Goal: Task Accomplishment & Management: Complete application form

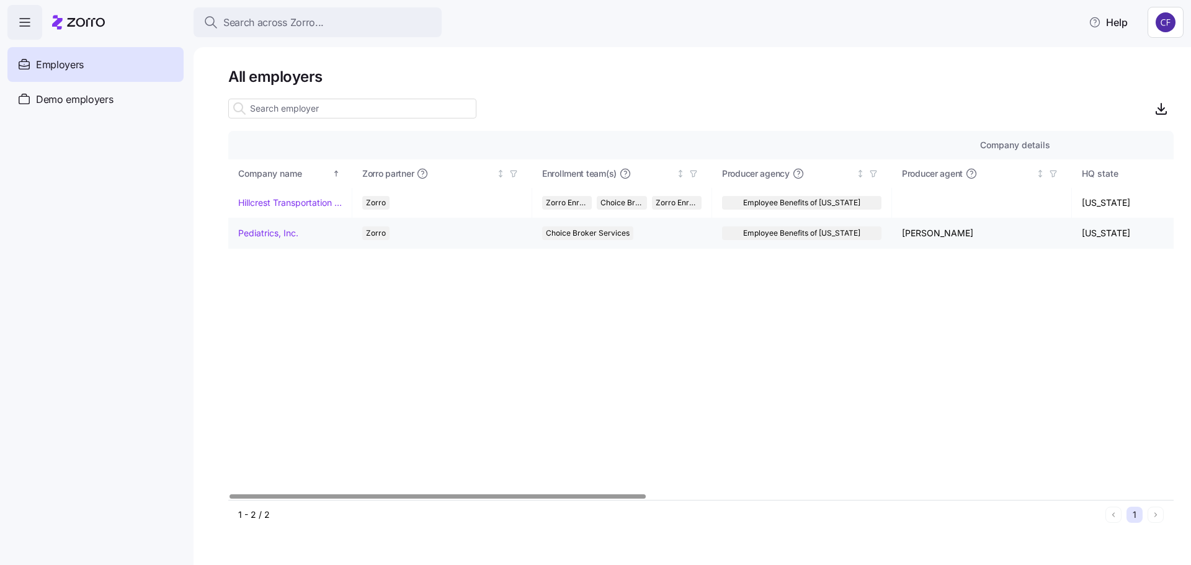
click at [259, 232] on link "Pediatrics, Inc." at bounding box center [268, 233] width 60 height 12
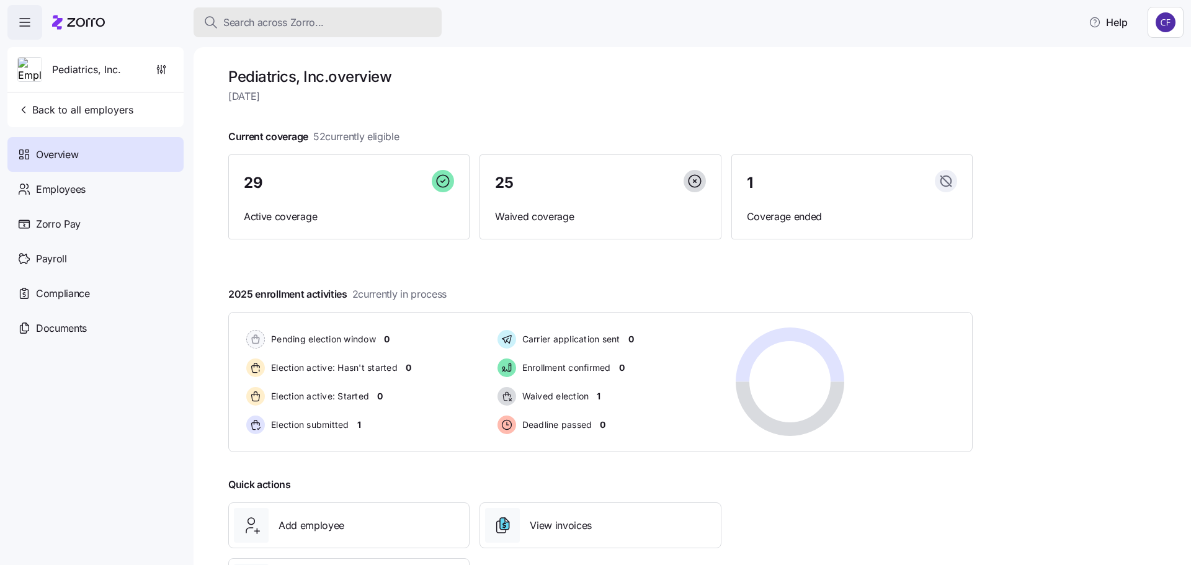
click at [265, 21] on span "Search across Zorro..." at bounding box center [273, 23] width 101 height 16
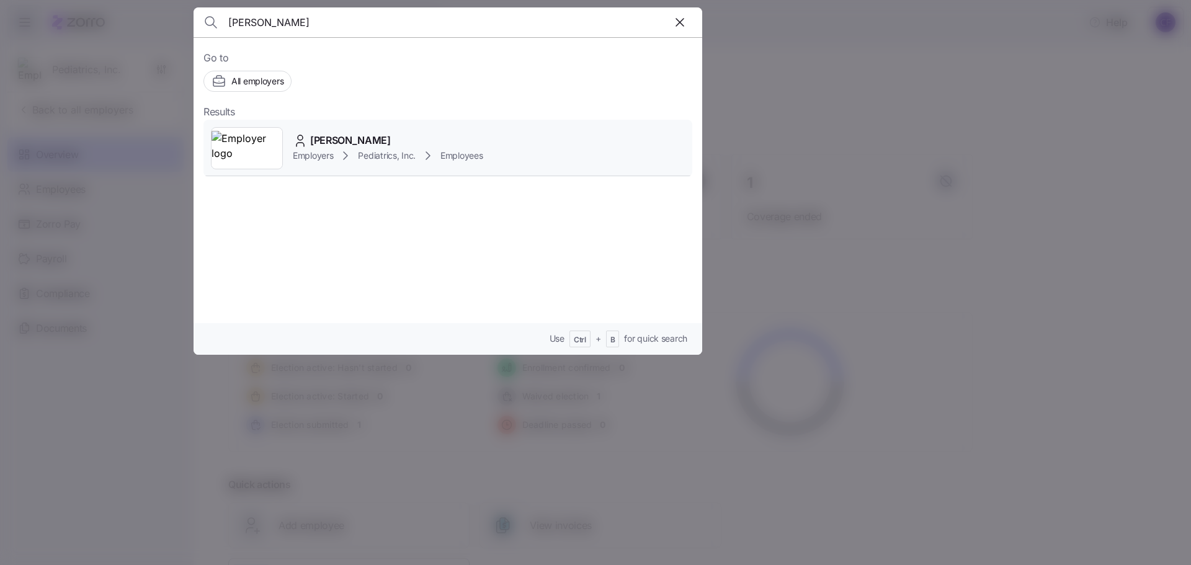
type input "gorla"
click at [311, 156] on span "Employers" at bounding box center [313, 156] width 40 height 12
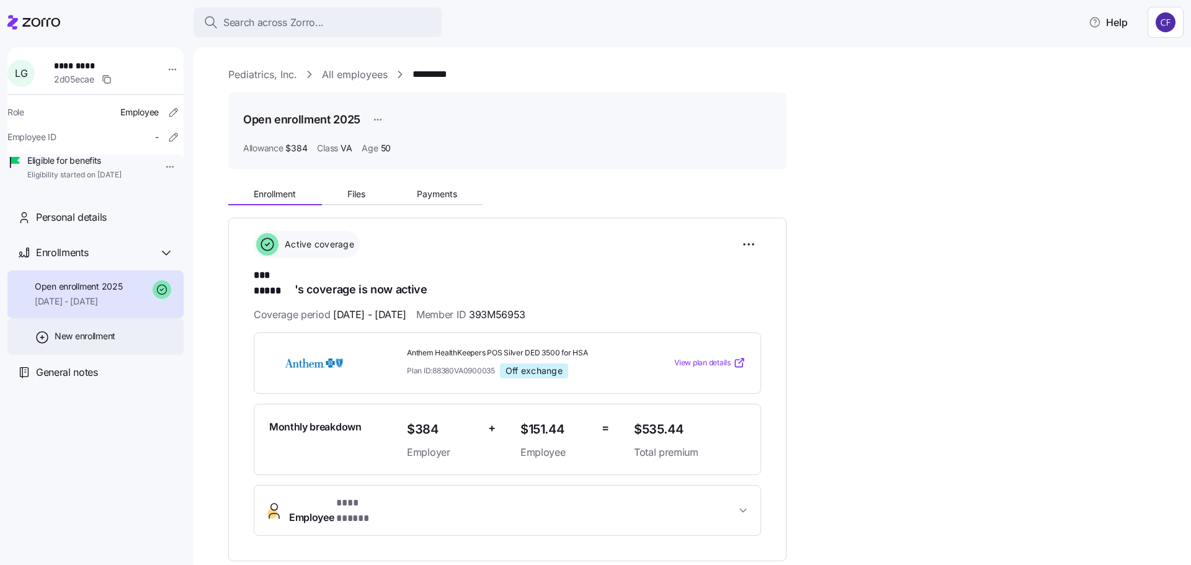
click at [92, 343] on span "New enrollment" at bounding box center [85, 336] width 61 height 12
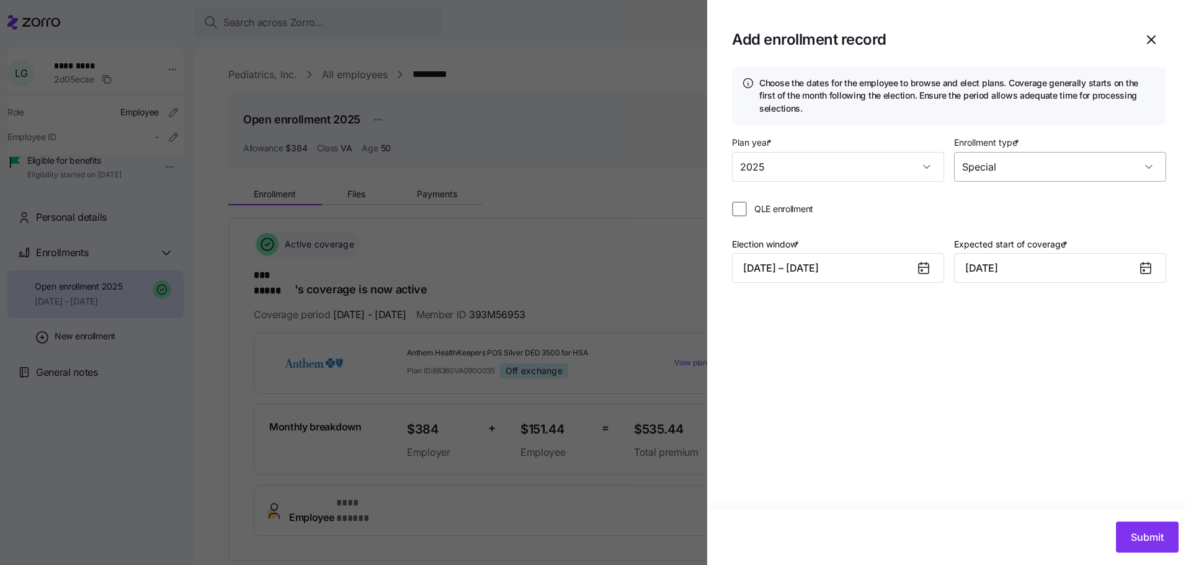
click at [1147, 168] on input "Special" at bounding box center [1060, 167] width 212 height 30
click at [1147, 168] on div "Special" at bounding box center [1060, 167] width 212 height 30
click at [954, 308] on div "Choose the dates for the employee to browse and elect plans. Coverage generally…" at bounding box center [949, 288] width 484 height 442
click at [741, 213] on input "QLE enrollment" at bounding box center [739, 209] width 15 height 15
checkbox input "true"
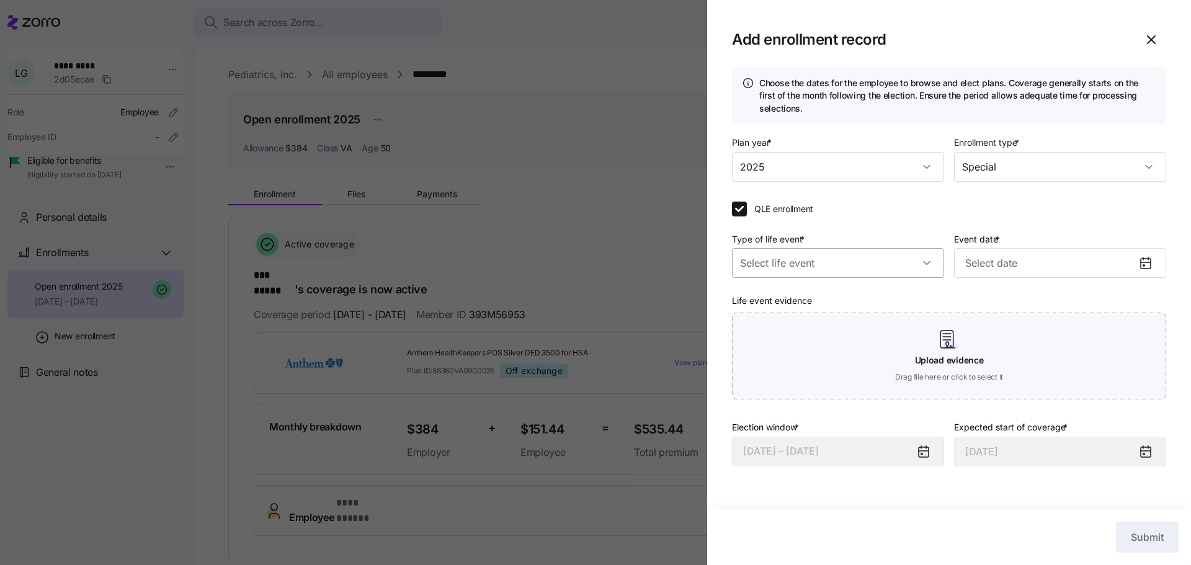
click at [925, 264] on input "Type of life event *" at bounding box center [838, 263] width 212 height 30
click at [802, 408] on div "Other reason" at bounding box center [838, 411] width 202 height 26
type input "Other reason"
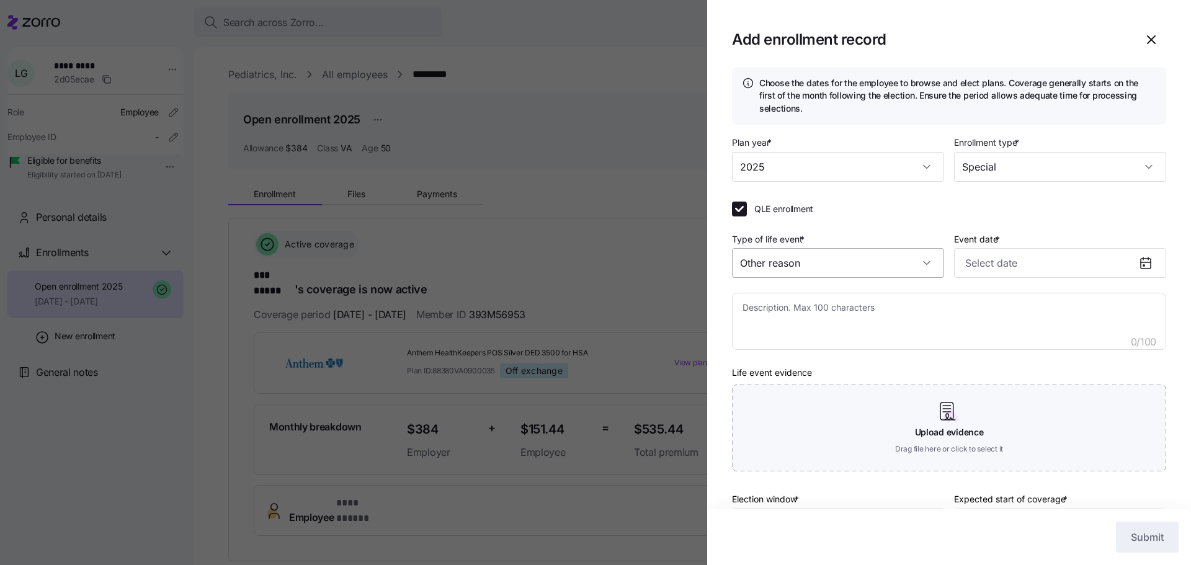
click at [919, 264] on input "Other reason" at bounding box center [838, 263] width 212 height 30
click at [911, 226] on div "QLE enrollment Type of life event * Other reason Event date * 0 / 100 Life even…" at bounding box center [949, 342] width 434 height 280
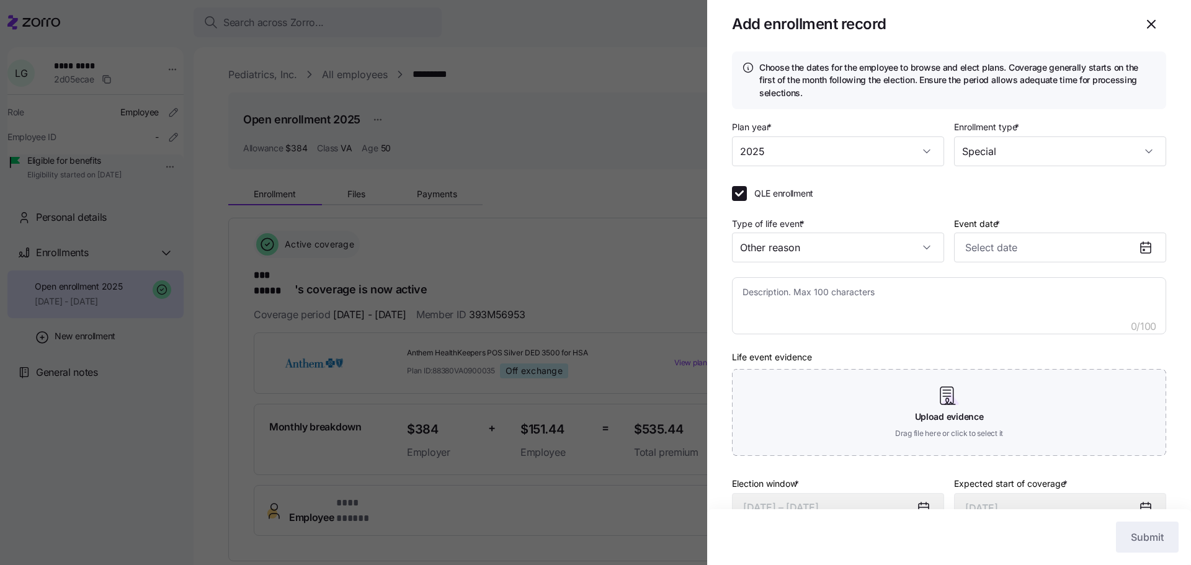
scroll to position [0, 0]
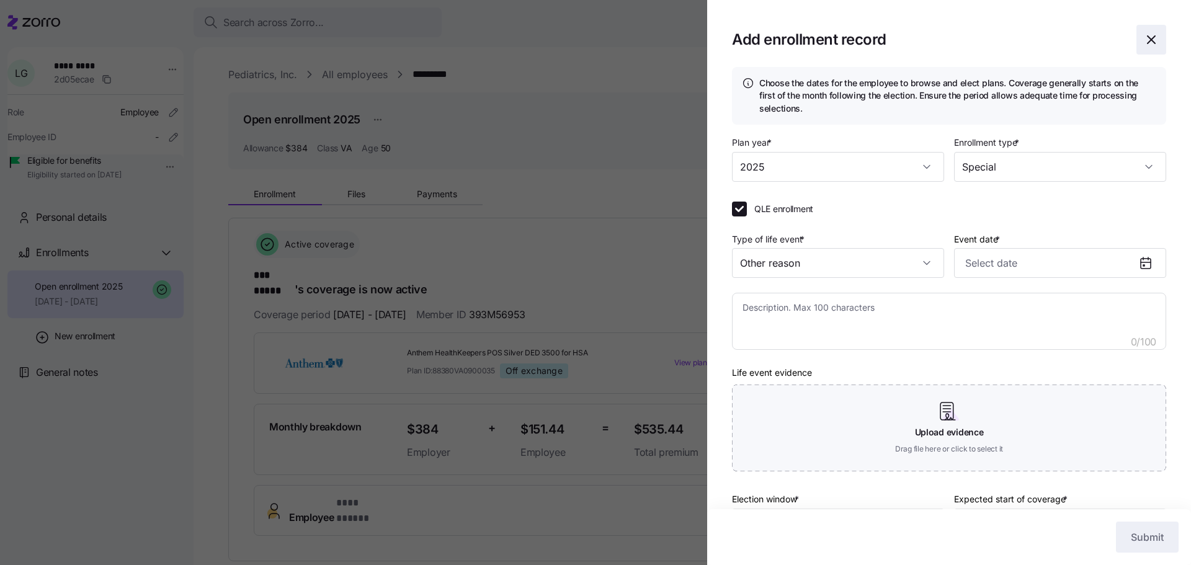
click at [1149, 38] on icon "button" at bounding box center [1151, 39] width 15 height 15
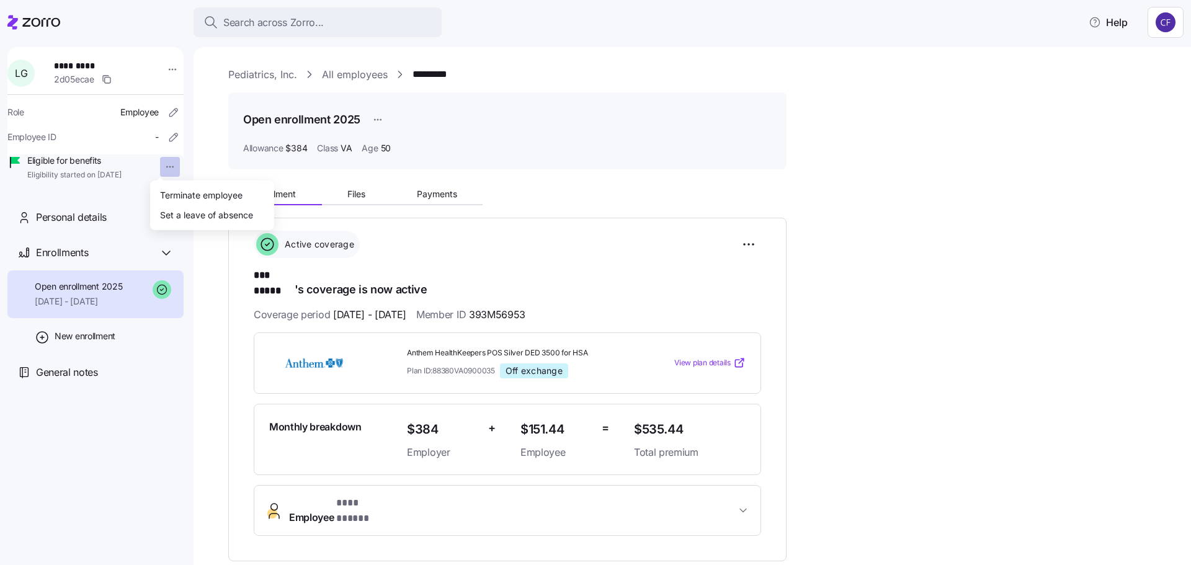
click at [159, 164] on html "**********" at bounding box center [595, 279] width 1191 height 558
click at [874, 252] on html "**********" at bounding box center [595, 279] width 1191 height 558
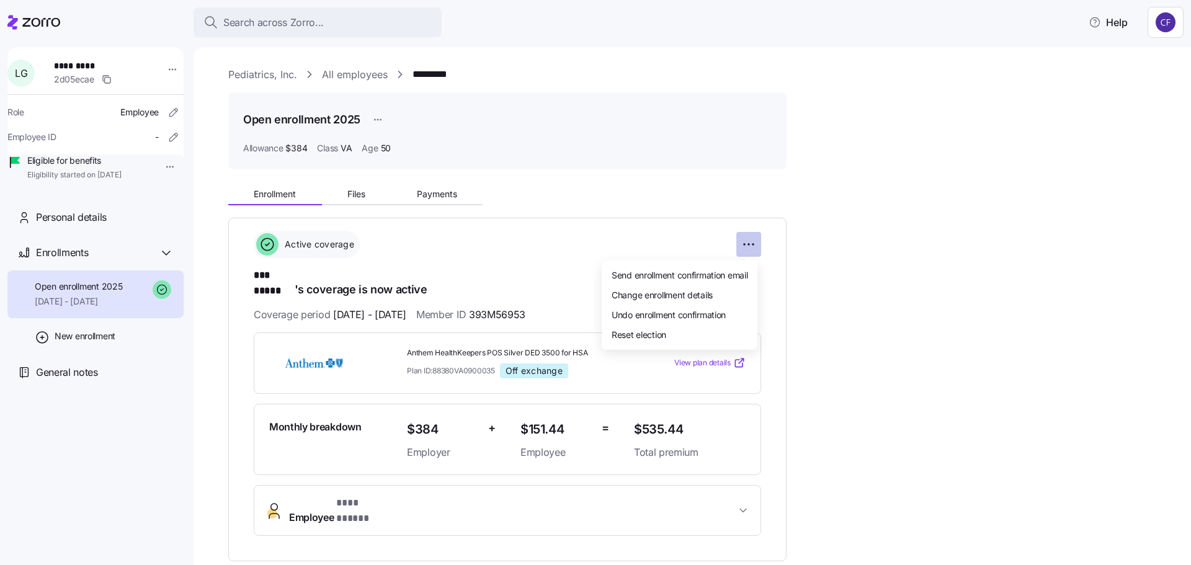
click at [748, 247] on html "**********" at bounding box center [595, 279] width 1191 height 558
click at [928, 238] on html "**********" at bounding box center [595, 279] width 1191 height 558
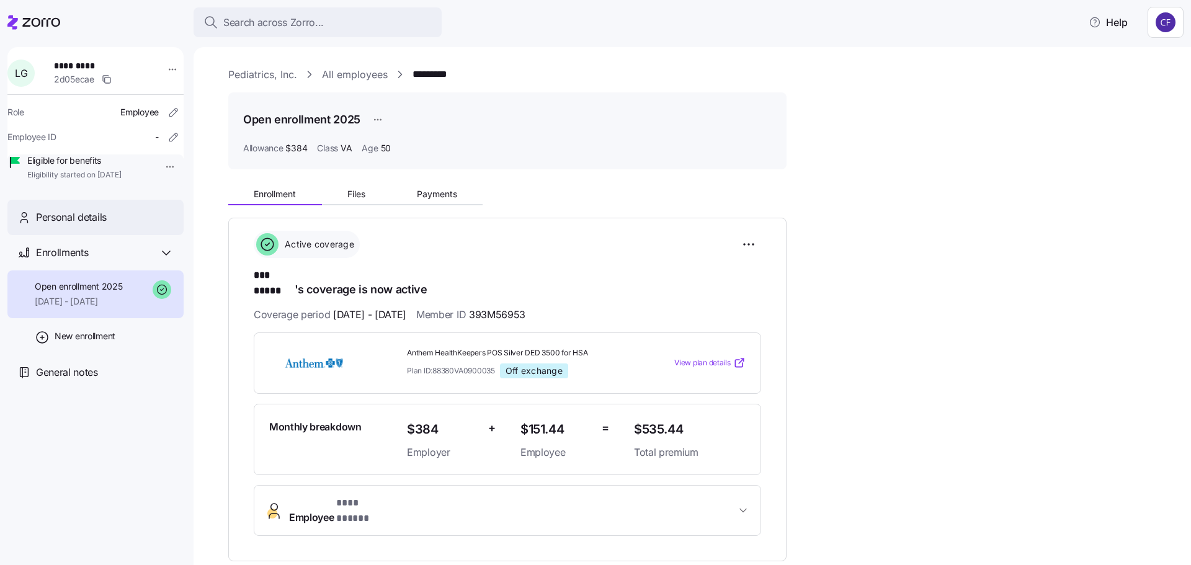
click at [81, 225] on span "Personal details" at bounding box center [71, 218] width 71 height 16
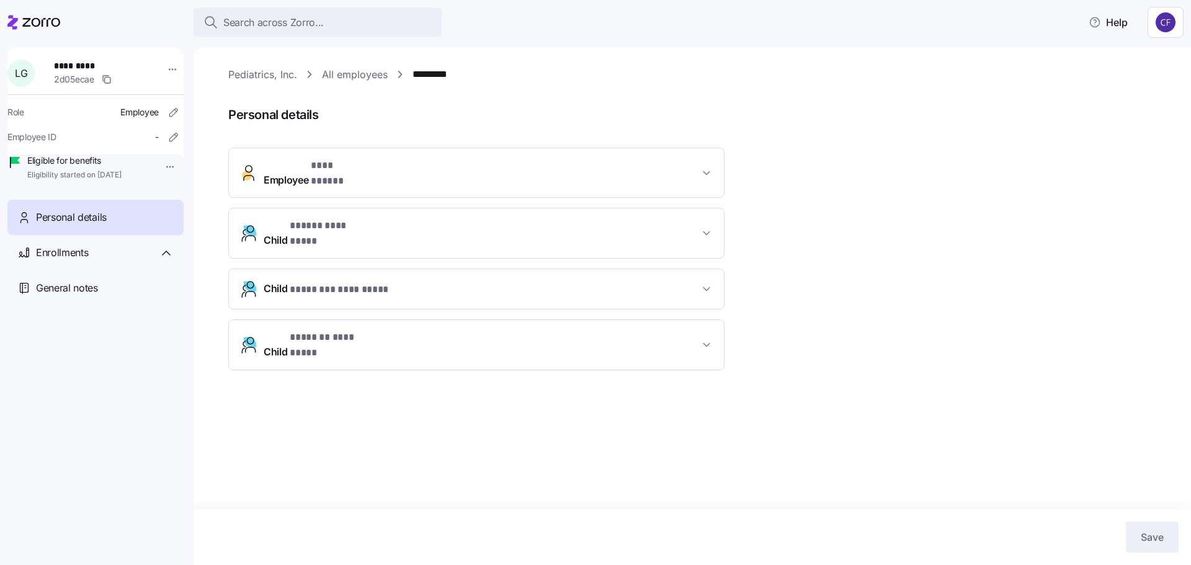
click at [707, 227] on button "Child * ***** ********* *" at bounding box center [476, 233] width 495 height 50
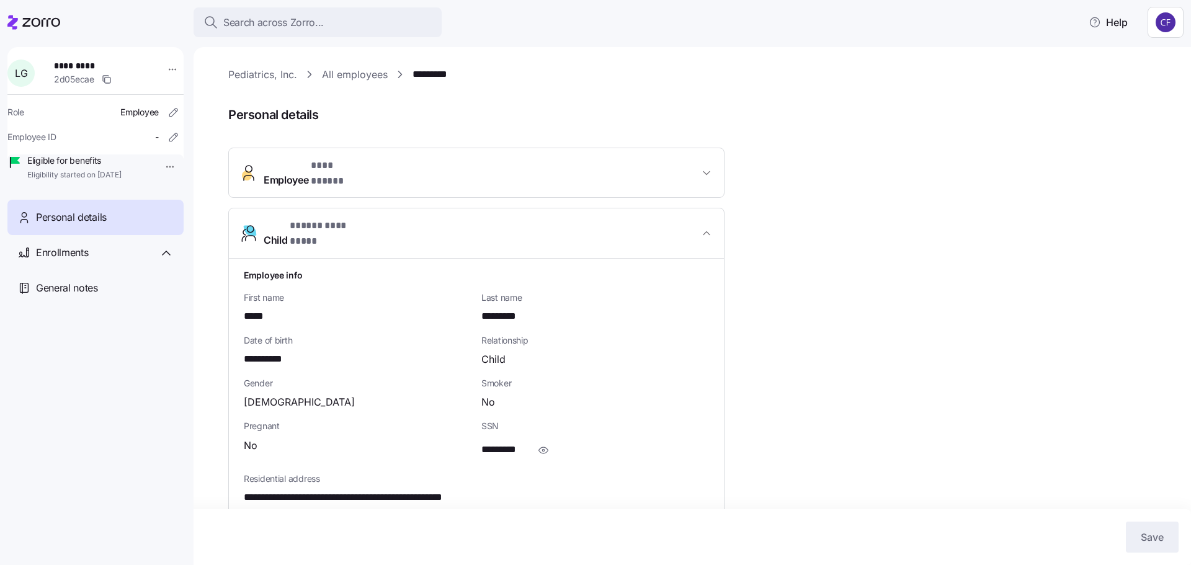
click at [707, 227] on button "Child * ***** ********* *" at bounding box center [476, 233] width 495 height 50
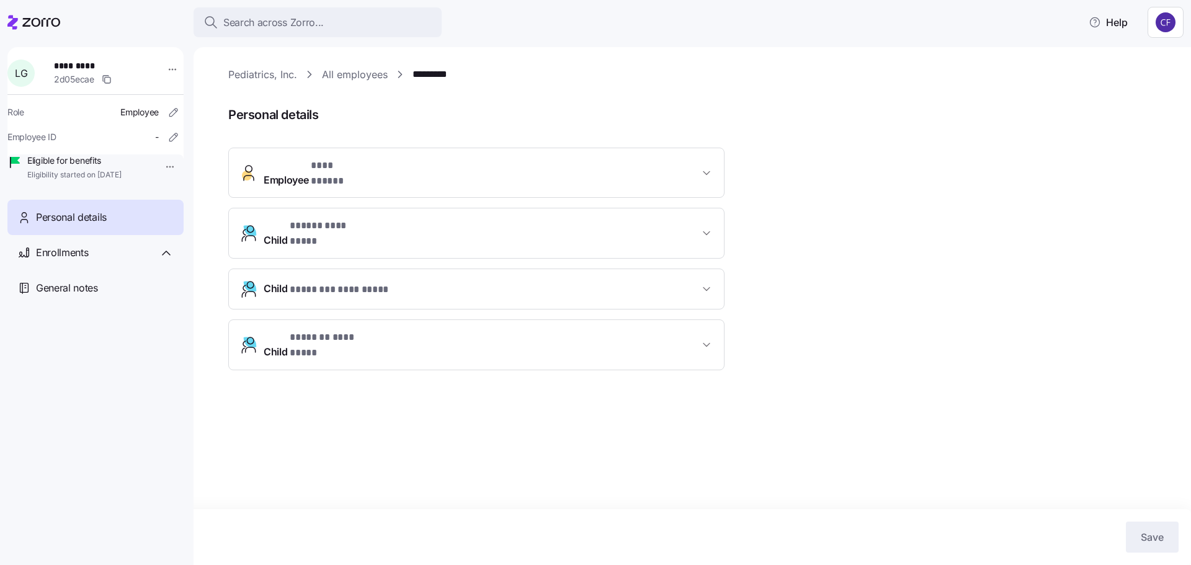
click at [707, 269] on button "Child * ******** ********* *" at bounding box center [476, 289] width 495 height 40
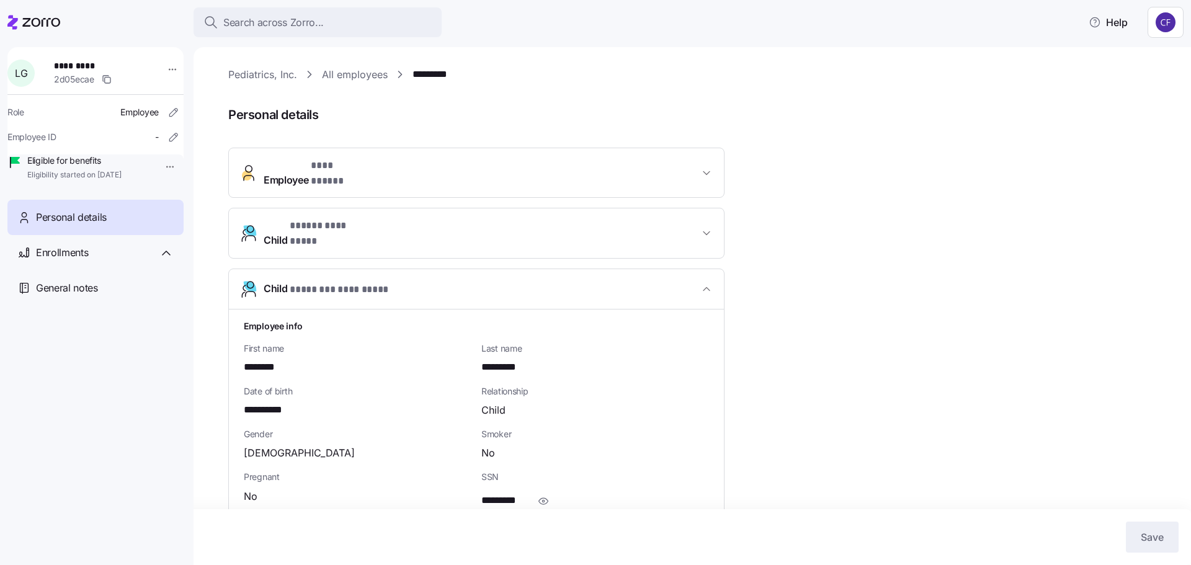
click at [707, 269] on button "Child * ******** ********* *" at bounding box center [476, 289] width 495 height 40
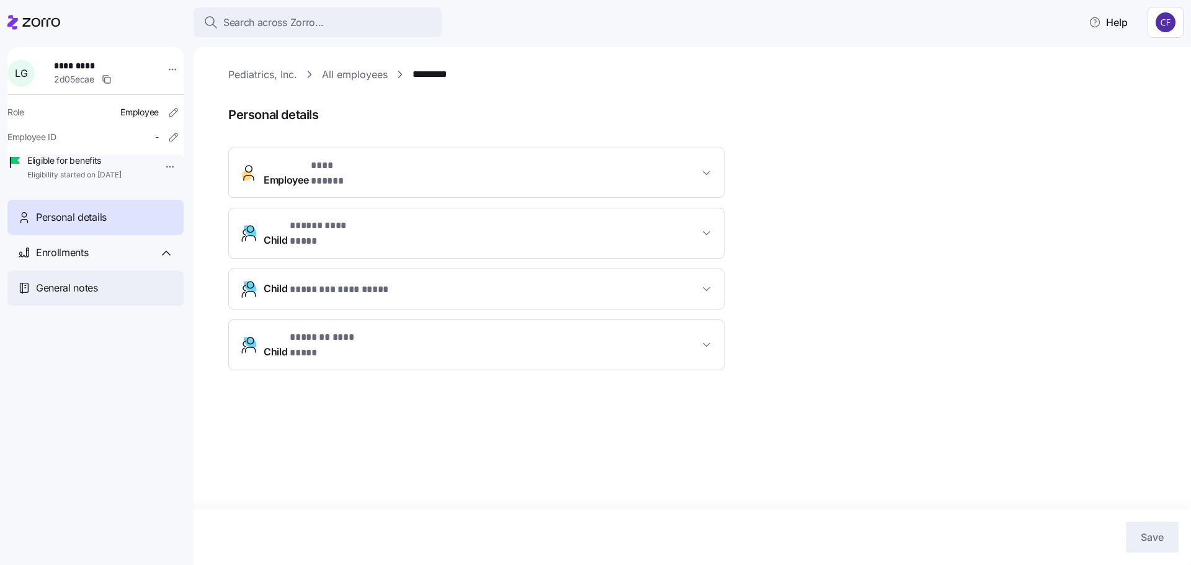
click at [93, 296] on span "General notes" at bounding box center [67, 288] width 62 height 16
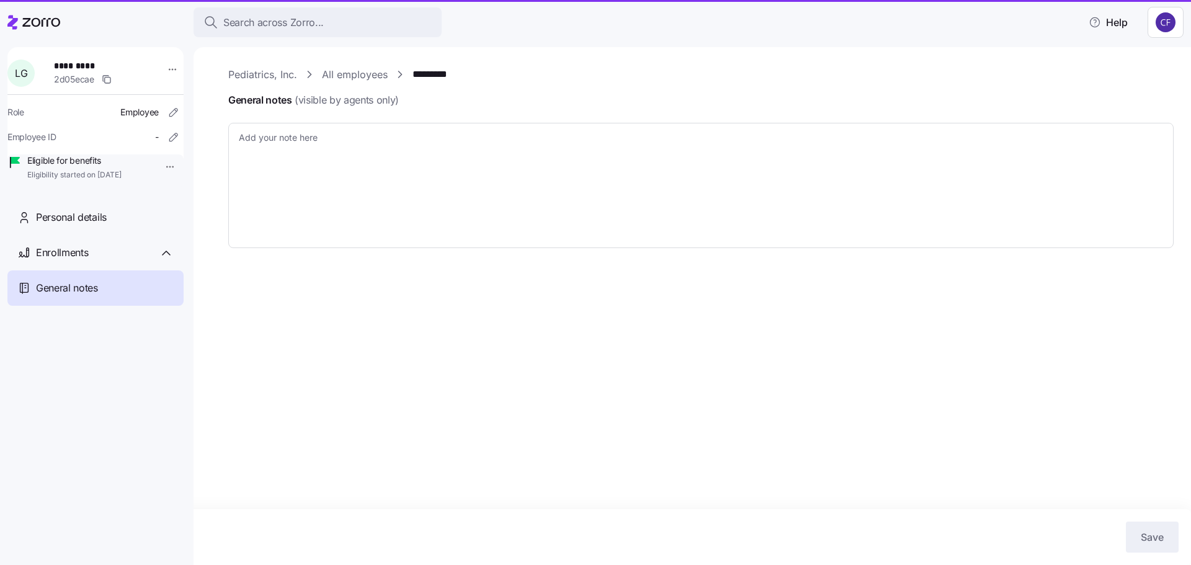
type textarea "x"
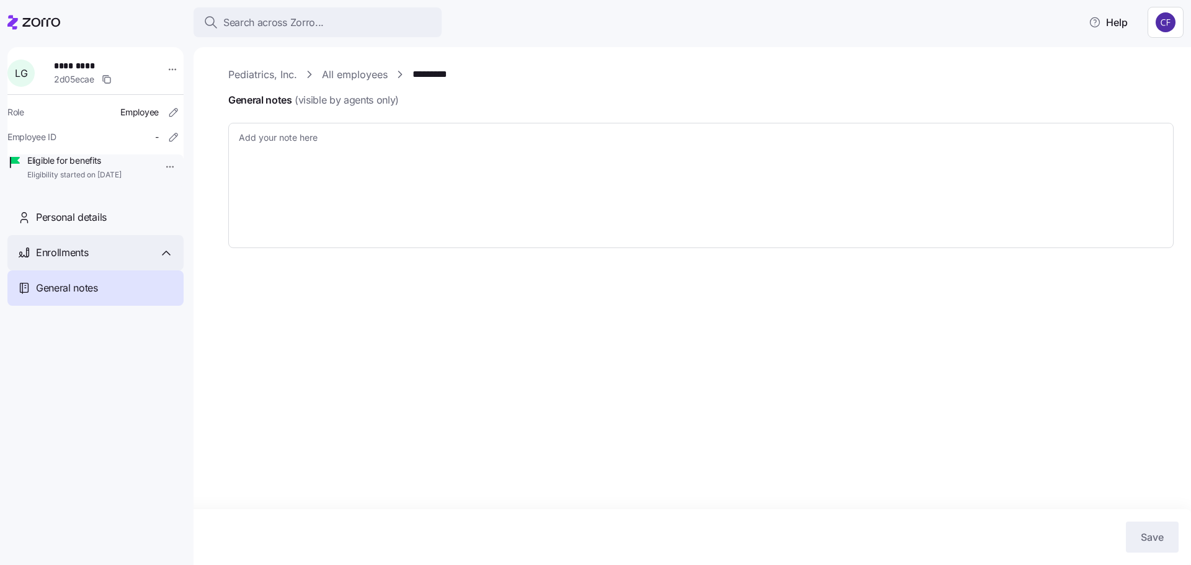
click at [91, 261] on div "Enrollments" at bounding box center [105, 253] width 138 height 16
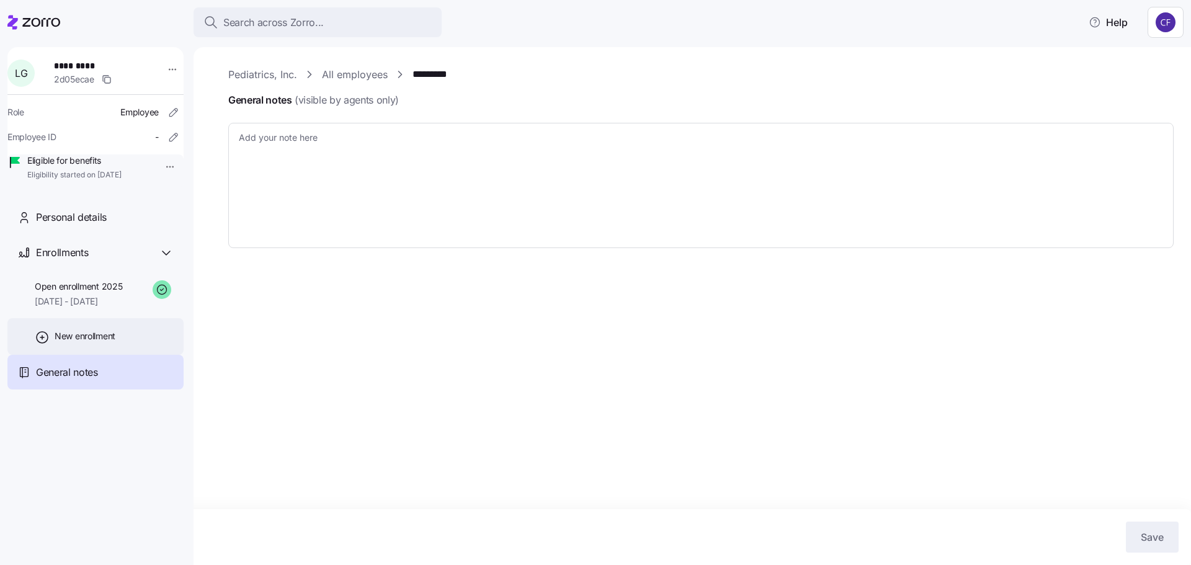
click at [79, 343] on span "New enrollment" at bounding box center [85, 336] width 61 height 12
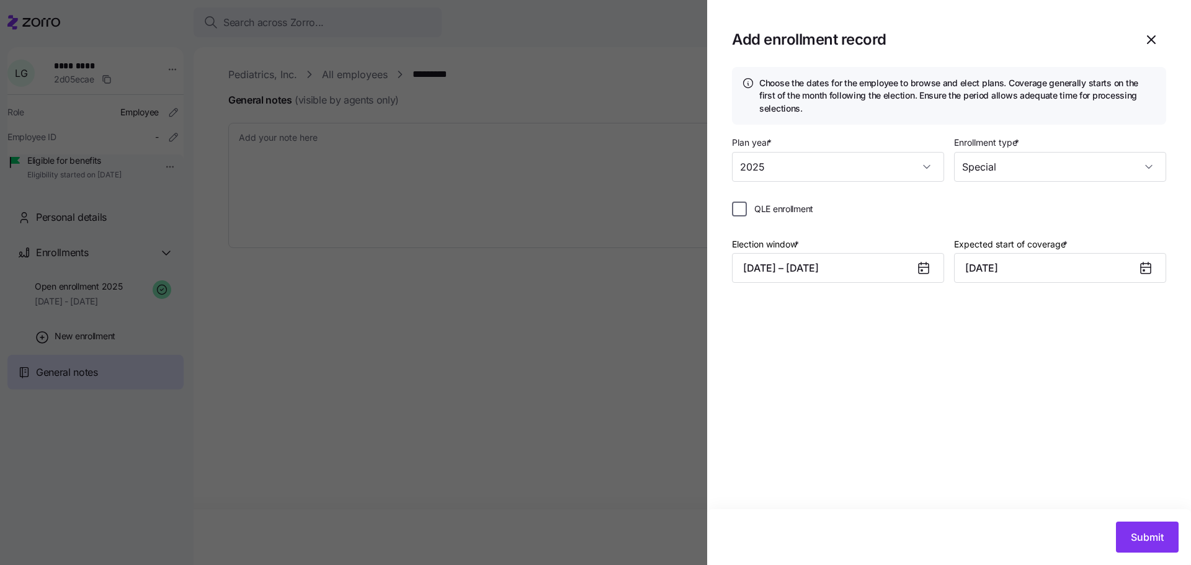
click at [741, 210] on input "QLE enrollment" at bounding box center [739, 209] width 15 height 15
checkbox input "true"
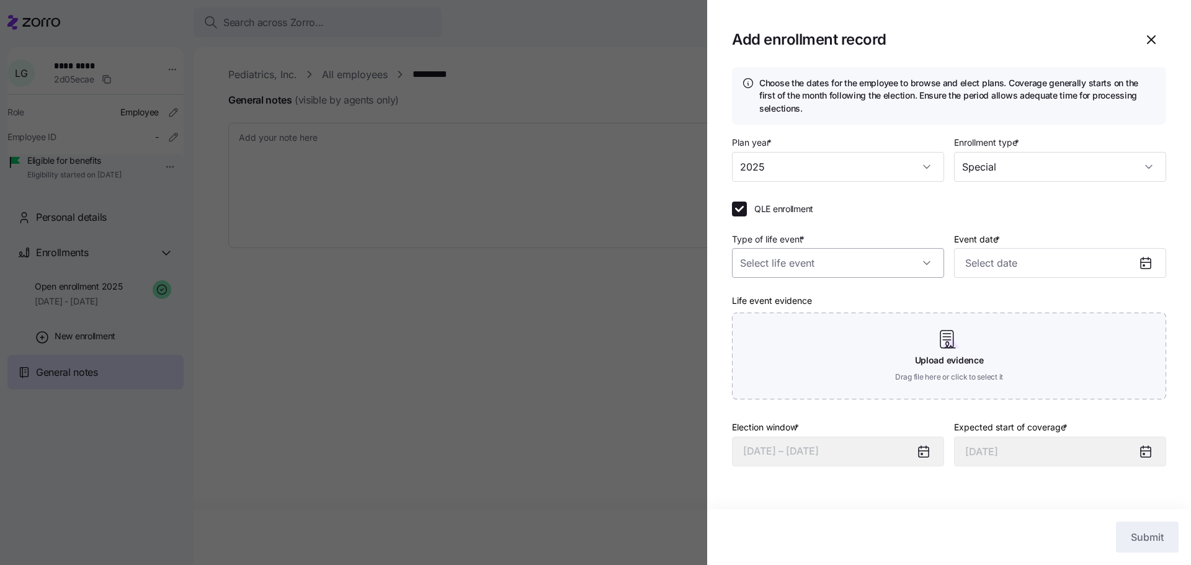
click at [933, 260] on input "Type of life event *" at bounding box center [838, 263] width 212 height 30
click at [789, 413] on span "Other reason" at bounding box center [773, 412] width 53 height 14
type textarea "x"
type input "Other reason"
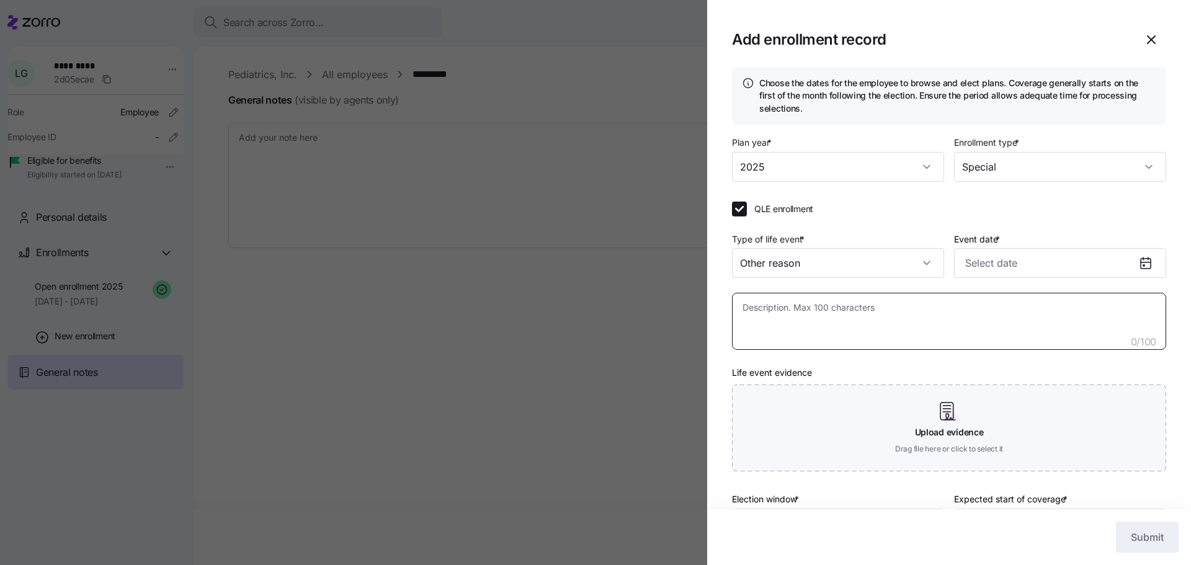
click at [768, 311] on textarea at bounding box center [949, 321] width 434 height 57
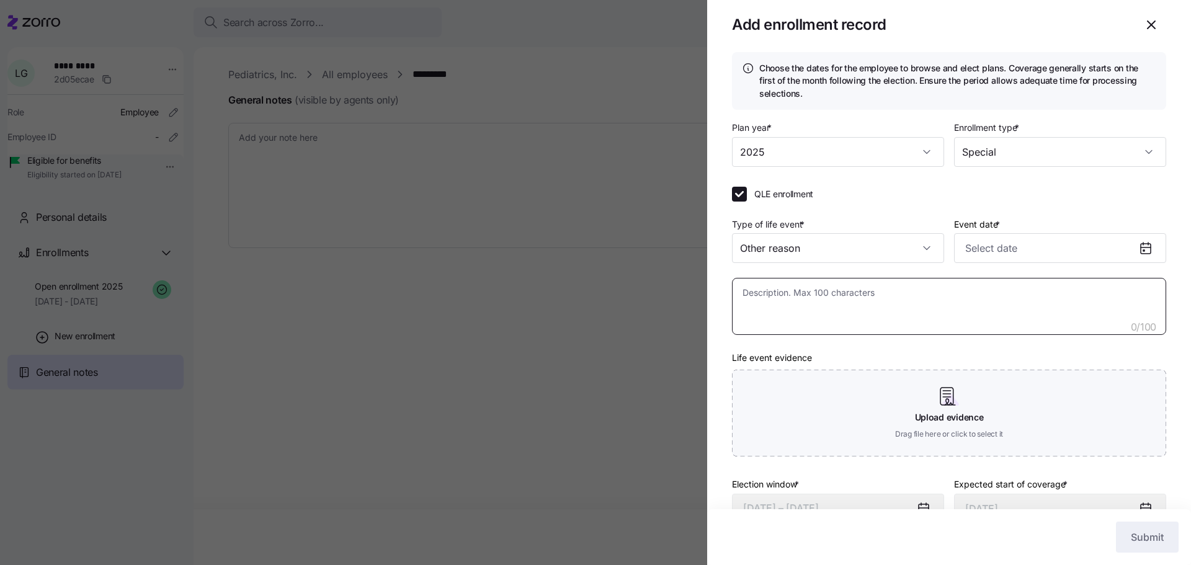
scroll to position [0, 0]
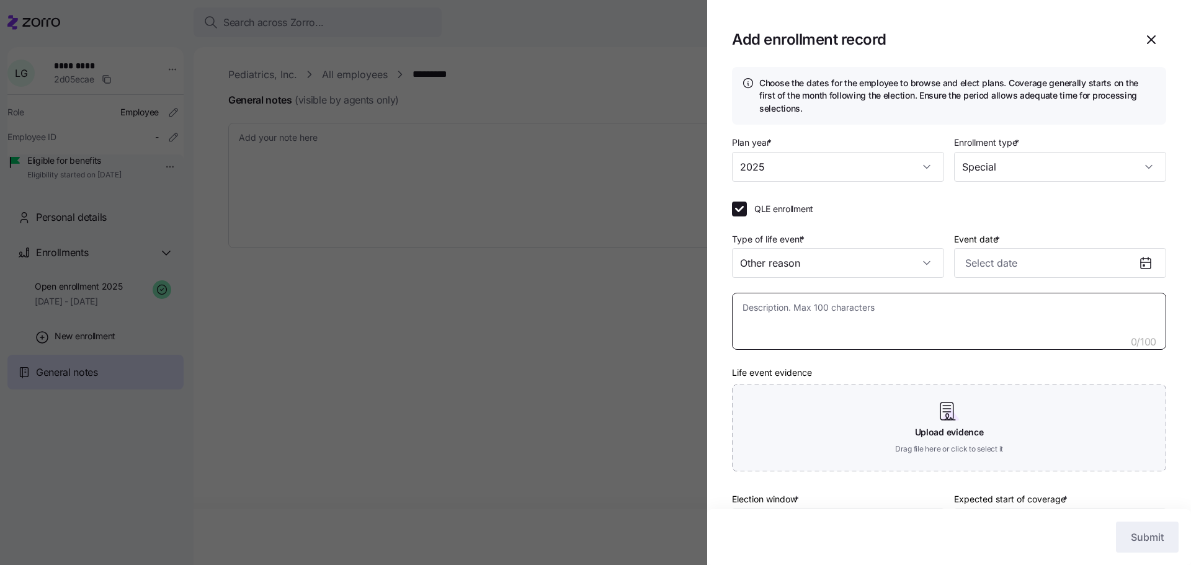
type textarea "x"
type textarea "D"
type textarea "x"
type textarea "De"
type textarea "x"
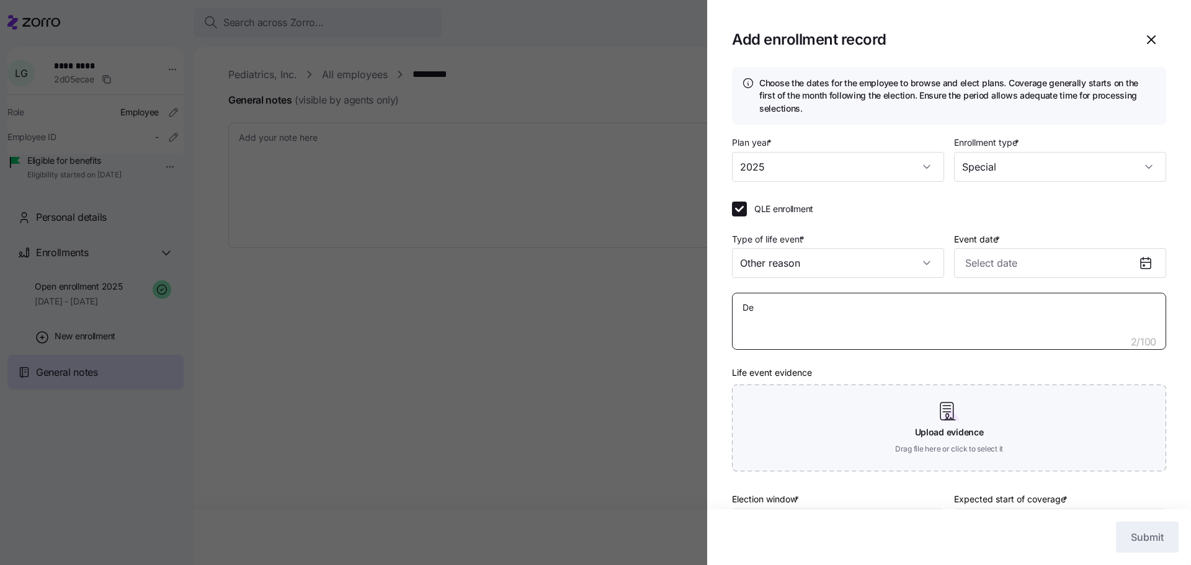
type textarea "Dep"
type textarea "x"
type textarea "Depe"
type textarea "x"
type textarea "Depen"
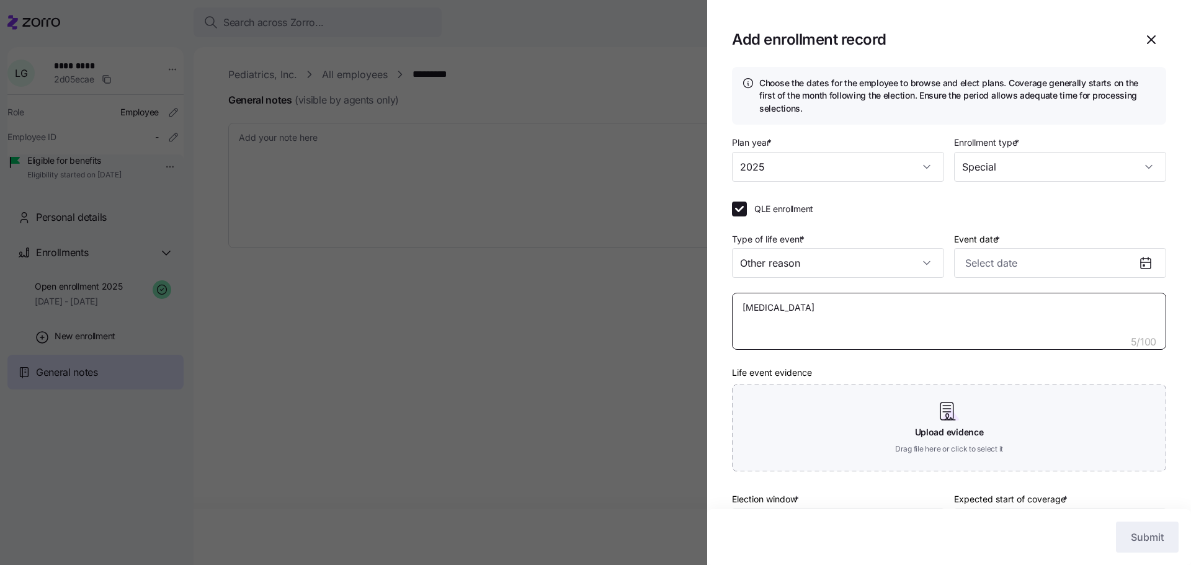
type textarea "x"
type textarea "Depend"
type textarea "x"
type textarea "Depende"
type textarea "x"
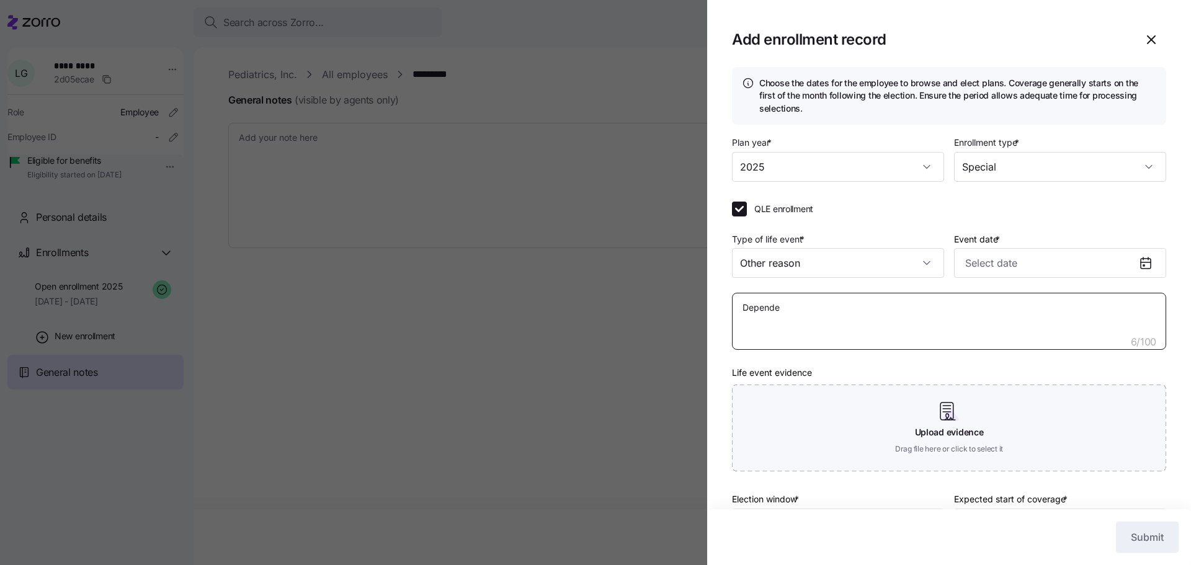
type textarea "Dependen"
type textarea "x"
type textarea "Dependent"
type textarea "x"
type textarea "Dependent"
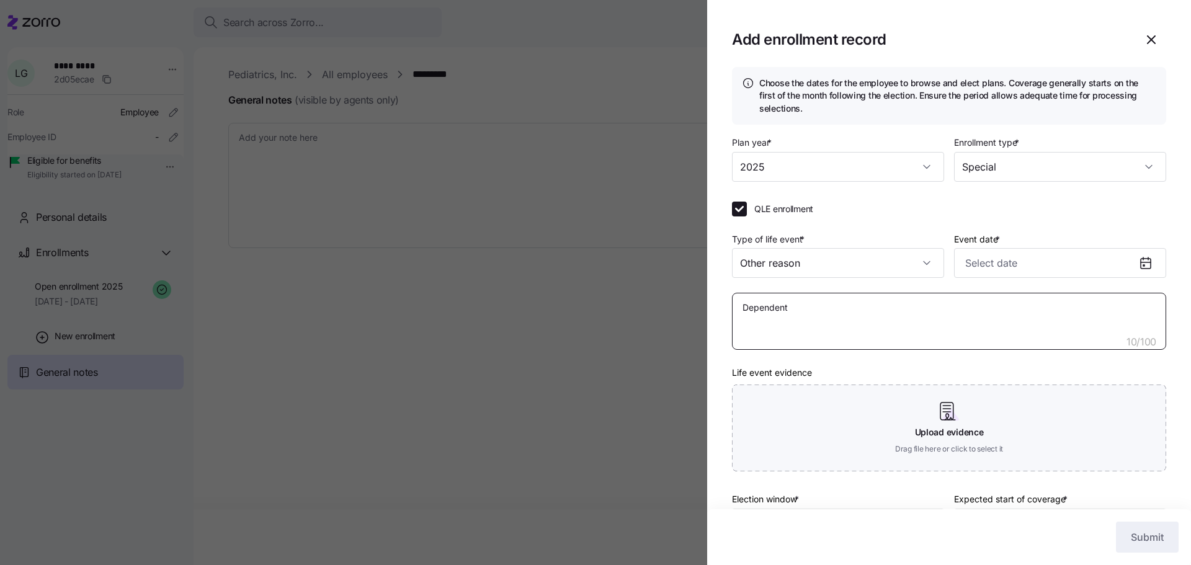
type textarea "x"
type textarea "Dependent l"
type textarea "x"
type textarea "Dependent lo"
type textarea "x"
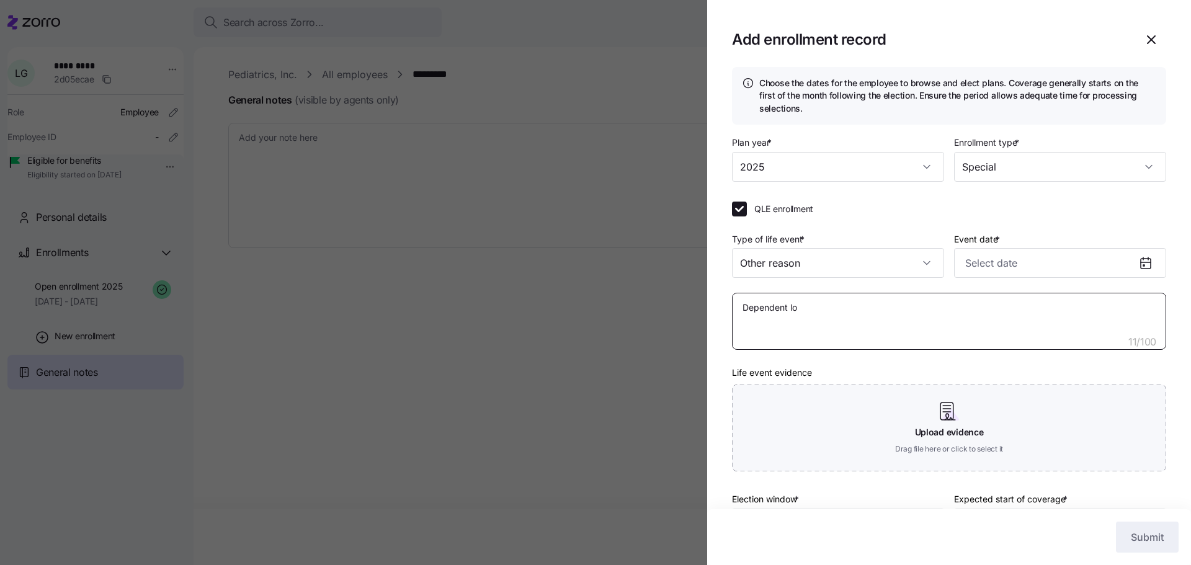
type textarea "Dependent los"
type textarea "x"
type textarea "Dependent loss"
type textarea "x"
type textarea "Dependent loss"
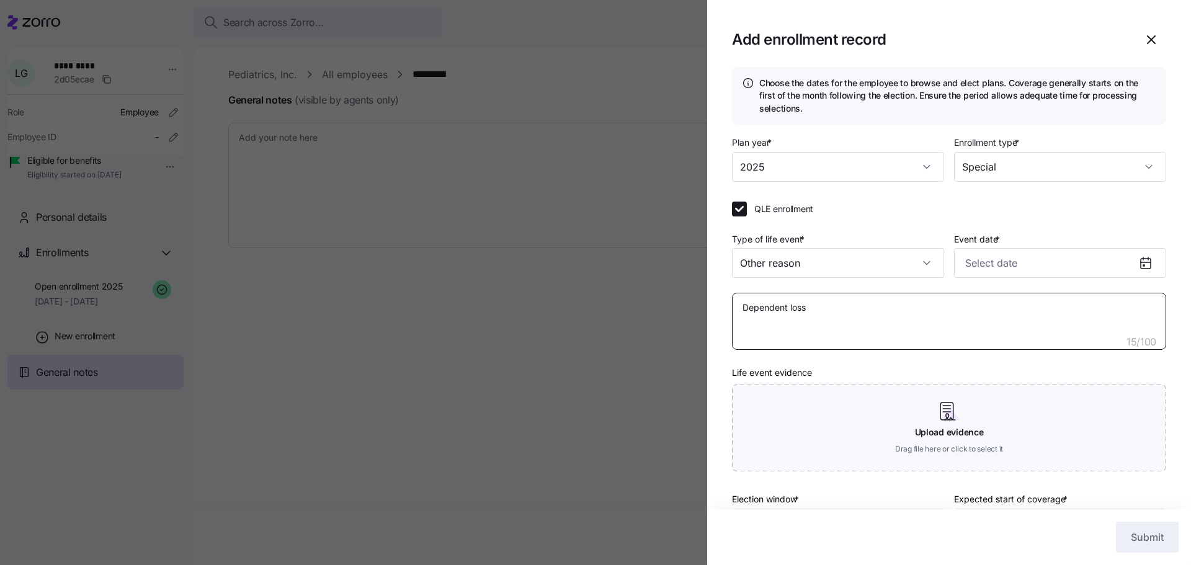
type textarea "x"
type textarea "Dependent loss o"
type textarea "x"
type textarea "Dependent loss of"
type textarea "x"
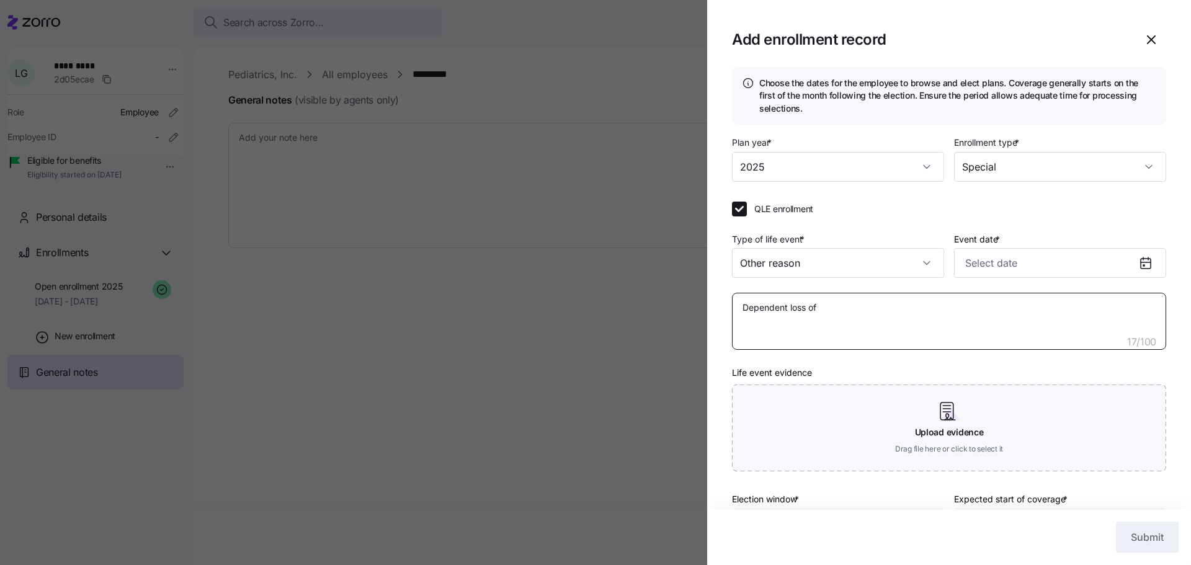
type textarea "Dependent loss of"
type textarea "x"
type textarea "Dependent loss of c"
type textarea "x"
type textarea "Dependent loss of co"
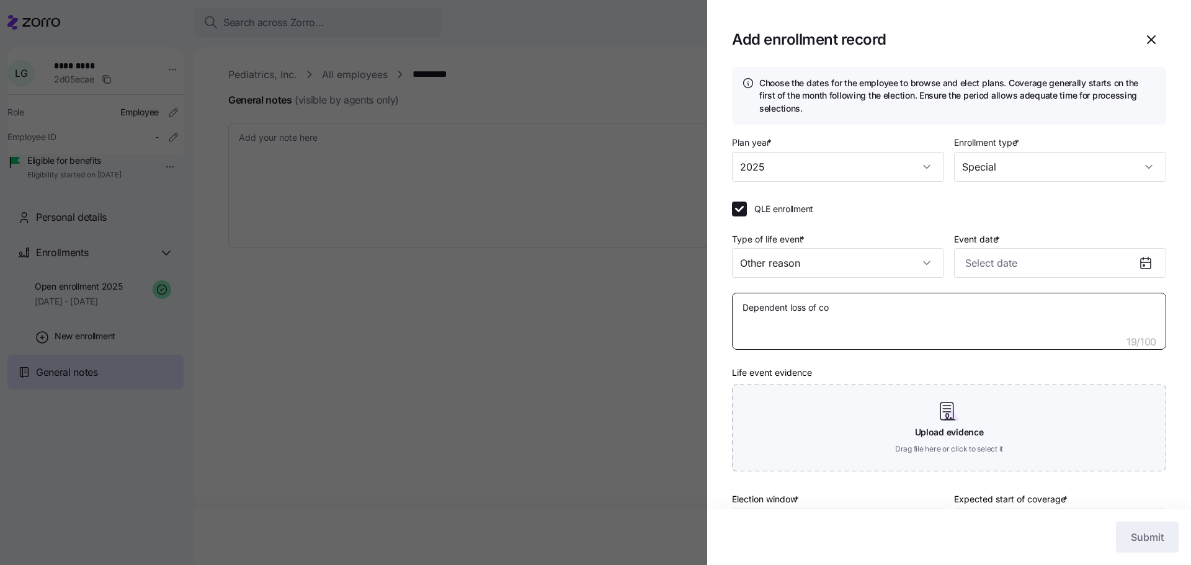
type textarea "x"
type textarea "Dependent loss of cov"
type textarea "x"
type textarea "Dependent loss of cove"
type textarea "x"
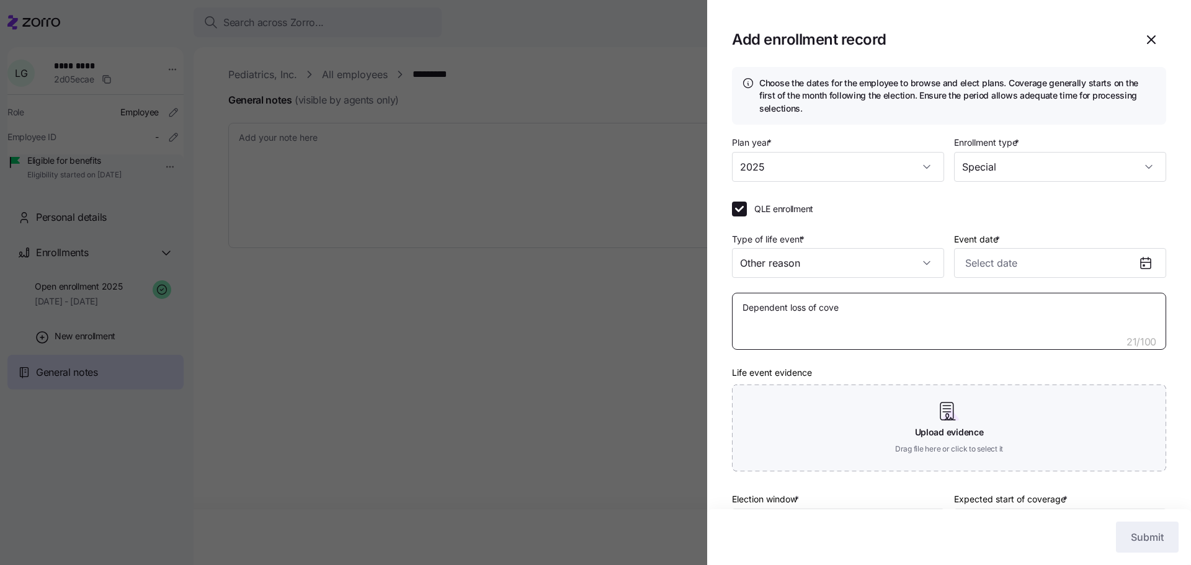
type textarea "Dependent loss of cover"
type textarea "x"
type textarea "Dependent loss of covera"
type textarea "x"
type textarea "Dependent loss of coverag"
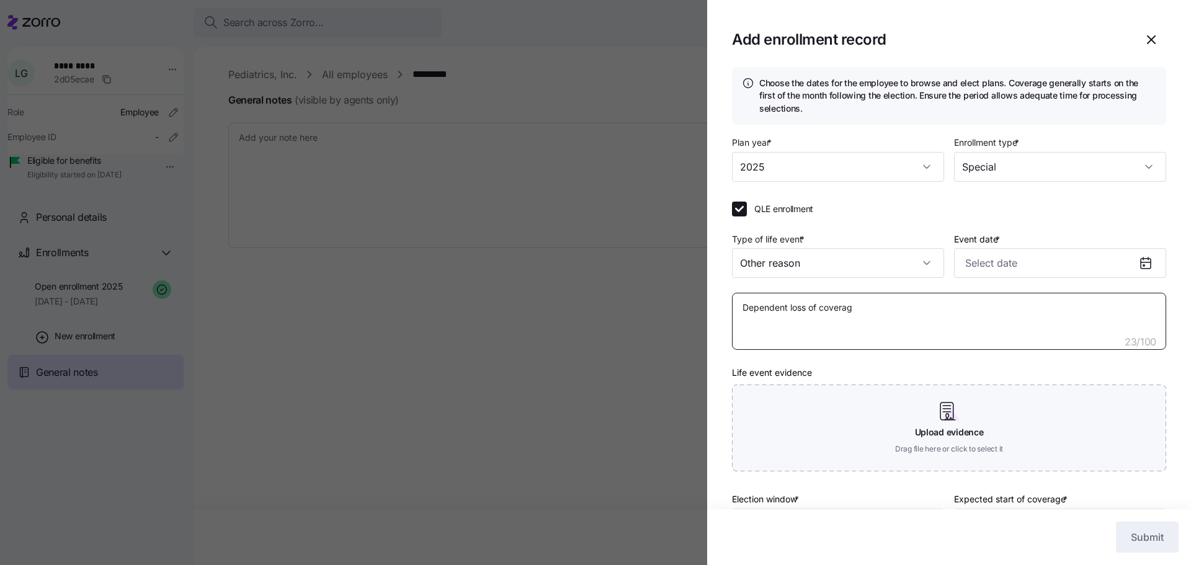
type textarea "x"
type textarea "Dependent loss of coverage"
click at [1141, 262] on icon at bounding box center [1146, 264] width 10 height 10
click at [1136, 256] on div at bounding box center [1151, 263] width 30 height 29
click at [1122, 261] on input "Event date *" at bounding box center [1060, 263] width 212 height 30
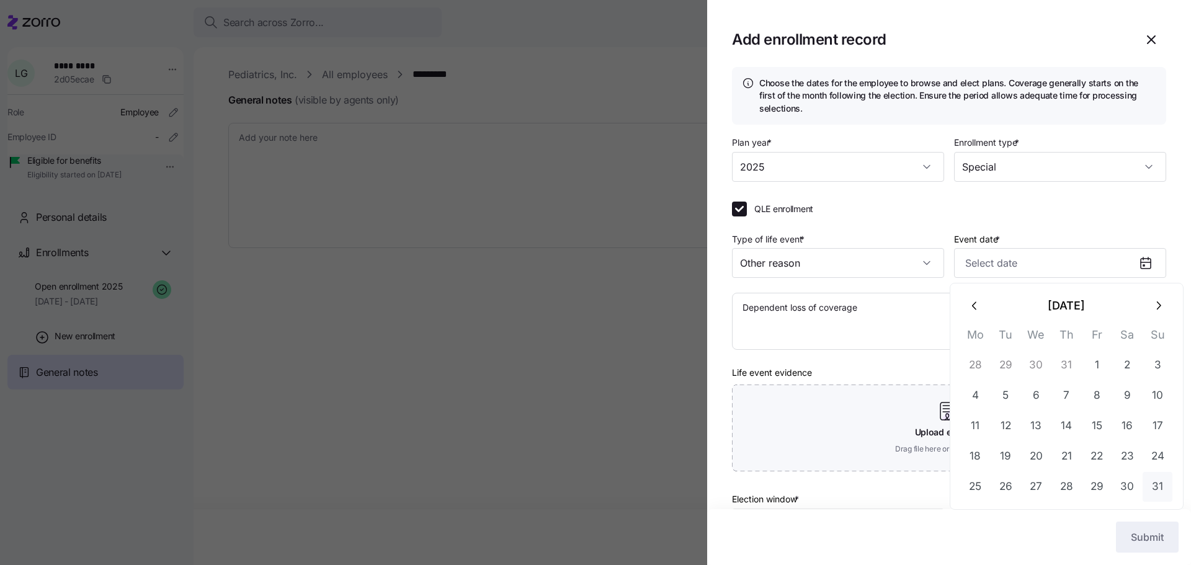
click at [1161, 488] on button "31" at bounding box center [1158, 487] width 30 height 30
type textarea "x"
type input "August 31, 2025"
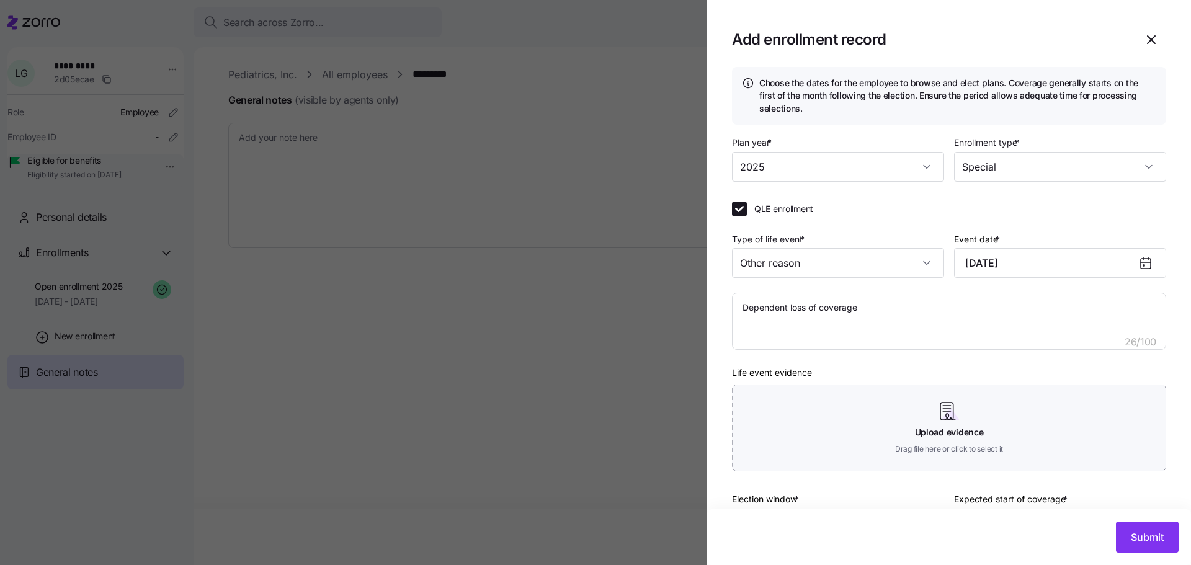
click at [1164, 352] on div "Choose the dates for the employee to browse and elect plans. Coverage generally…" at bounding box center [949, 312] width 484 height 491
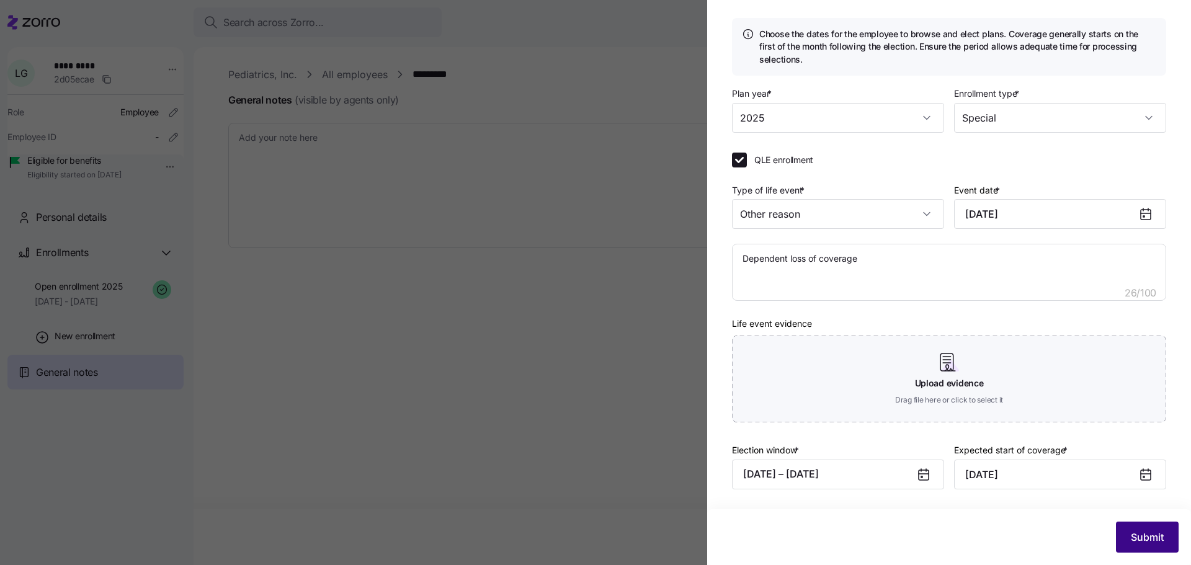
click at [1138, 532] on span "Submit" at bounding box center [1147, 537] width 33 height 15
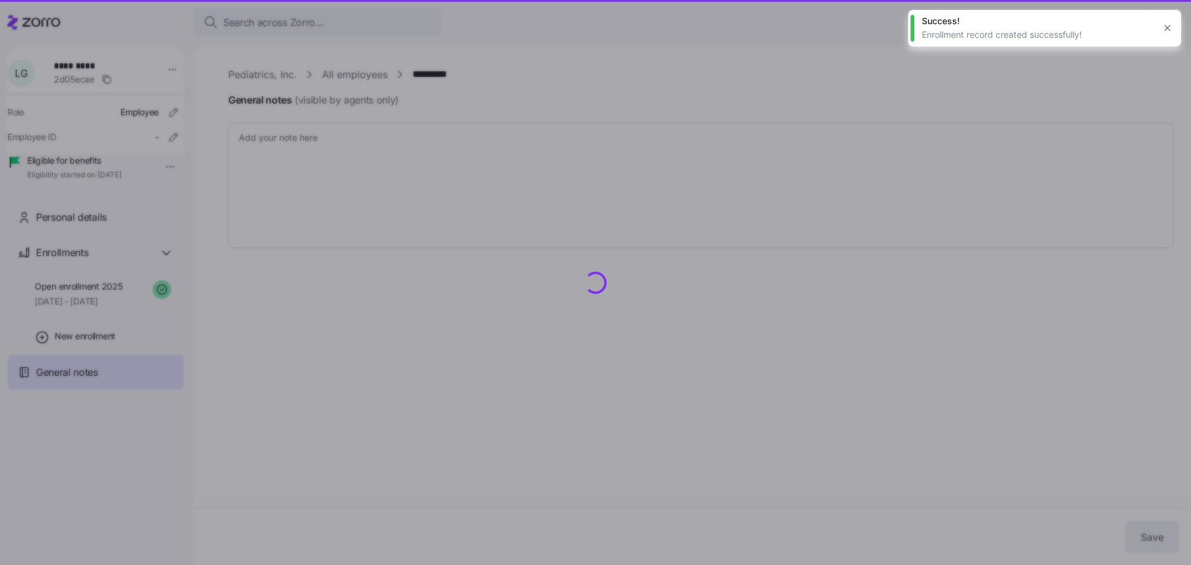
type textarea "x"
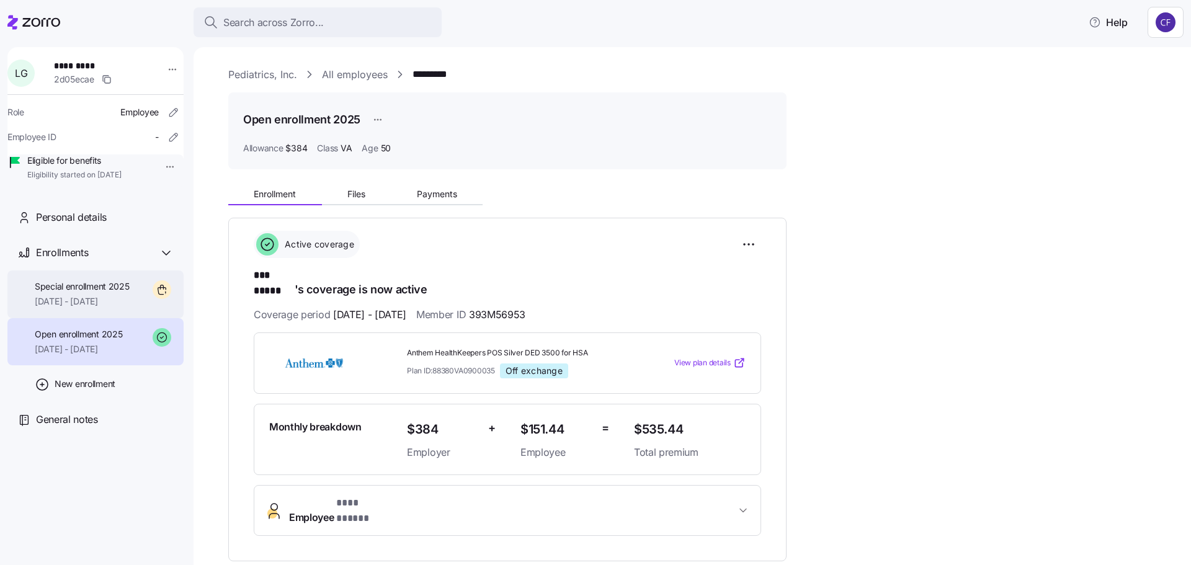
click at [122, 308] on span "09/01/2025 - 12/31/2025" at bounding box center [82, 301] width 95 height 12
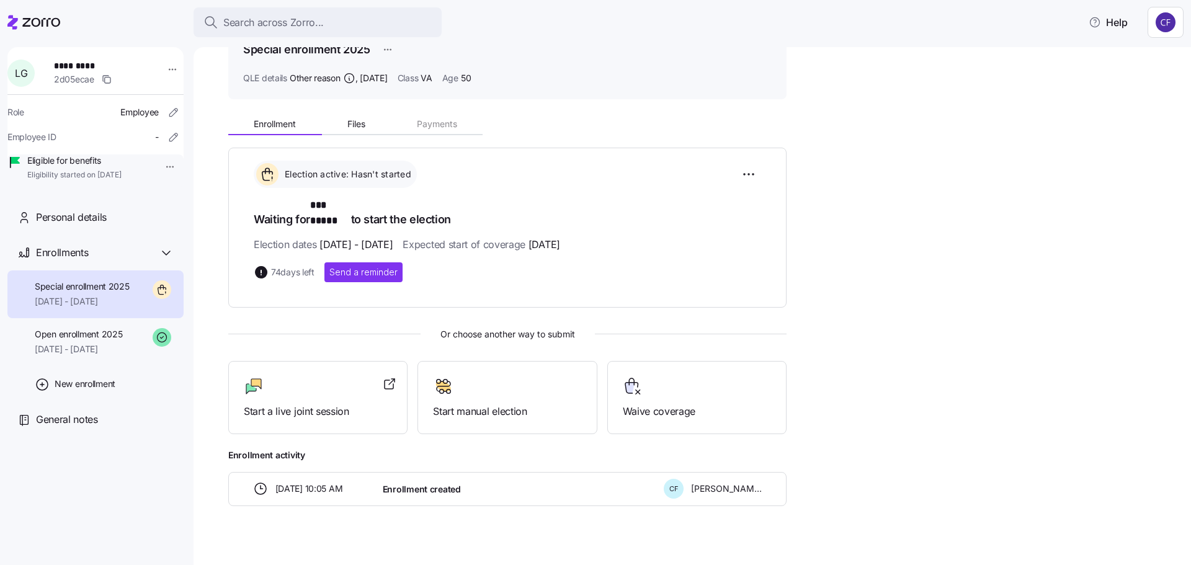
scroll to position [72, 0]
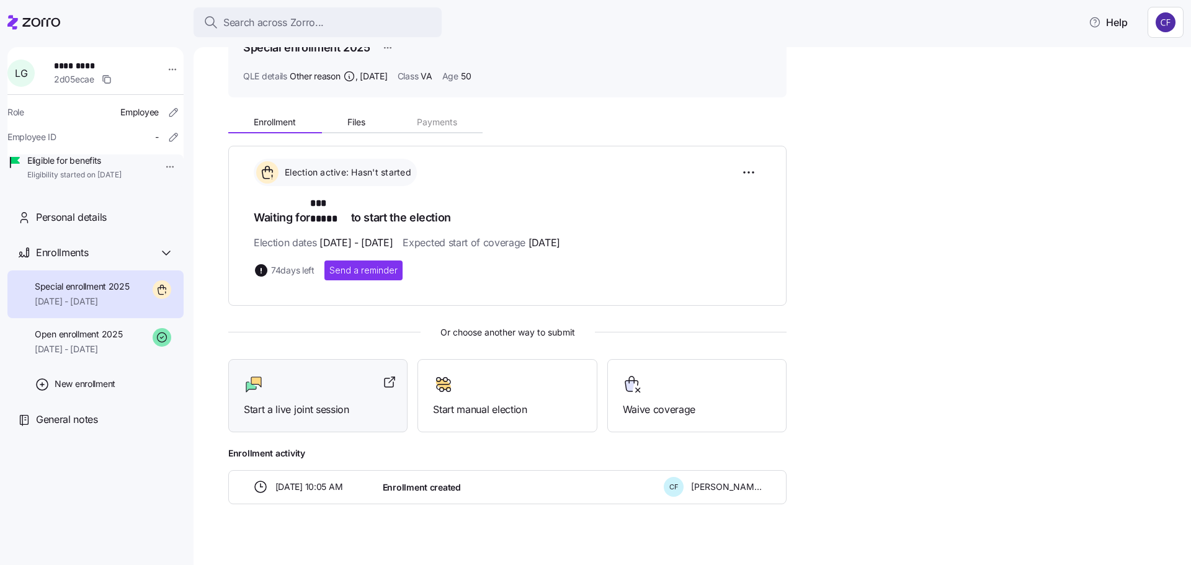
click at [344, 386] on div "Start a live joint session" at bounding box center [318, 396] width 148 height 43
click at [148, 355] on div "Open enrollment 2025 07/01/2025 - 12/31/2025" at bounding box center [95, 342] width 176 height 48
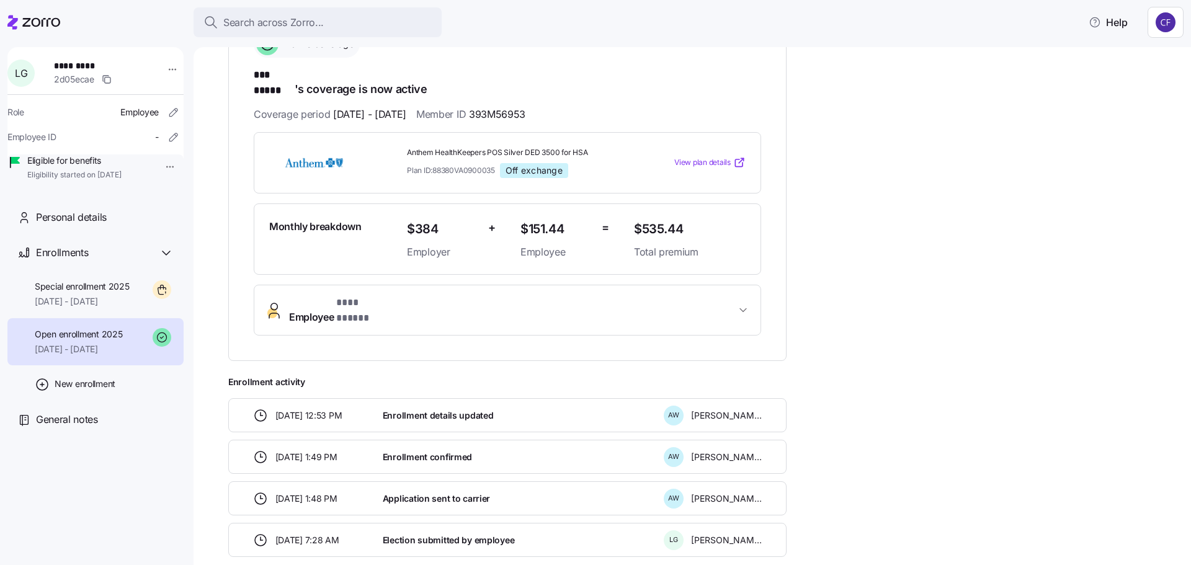
scroll to position [244, 0]
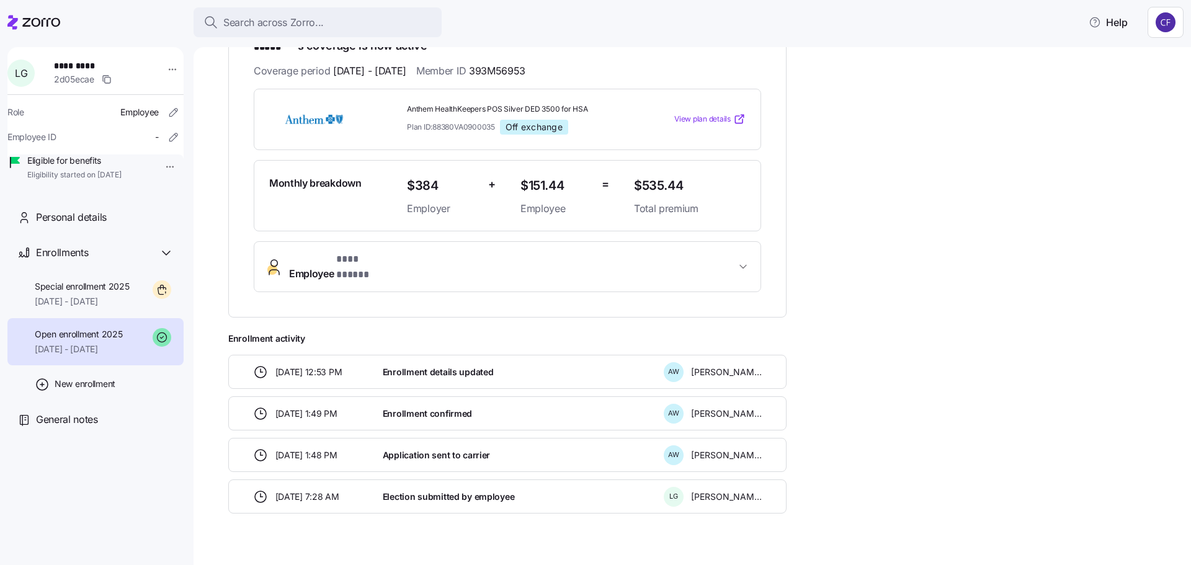
click at [741, 261] on icon "button" at bounding box center [743, 267] width 12 height 12
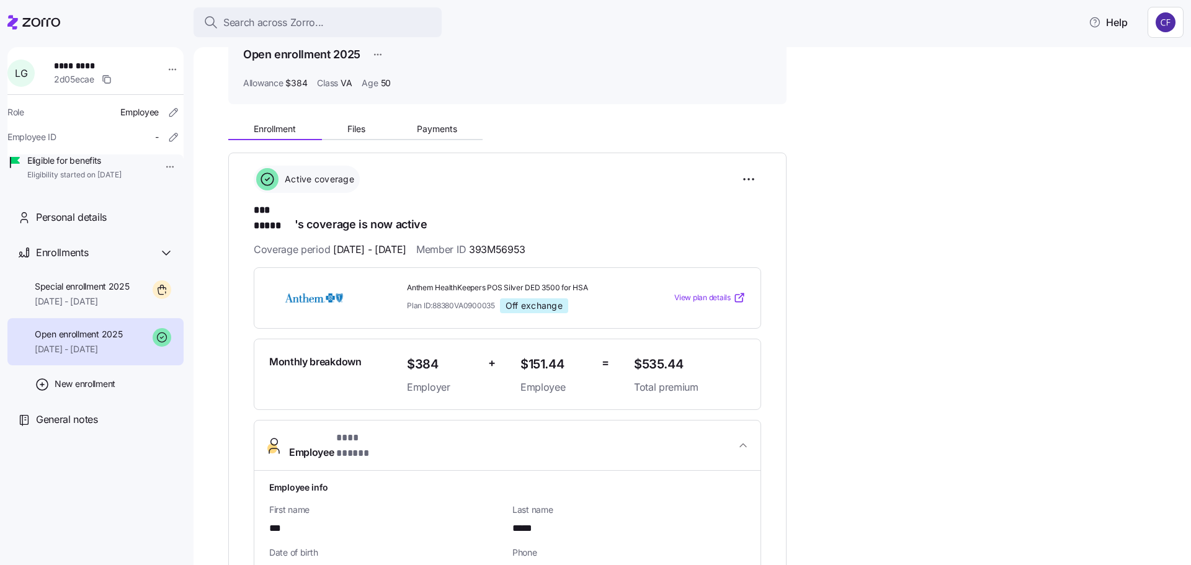
scroll to position [0, 0]
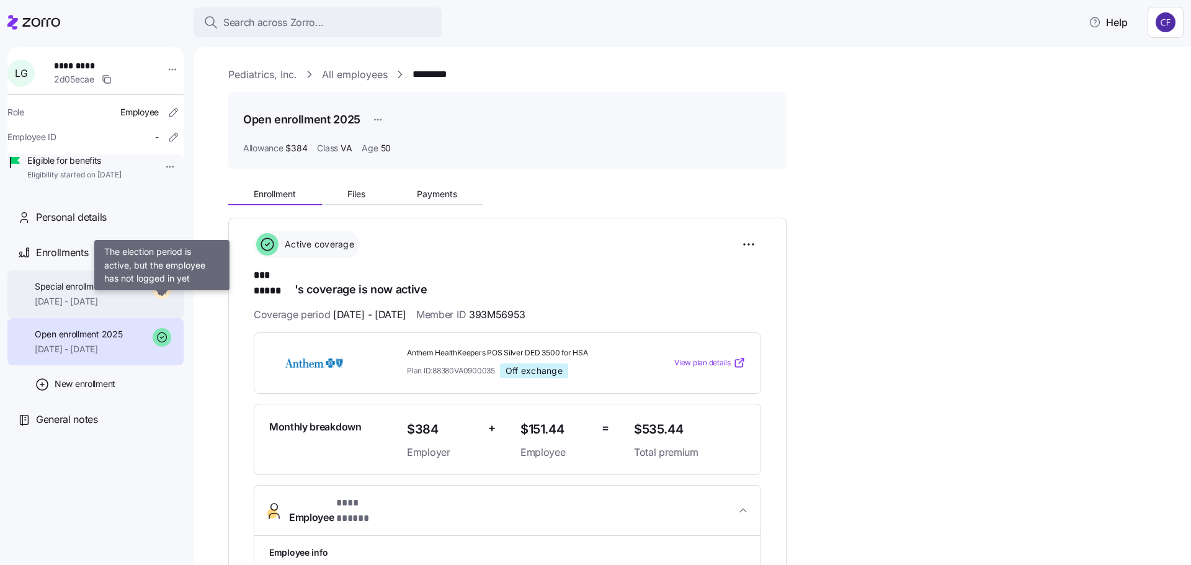
click at [164, 299] on icon at bounding box center [162, 289] width 19 height 19
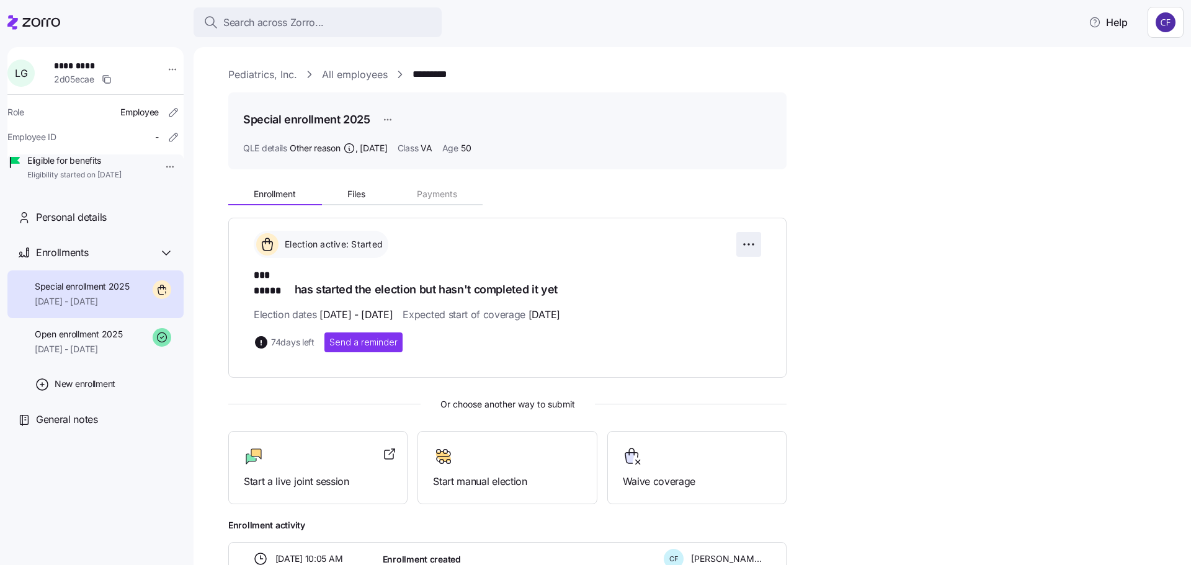
click at [753, 243] on html "Search across Zorro... Help L G ********* 2d05ecae Role Employee Employee ID - …" at bounding box center [595, 279] width 1191 height 558
click at [876, 257] on html "Search across Zorro... Help L G ********* 2d05ecae Role Employee Employee ID - …" at bounding box center [595, 279] width 1191 height 558
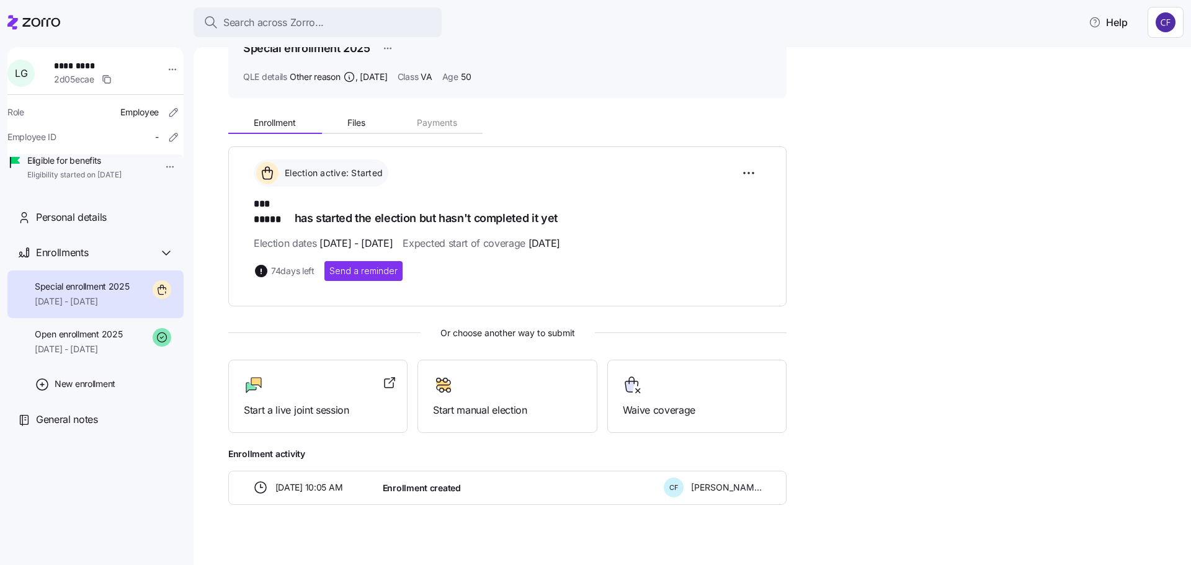
scroll to position [72, 0]
click at [481, 383] on div "Start manual election" at bounding box center [507, 396] width 148 height 43
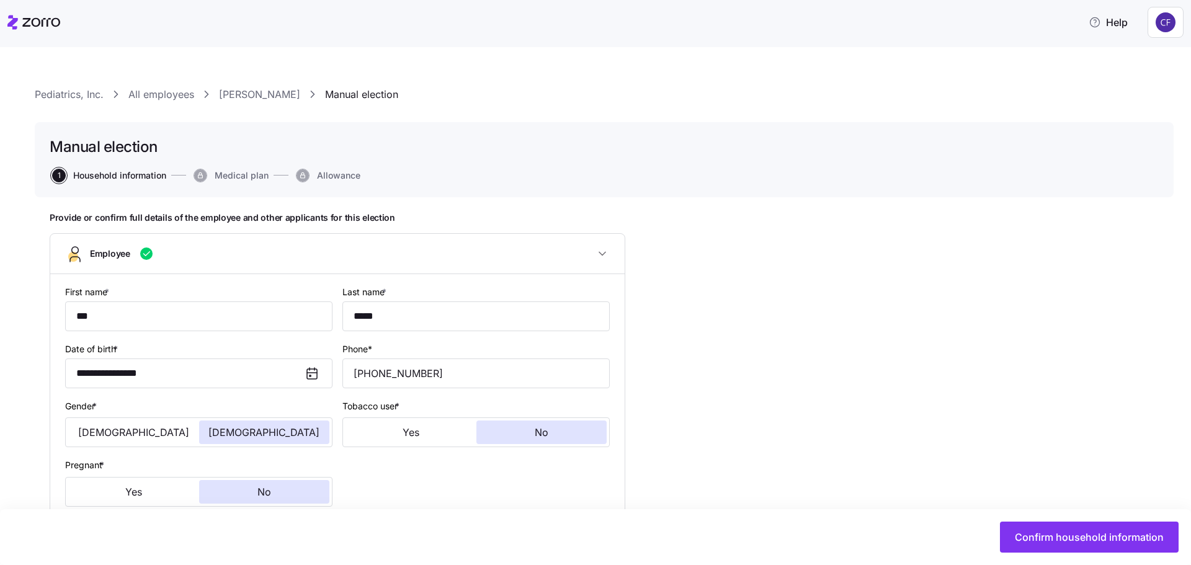
type input "VA"
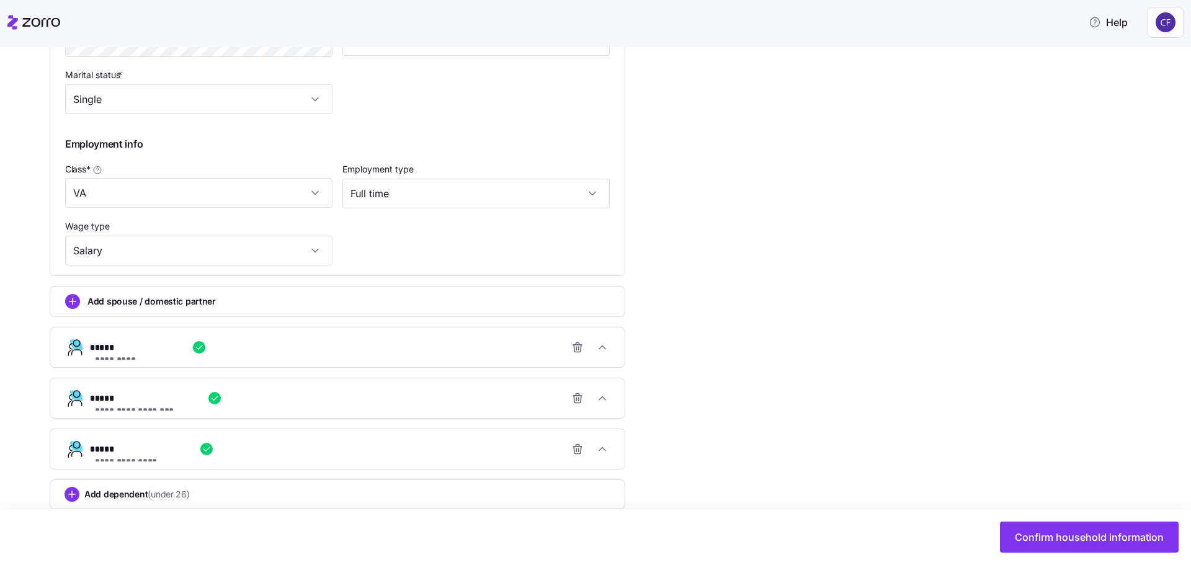
scroll to position [665, 0]
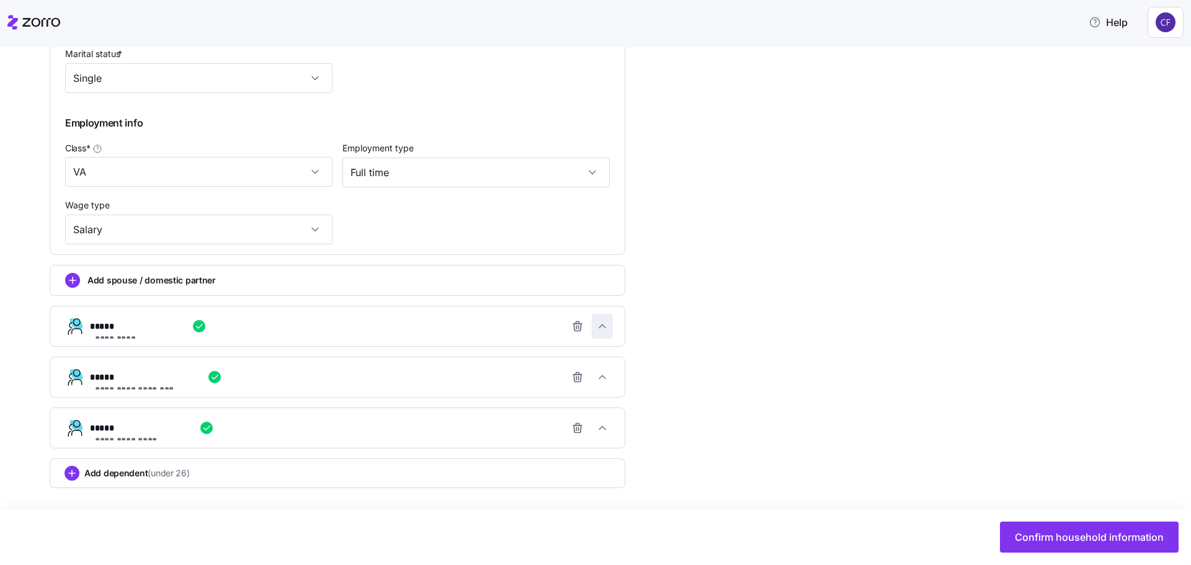
click at [606, 324] on icon "button" at bounding box center [602, 326] width 12 height 12
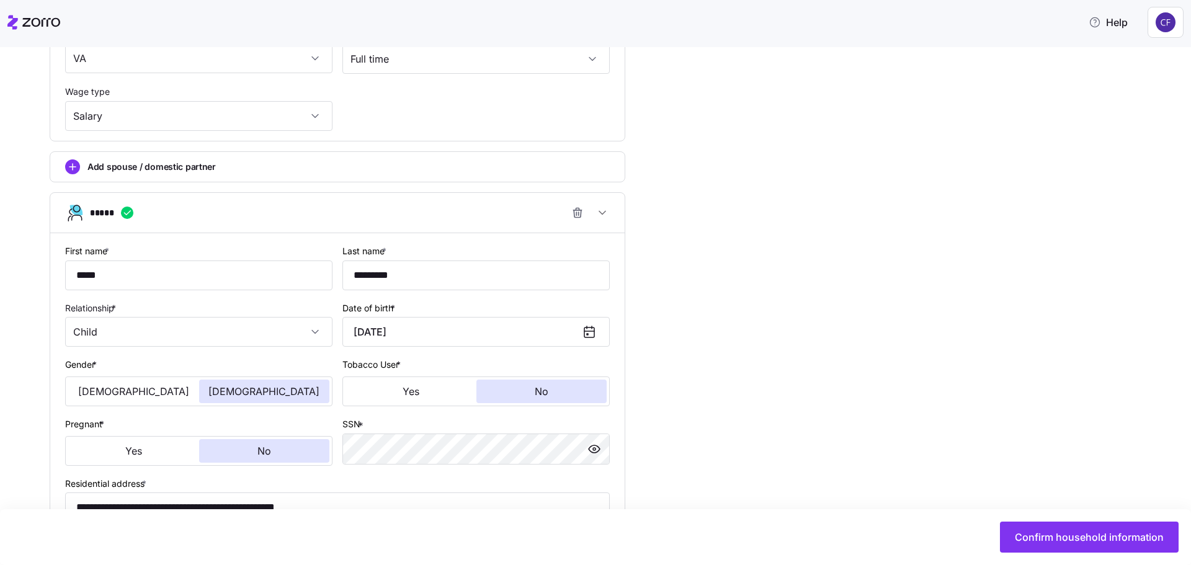
scroll to position [965, 0]
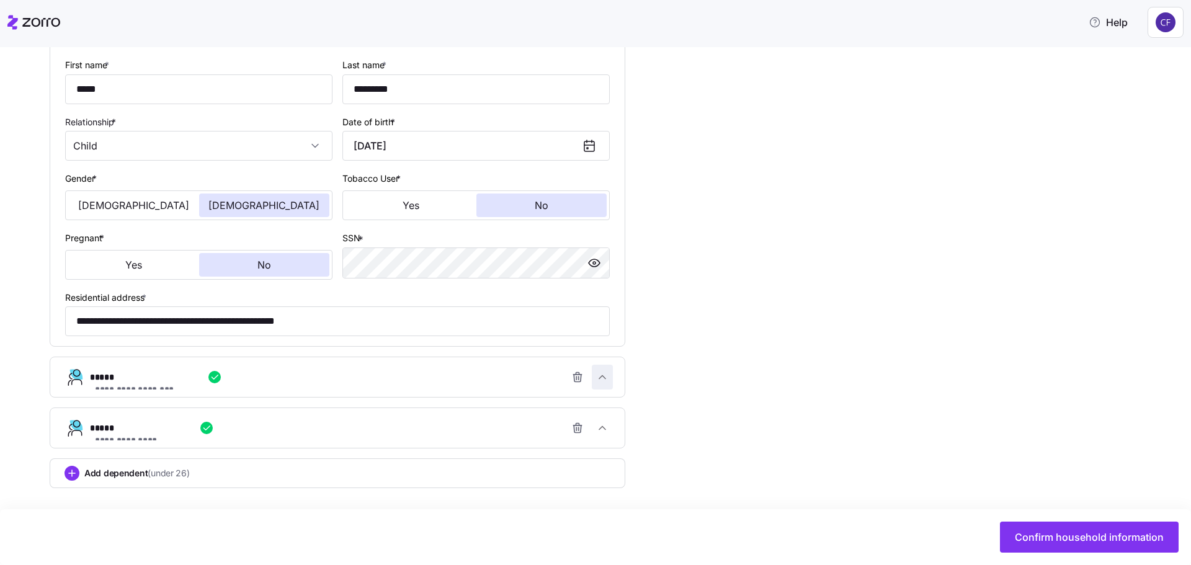
click at [601, 380] on icon "button" at bounding box center [602, 377] width 12 height 12
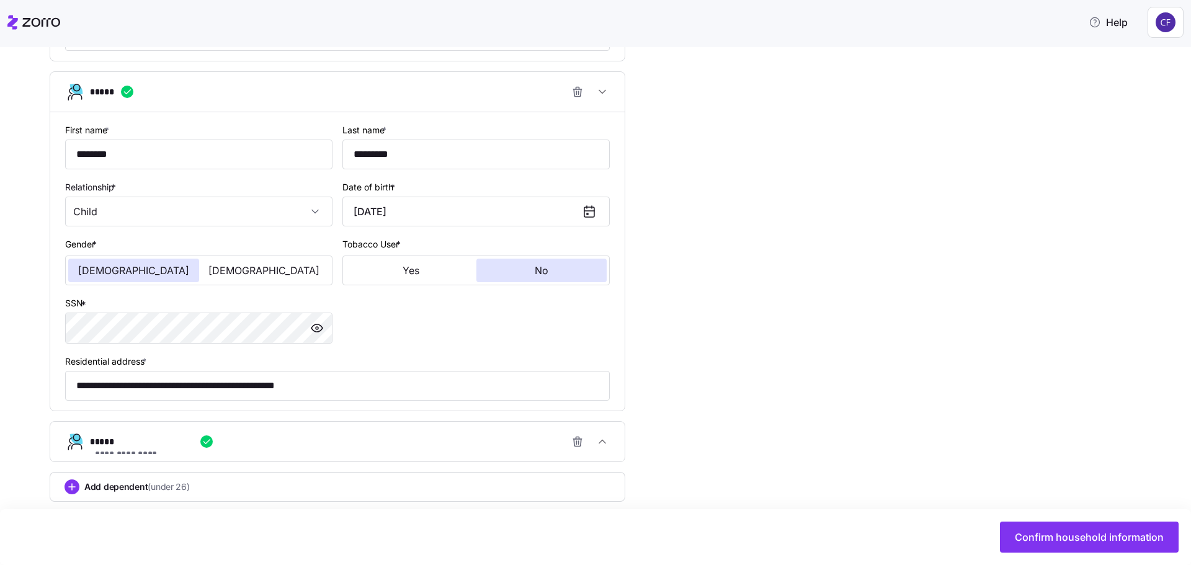
scroll to position [1264, 0]
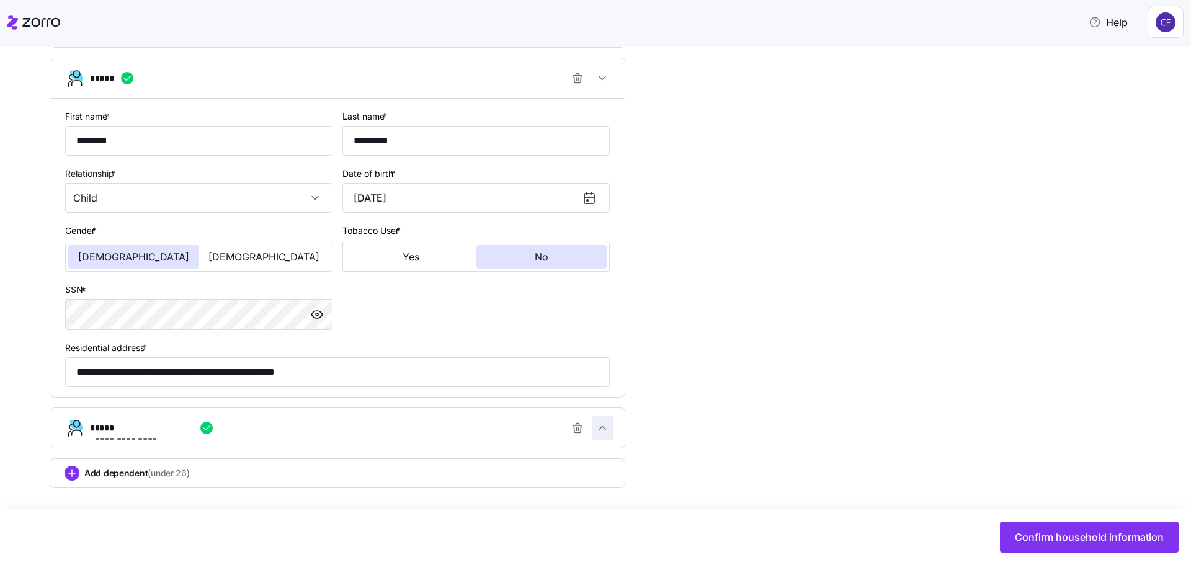
click at [607, 426] on icon "button" at bounding box center [602, 428] width 12 height 12
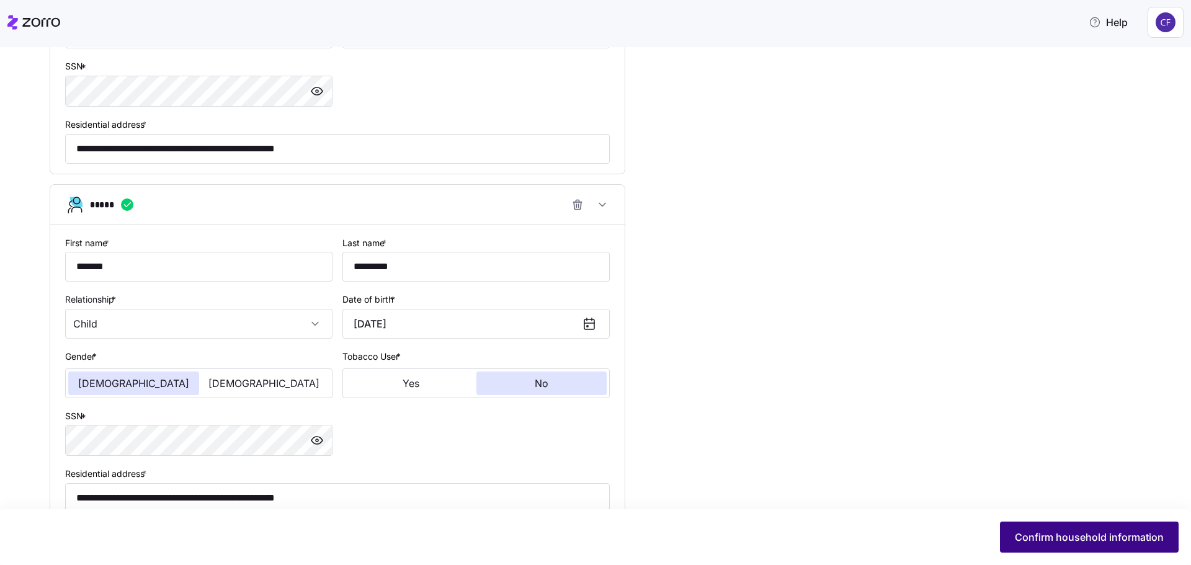
scroll to position [1489, 0]
click at [1042, 534] on span "Confirm household information" at bounding box center [1089, 537] width 149 height 15
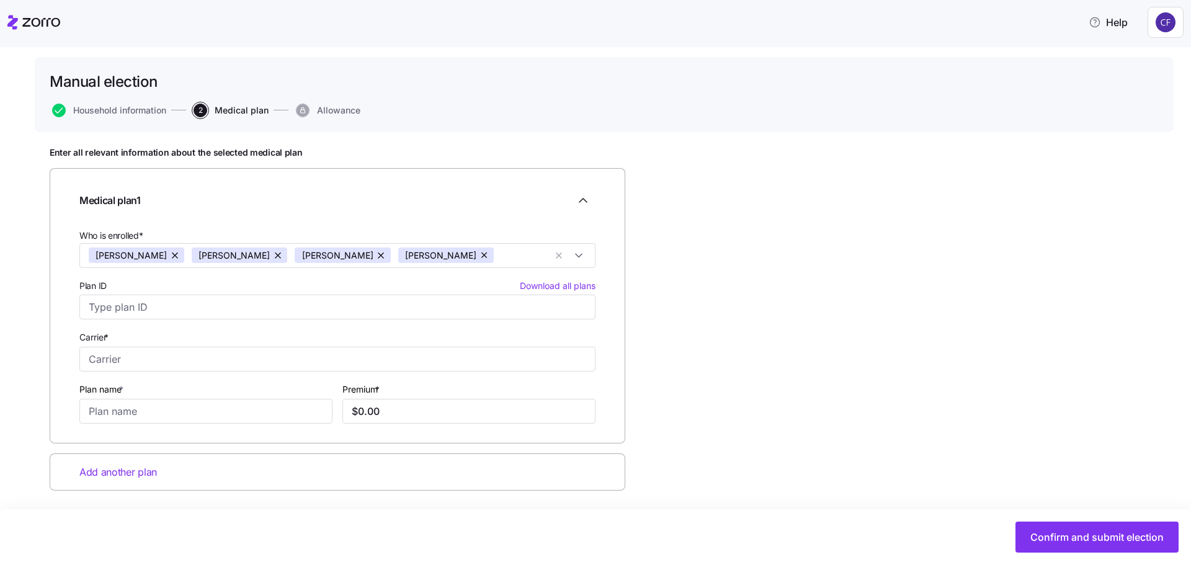
scroll to position [68, 0]
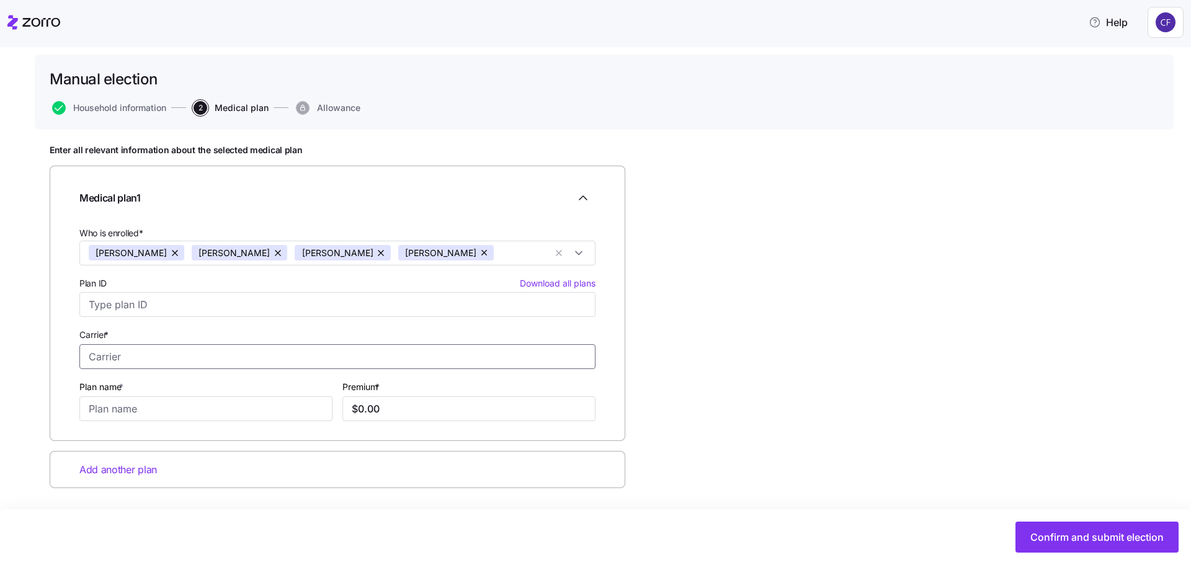
click at [127, 362] on input "Carrier *" at bounding box center [337, 356] width 516 height 25
click at [109, 464] on span "Anthem" at bounding box center [107, 466] width 35 height 16
type input "Anthem"
click at [114, 413] on input "Plan name *" at bounding box center [205, 408] width 253 height 25
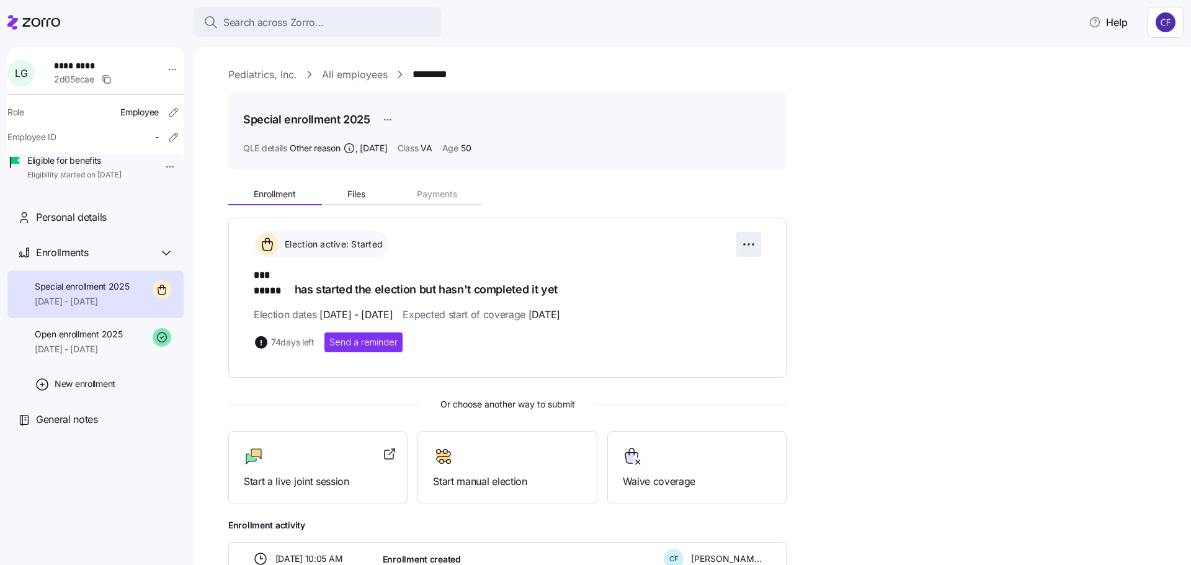
click at [746, 248] on html "Search across Zorro... Help L G ********* 2d05ecae Role Employee Employee ID - …" at bounding box center [595, 279] width 1191 height 558
click at [934, 276] on html "Search across Zorro... Help L G ********* 2d05ecae Role Employee Employee ID - …" at bounding box center [595, 279] width 1191 height 558
click at [89, 341] on span "Open enrollment 2025" at bounding box center [78, 334] width 87 height 12
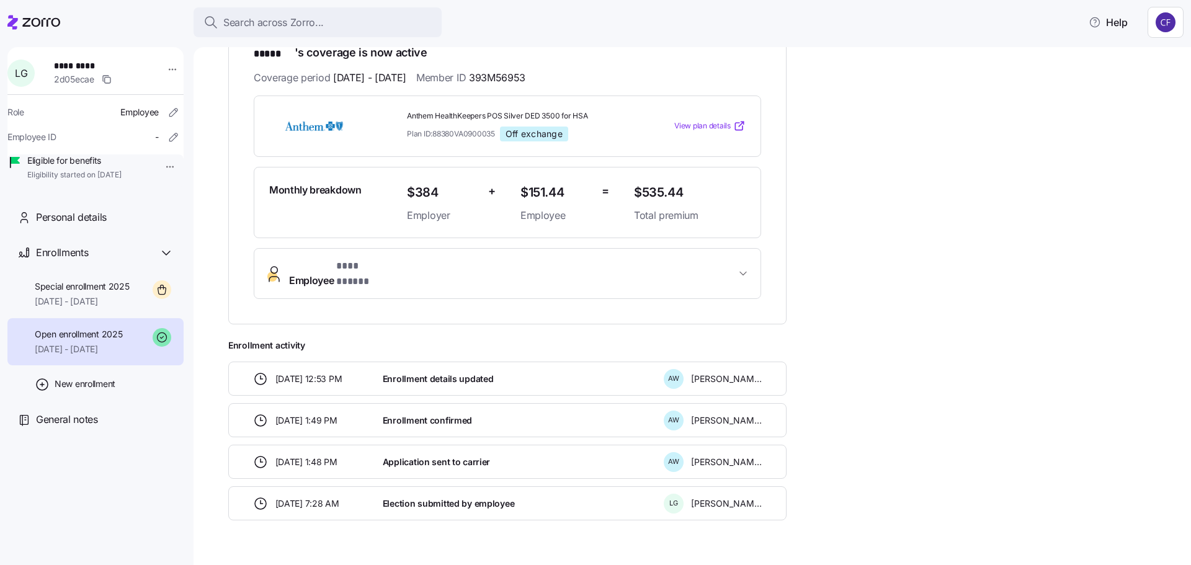
scroll to position [244, 0]
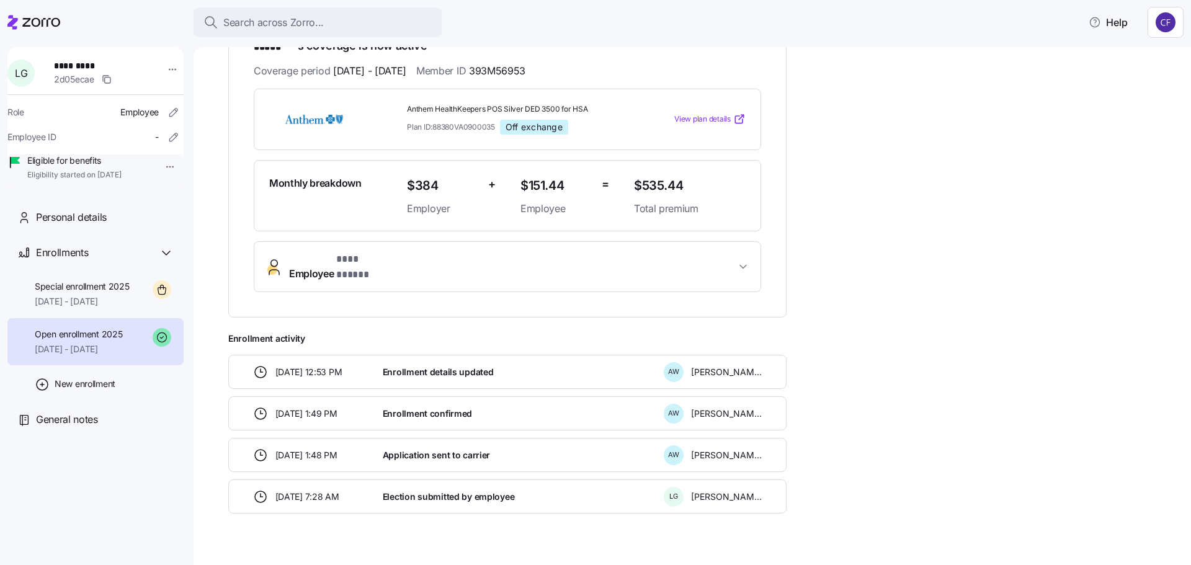
click at [890, 277] on div "**********" at bounding box center [701, 224] width 946 height 578
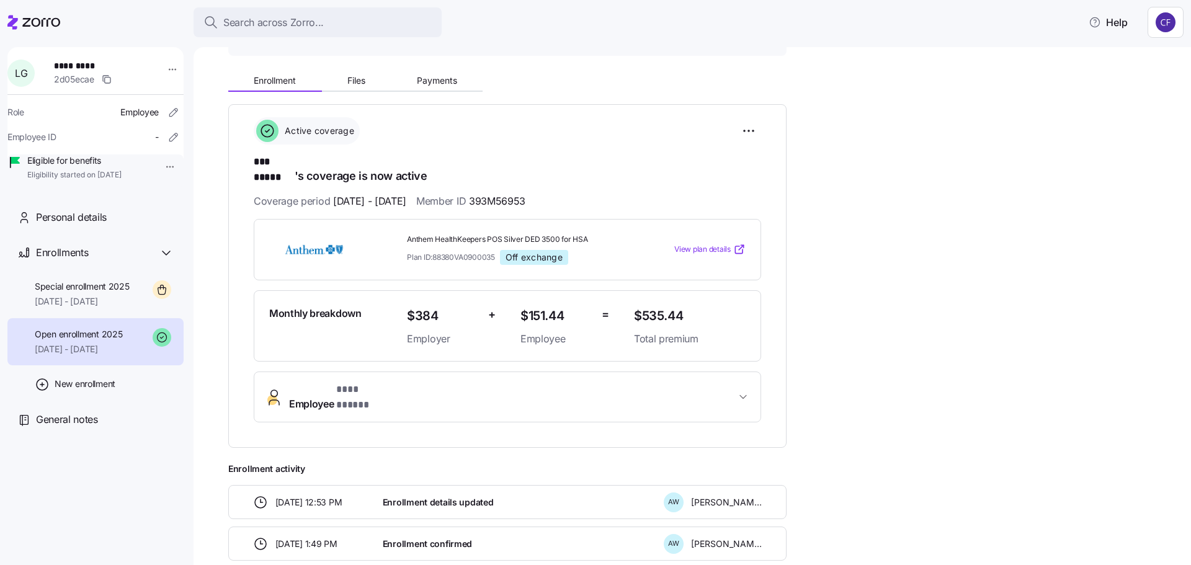
scroll to position [0, 0]
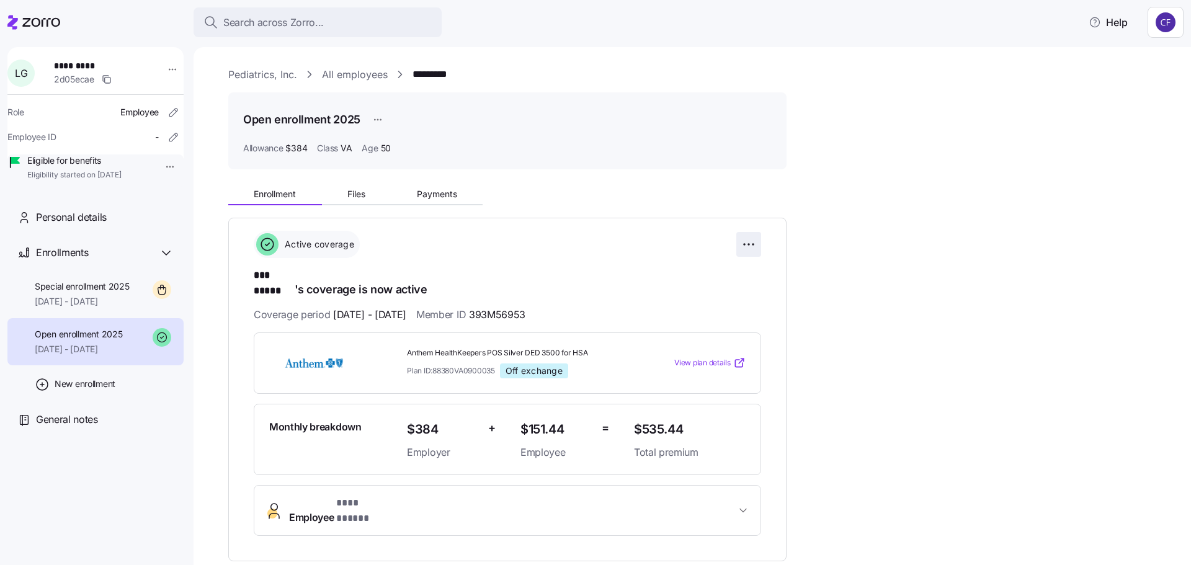
click at [751, 247] on html "**********" at bounding box center [595, 279] width 1191 height 558
click at [688, 295] on span "Change enrollment details" at bounding box center [662, 295] width 101 height 12
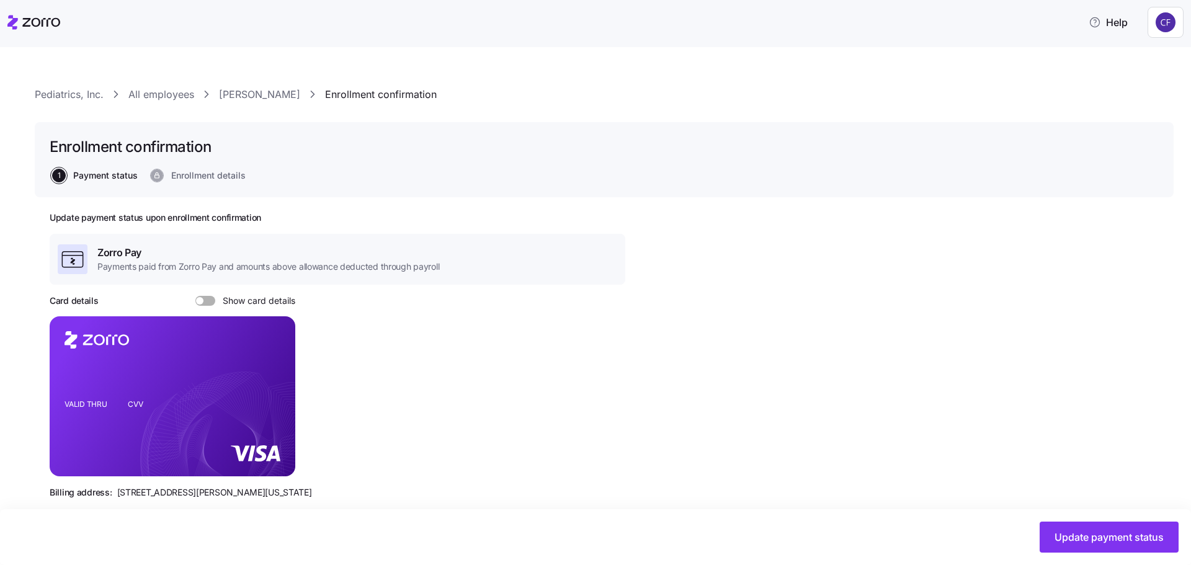
click at [248, 96] on link "Liv Gorla" at bounding box center [259, 95] width 81 height 16
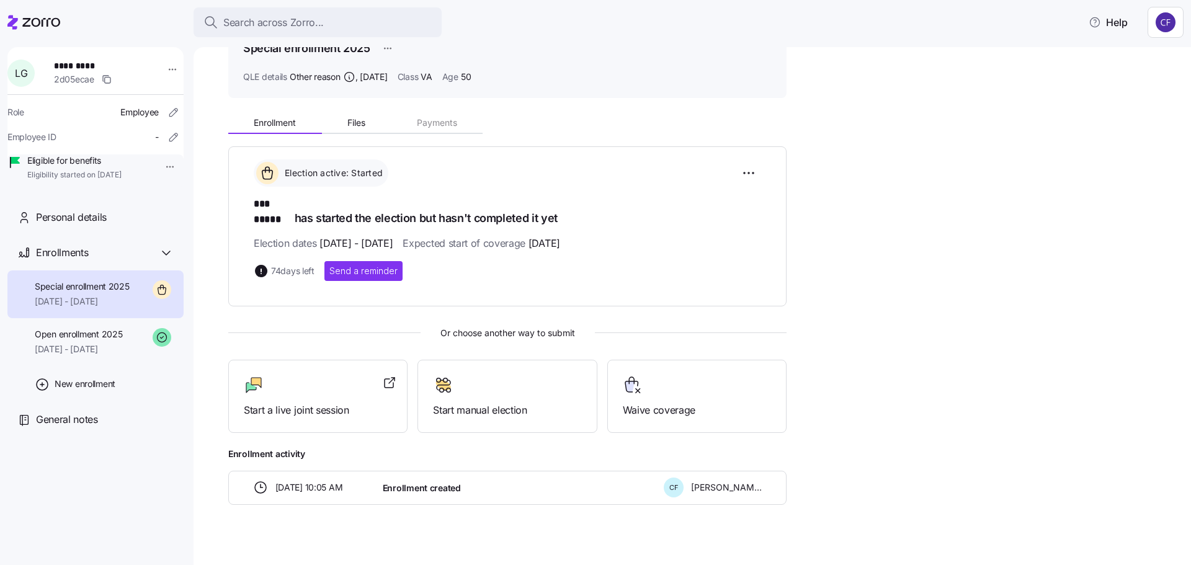
scroll to position [72, 0]
click at [92, 341] on span "Open enrollment 2025" at bounding box center [78, 334] width 87 height 12
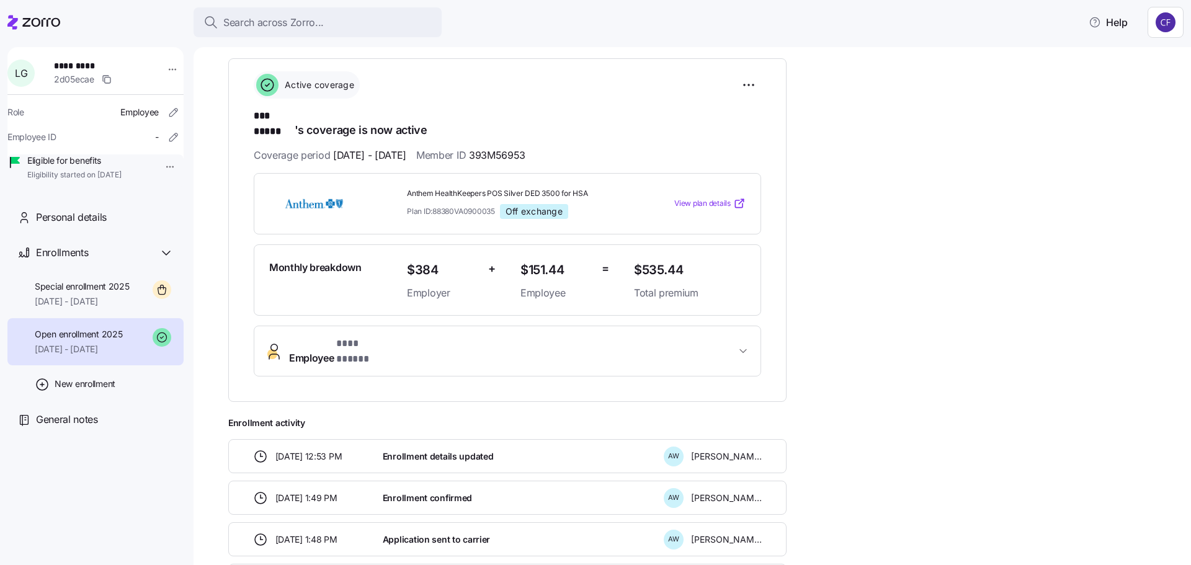
scroll to position [244, 0]
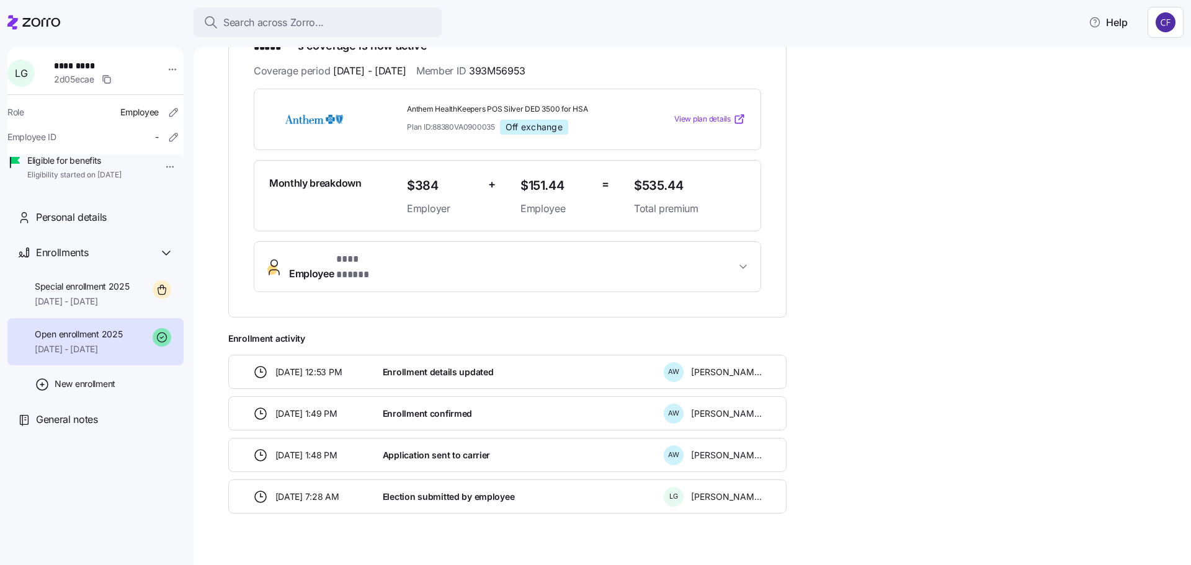
click at [741, 261] on icon "button" at bounding box center [743, 267] width 12 height 12
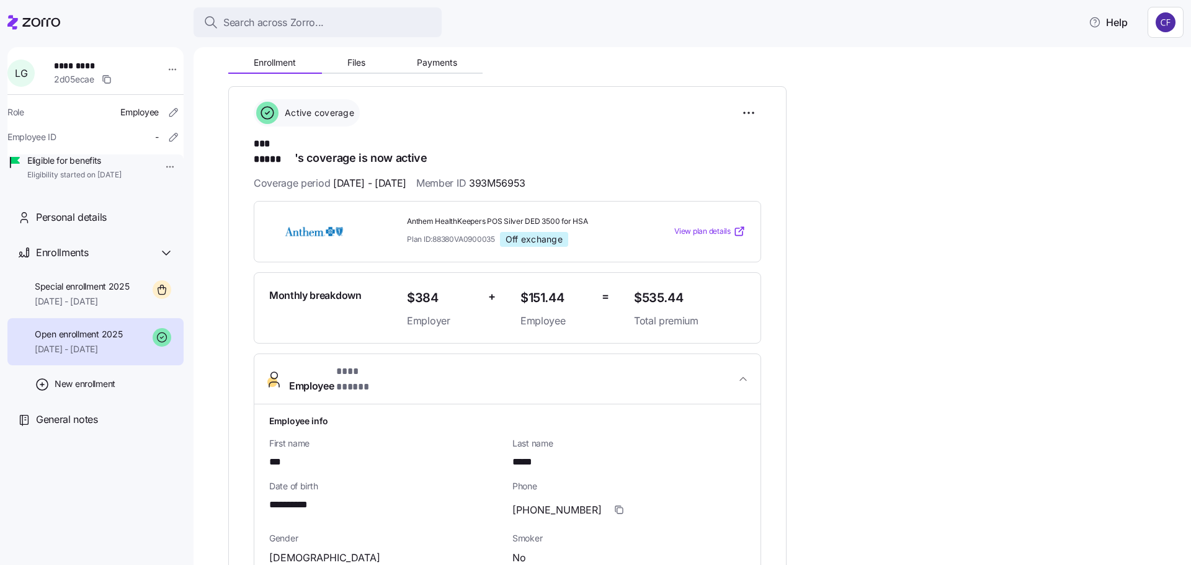
scroll to position [0, 0]
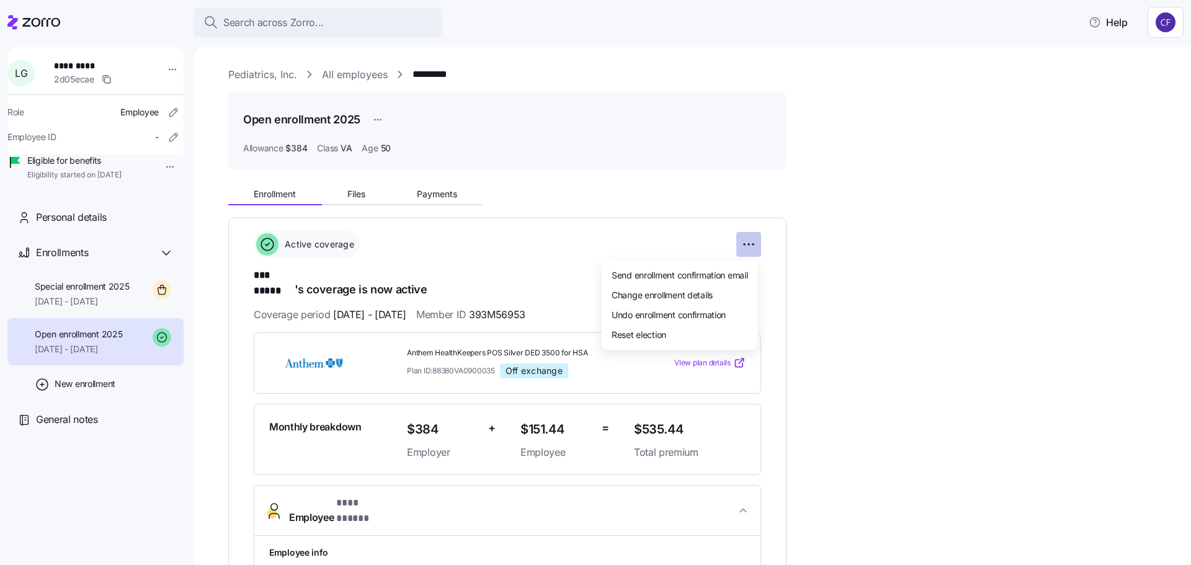
click at [746, 241] on html "**********" at bounding box center [595, 279] width 1191 height 558
click at [933, 251] on html "**********" at bounding box center [595, 279] width 1191 height 558
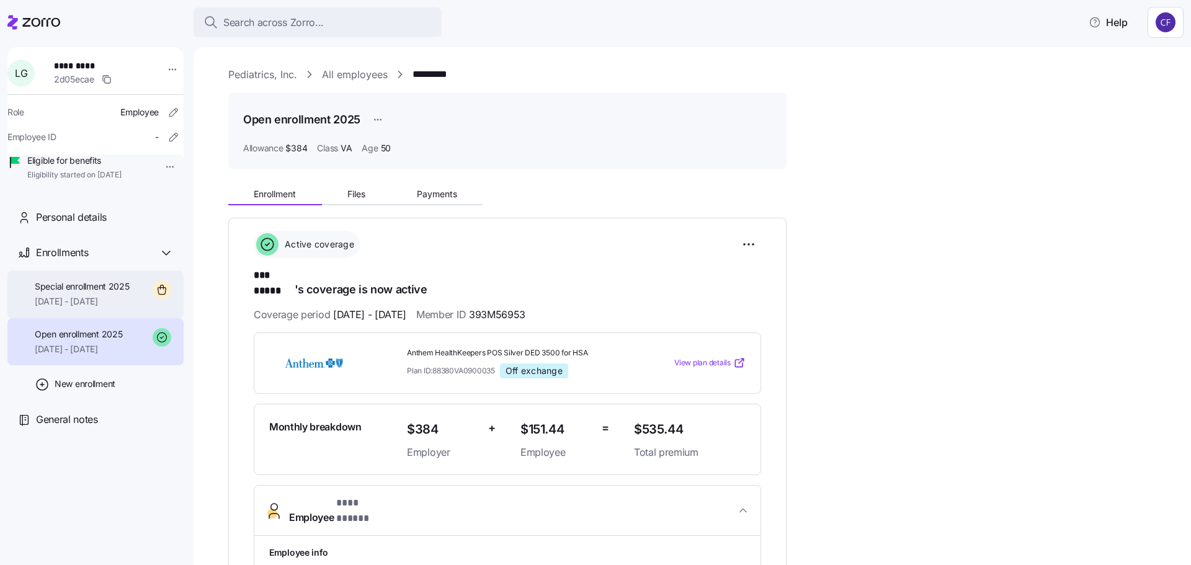
click at [63, 308] on span "09/01/2025 - 12/31/2025" at bounding box center [82, 301] width 95 height 12
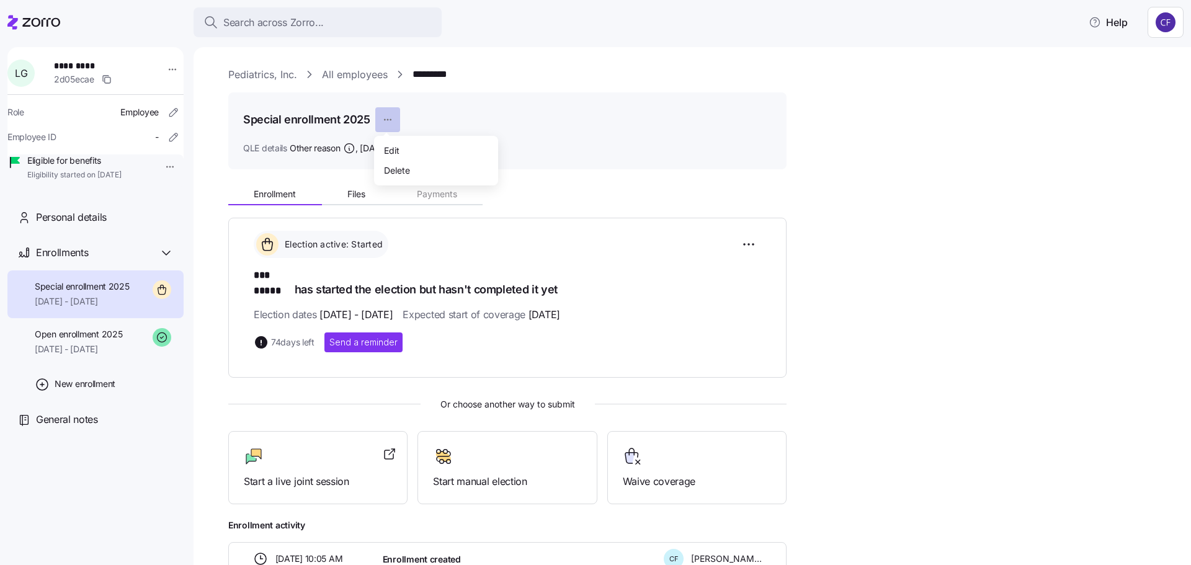
click at [385, 119] on html "Search across Zorro... Help L G ********* 2d05ecae Role Employee Employee ID - …" at bounding box center [595, 279] width 1191 height 558
click at [944, 176] on html "Search across Zorro... Help L G ********* 2d05ecae Role Employee Employee ID - …" at bounding box center [595, 279] width 1191 height 558
click at [357, 448] on div at bounding box center [318, 457] width 148 height 20
click at [962, 244] on div "Enrollment Files Payments Election active: Started *** ***** has started the el…" at bounding box center [701, 377] width 946 height 397
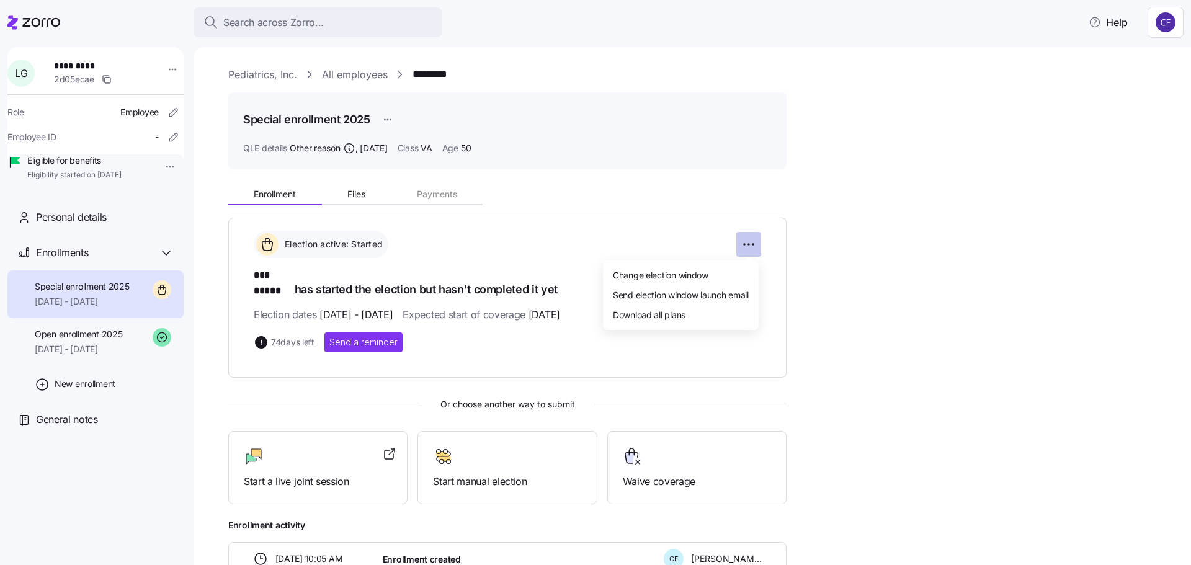
click at [746, 246] on html "Search across Zorro... Help L G ********* 2d05ecae Role Employee Employee ID - …" at bounding box center [595, 279] width 1191 height 558
click at [725, 292] on span "Send election window launch email" at bounding box center [681, 295] width 136 height 12
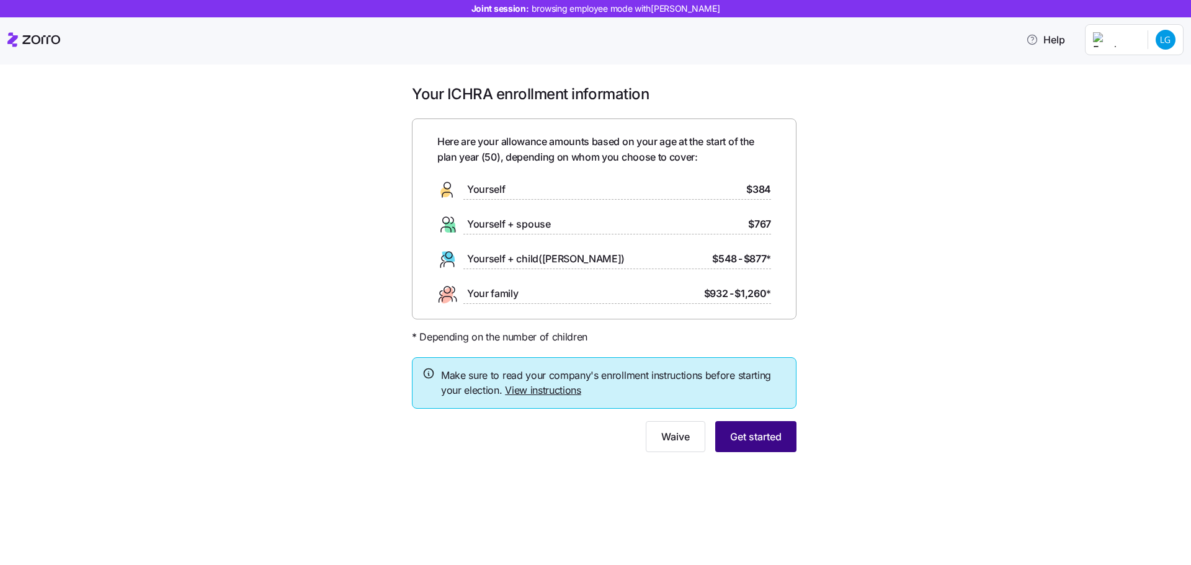
click at [783, 439] on button "Get started" at bounding box center [755, 436] width 81 height 31
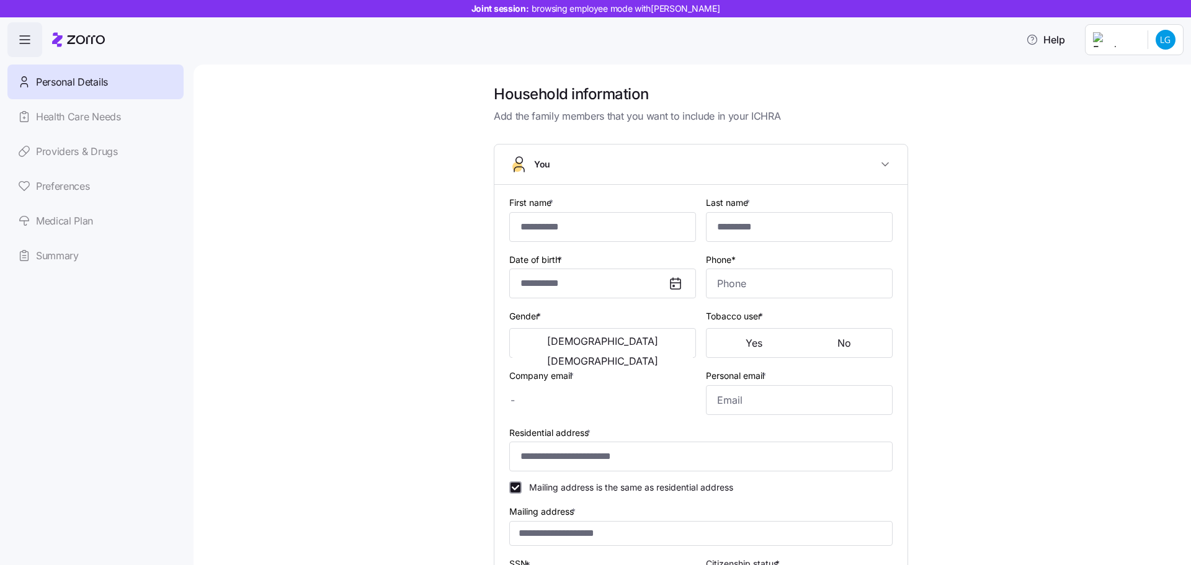
type input "***"
type input "*****"
type input "[EMAIL_ADDRESS][DOMAIN_NAME]"
type input "[EMAIL_ADDRESS][PERSON_NAME][DOMAIN_NAME]"
type input "**********"
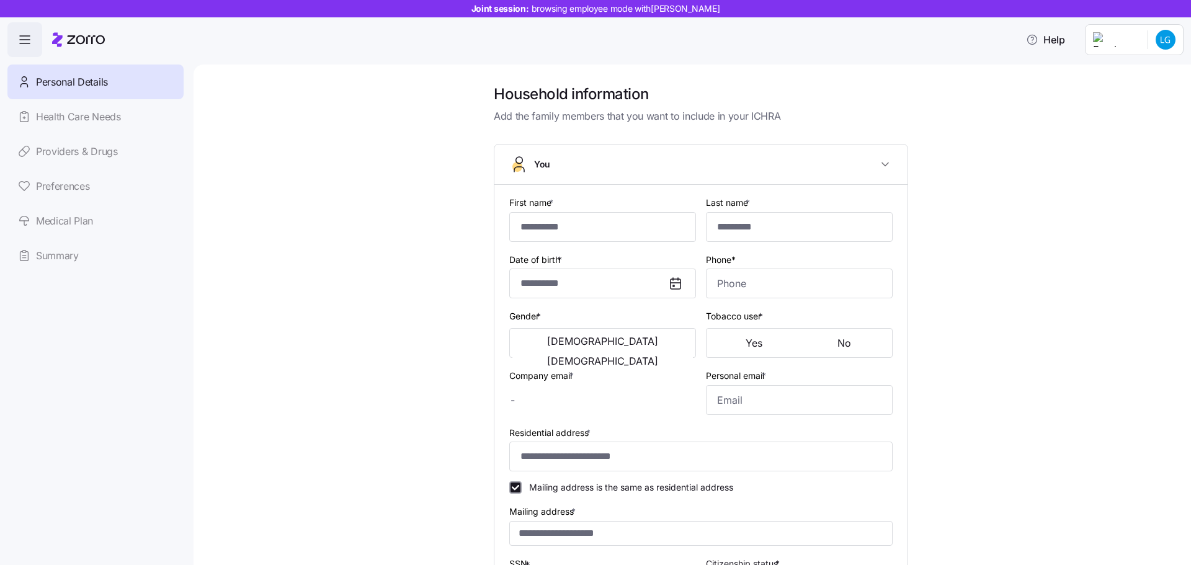
checkbox input "true"
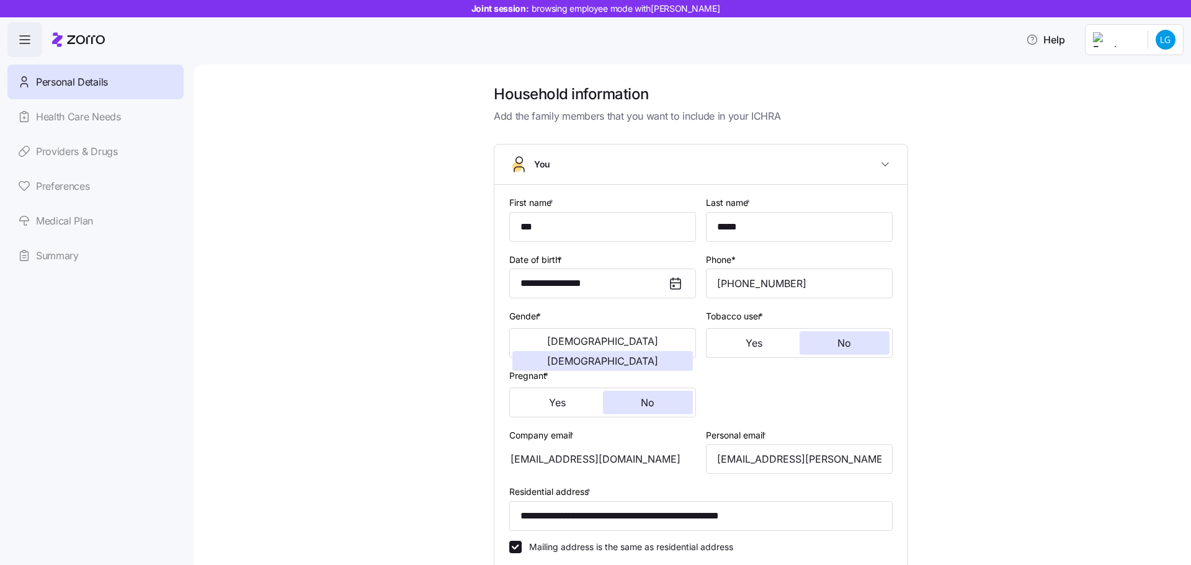
type input "**********"
type input "(804) 450-0302"
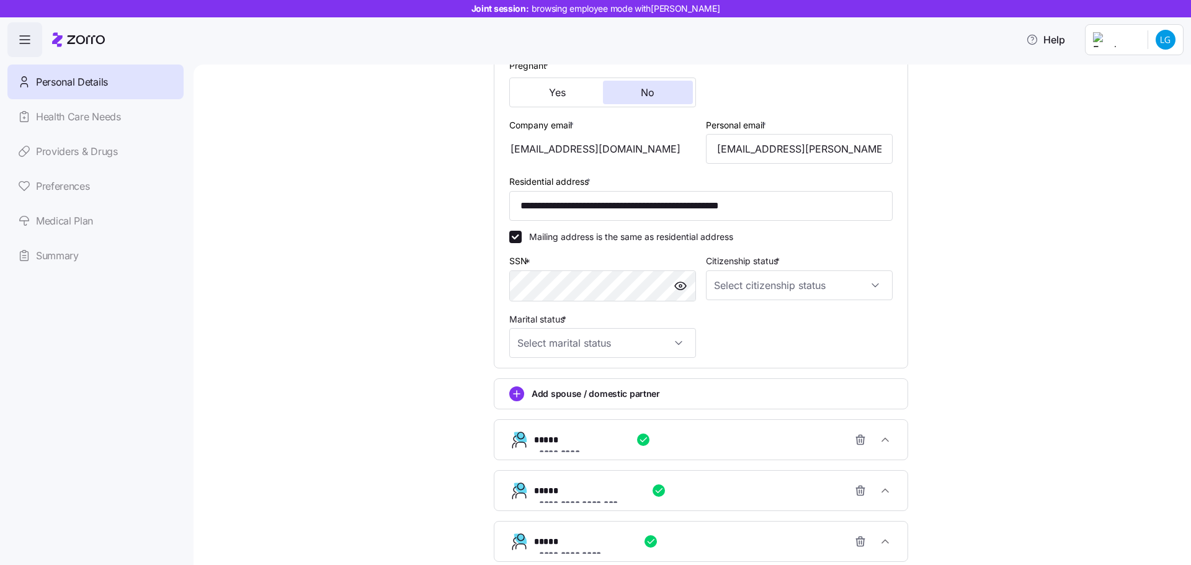
scroll to position [432, 0]
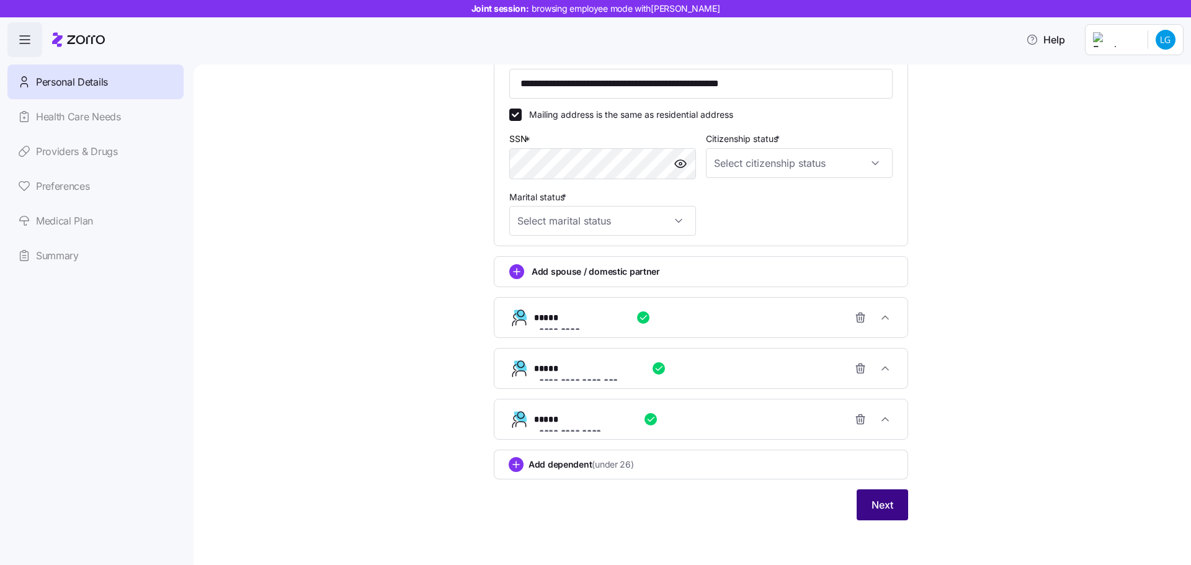
click at [876, 508] on span "Next" at bounding box center [883, 505] width 22 height 15
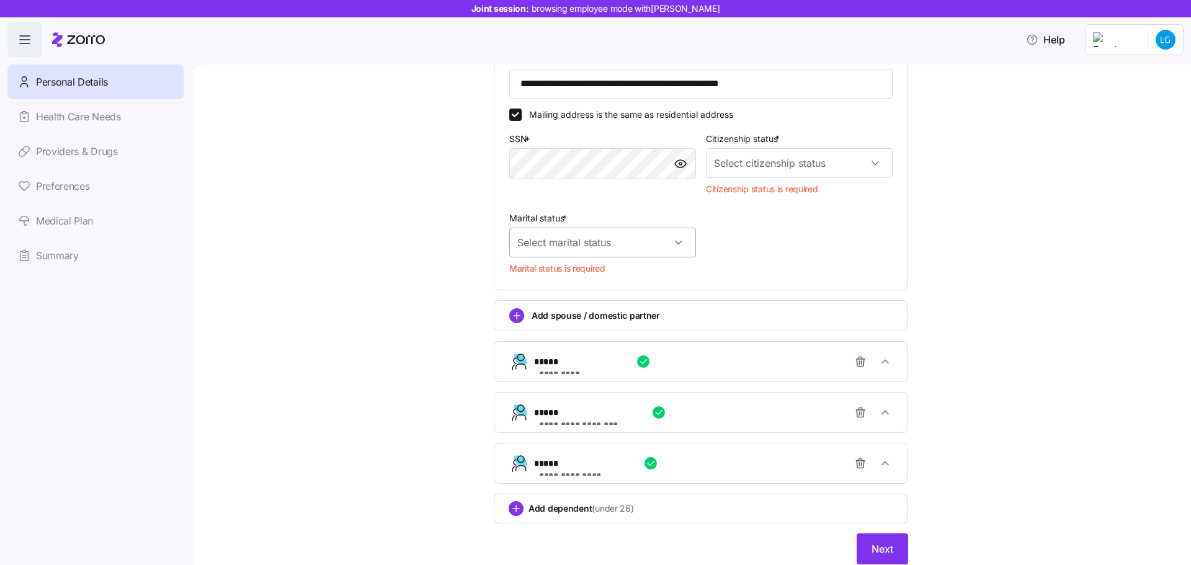
click at [663, 241] on input "Marital status *" at bounding box center [602, 243] width 187 height 30
click at [864, 164] on input "Citizenship status *" at bounding box center [799, 163] width 187 height 30
click at [771, 195] on div "US citizen" at bounding box center [795, 201] width 177 height 26
type input "US citizen"
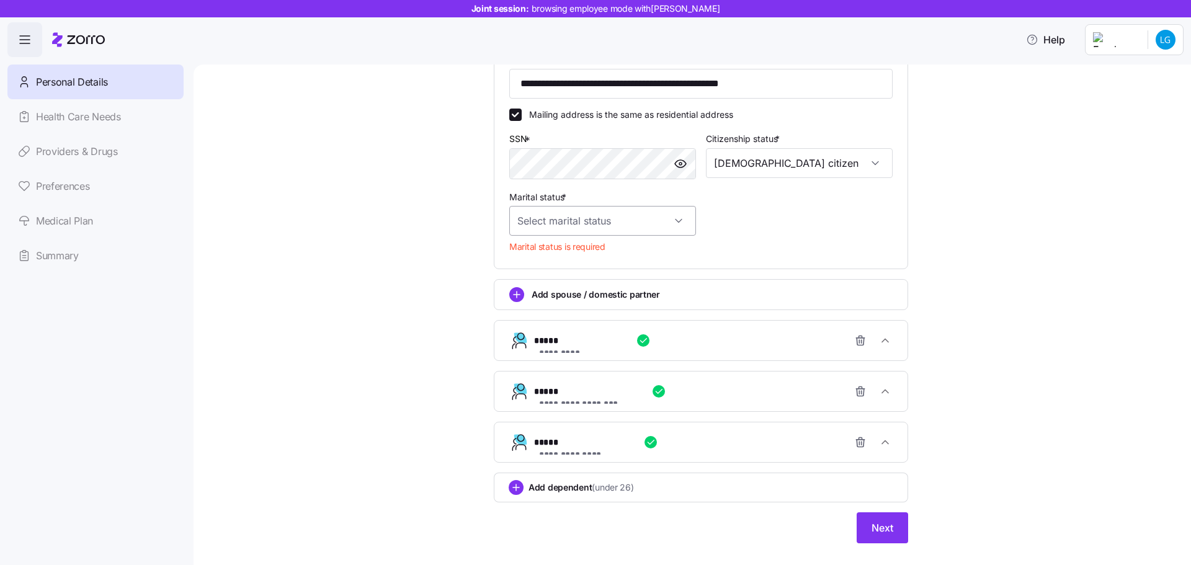
click at [675, 219] on input "Marital status *" at bounding box center [602, 221] width 187 height 30
click at [650, 267] on div "Single" at bounding box center [598, 259] width 177 height 26
type input "Single"
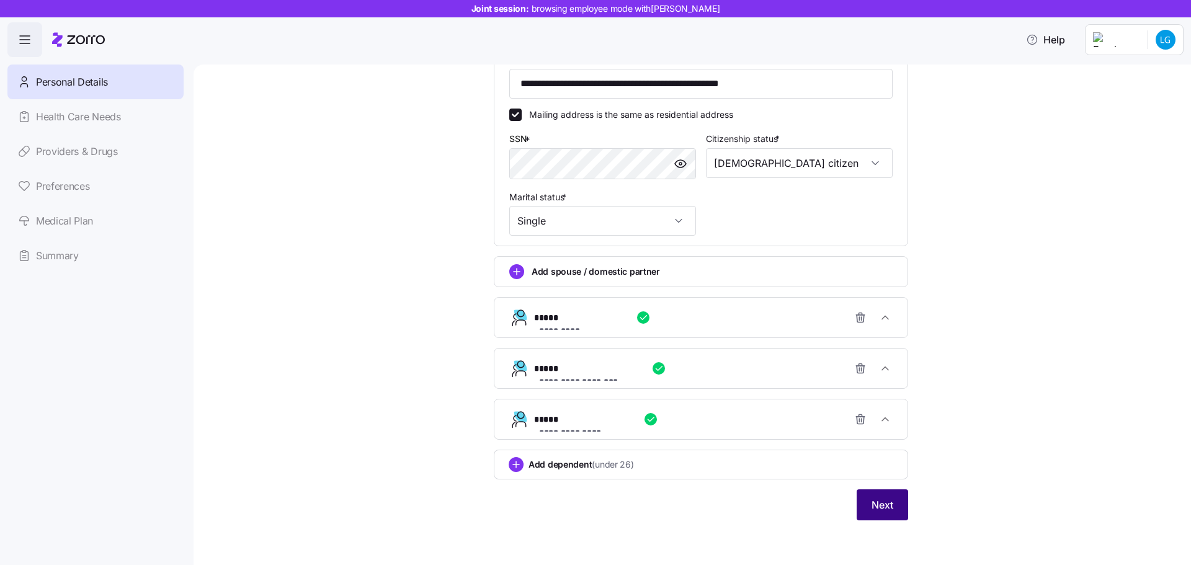
click at [899, 505] on button "Next" at bounding box center [883, 505] width 52 height 31
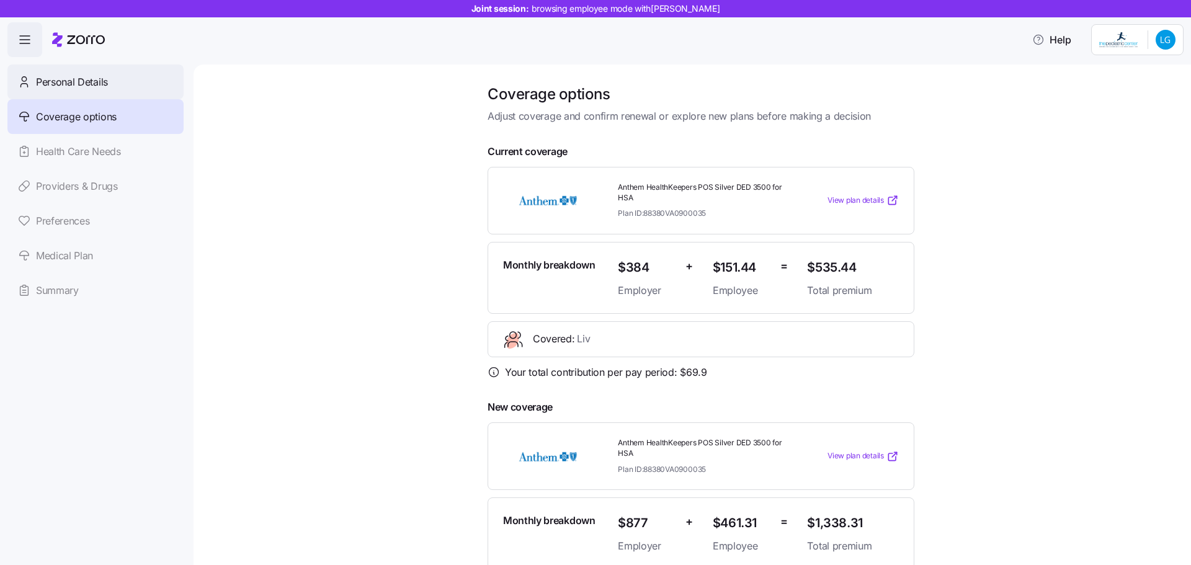
click at [75, 79] on span "Personal Details" at bounding box center [72, 82] width 72 height 16
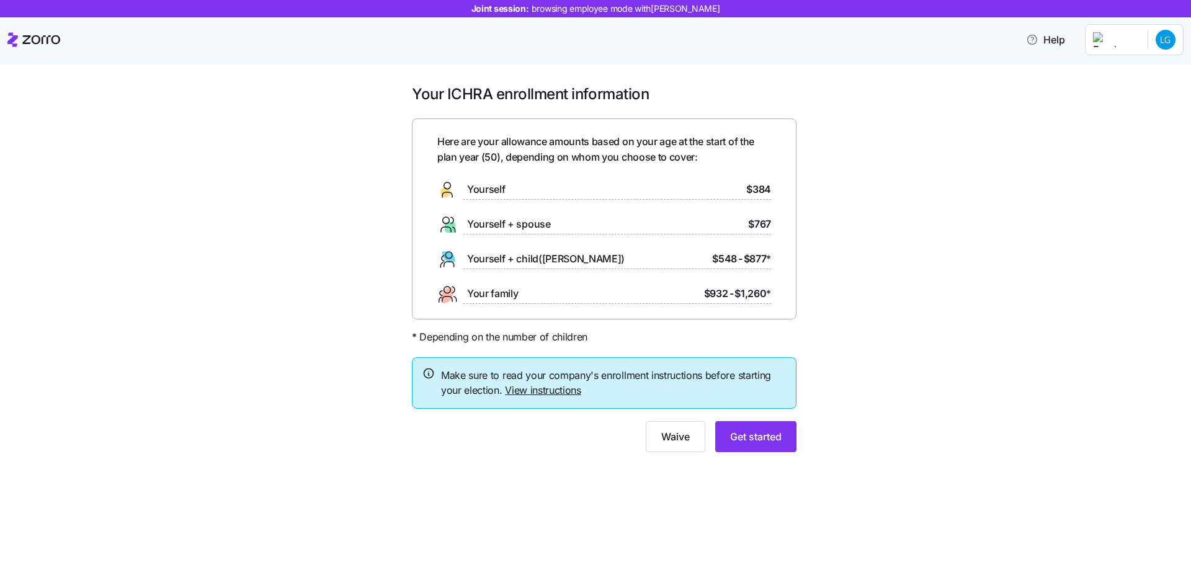
click at [535, 389] on link "View instructions" at bounding box center [543, 390] width 76 height 12
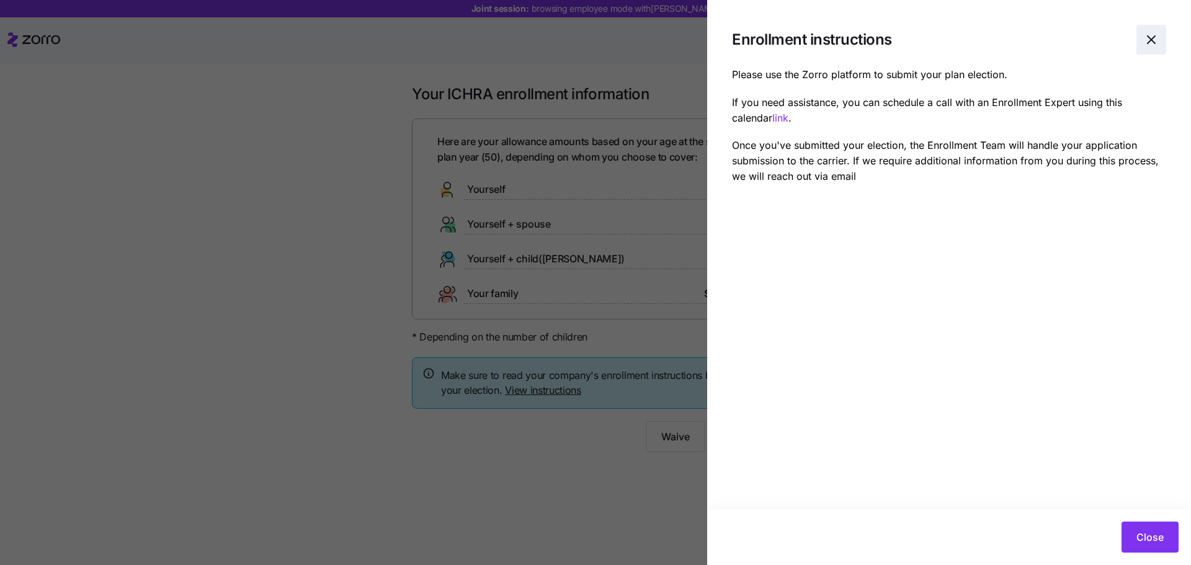
click at [1152, 39] on icon "button" at bounding box center [1151, 39] width 15 height 15
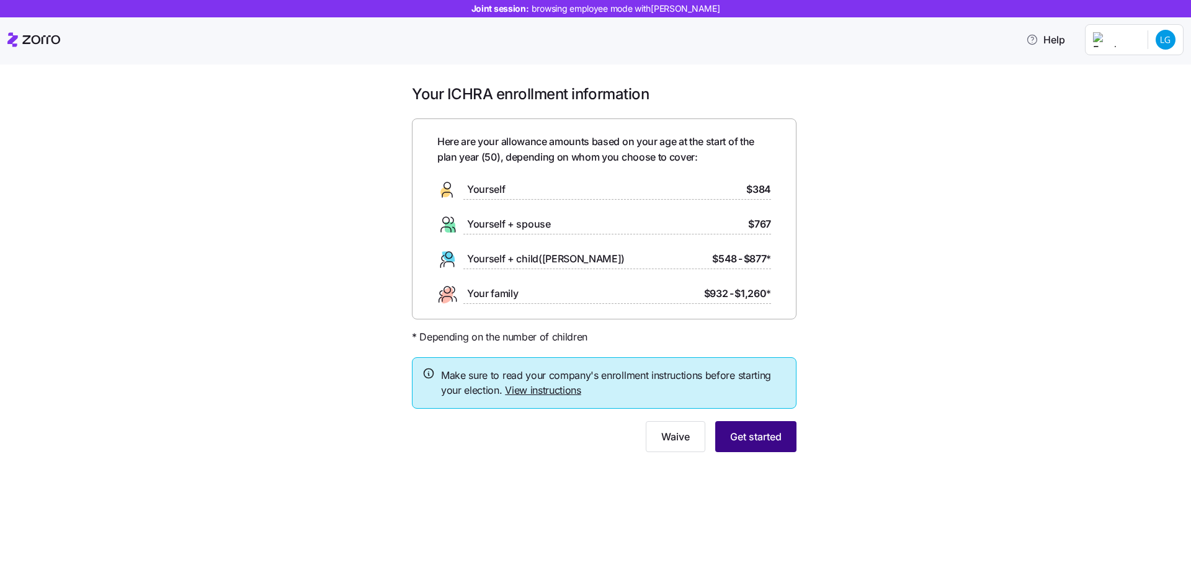
click at [753, 441] on span "Get started" at bounding box center [756, 436] width 52 height 15
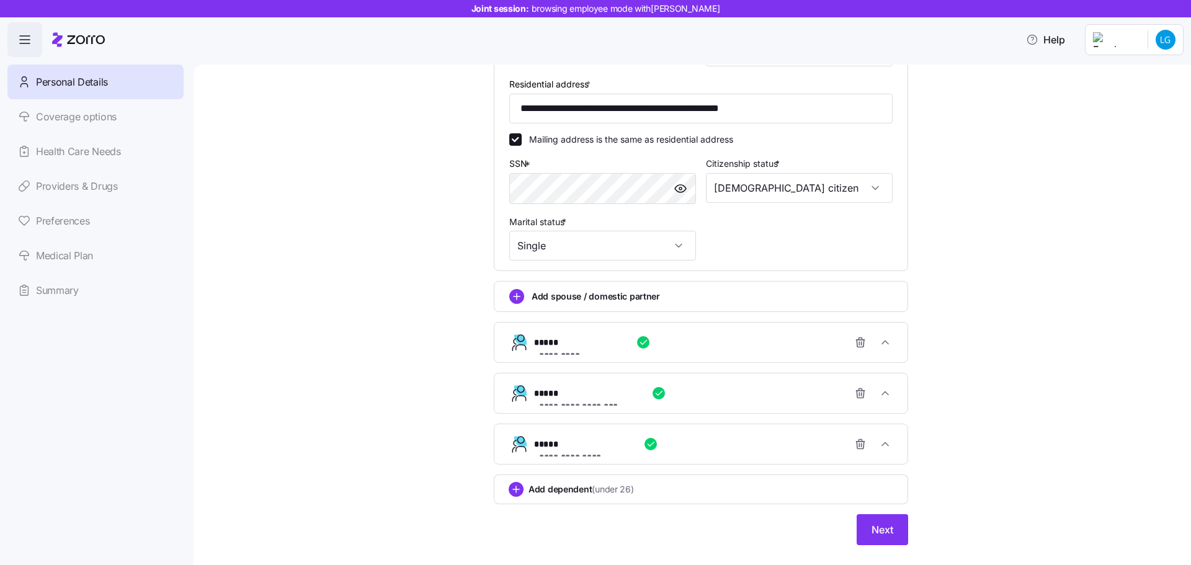
scroll to position [432, 0]
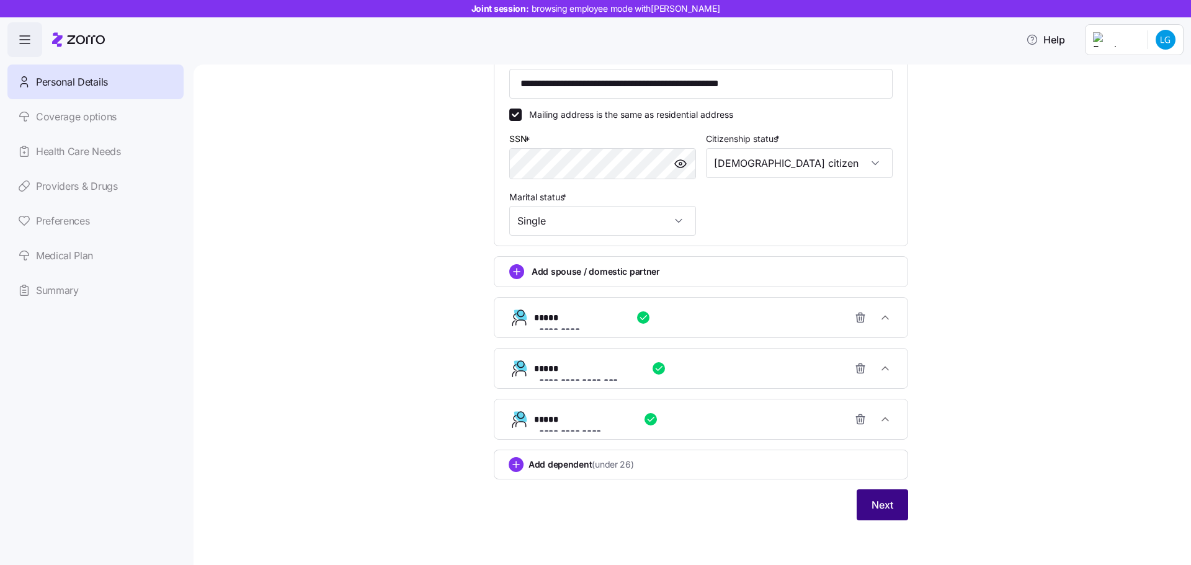
click at [883, 506] on span "Next" at bounding box center [883, 505] width 22 height 15
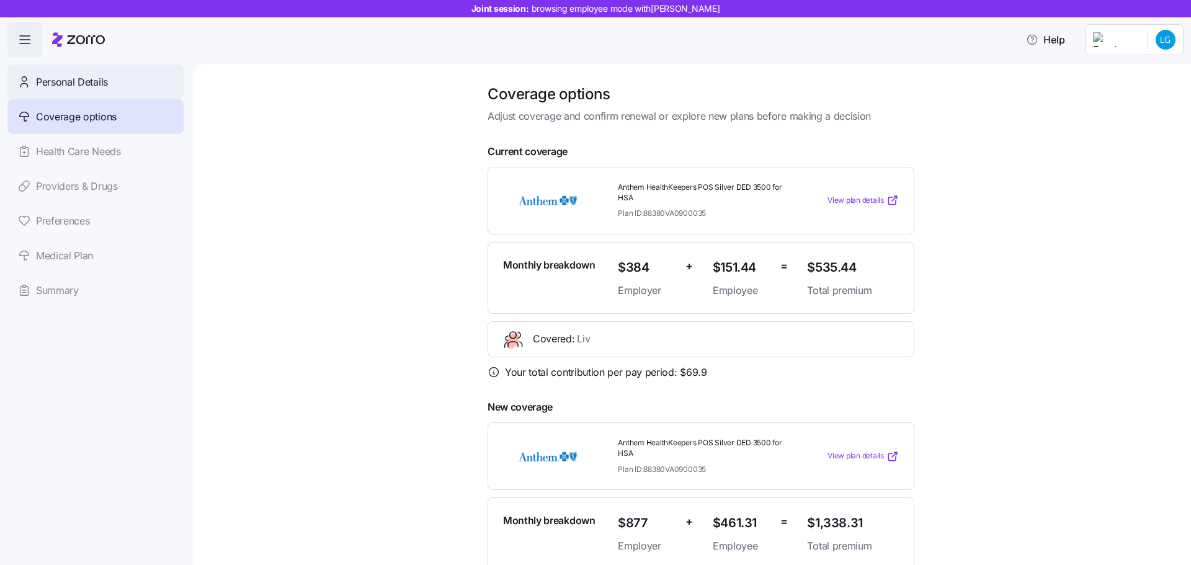
click at [77, 85] on span "Personal Details" at bounding box center [72, 82] width 72 height 16
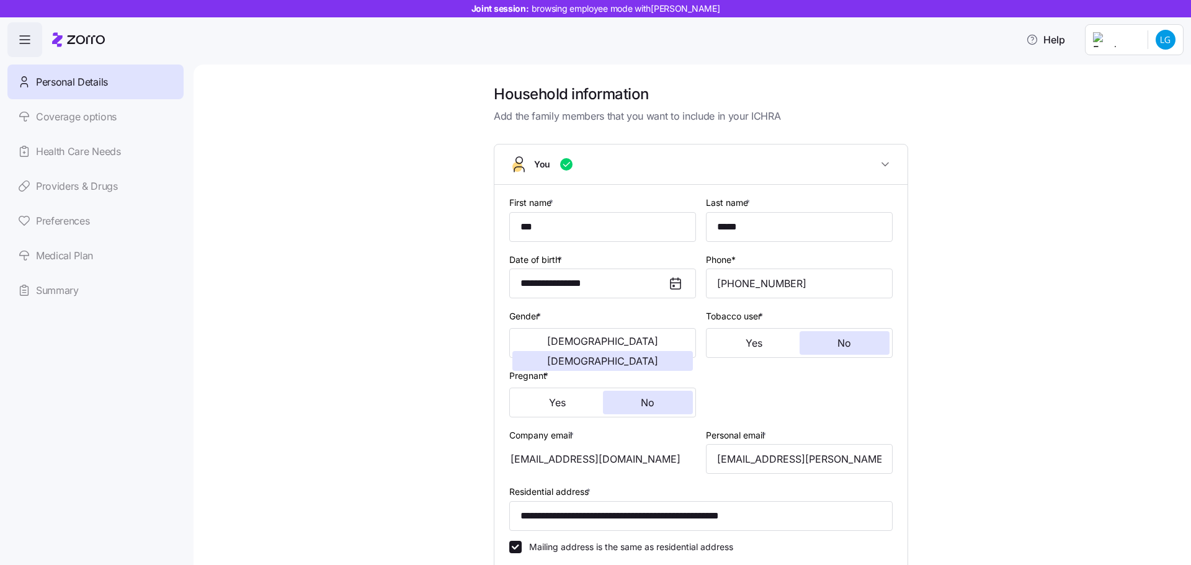
click at [107, 122] on link "Coverage options" at bounding box center [95, 116] width 176 height 35
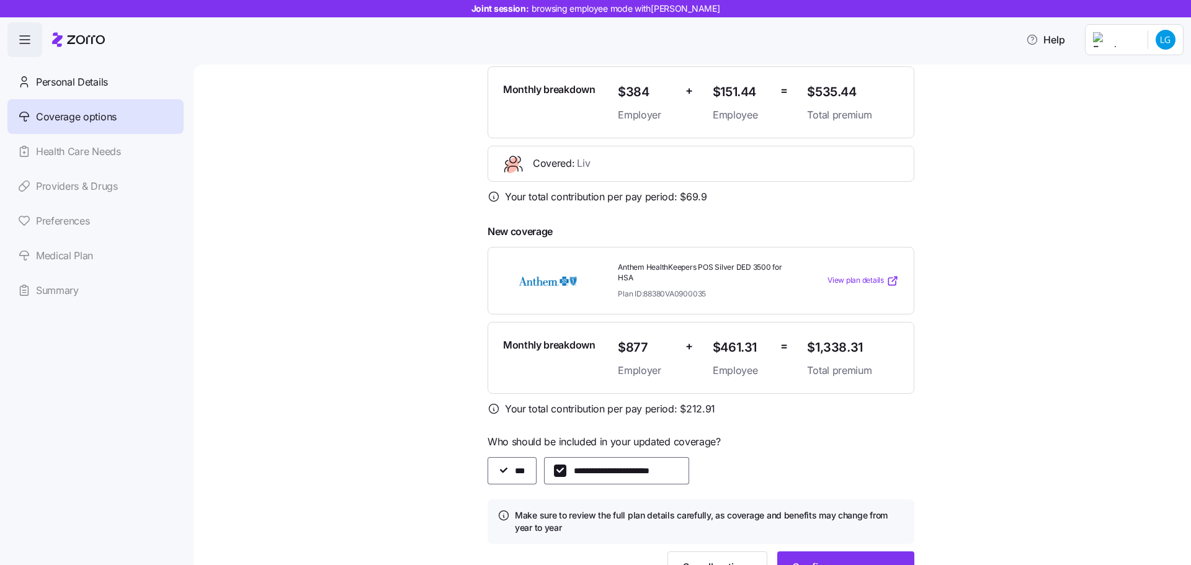
scroll to position [238, 0]
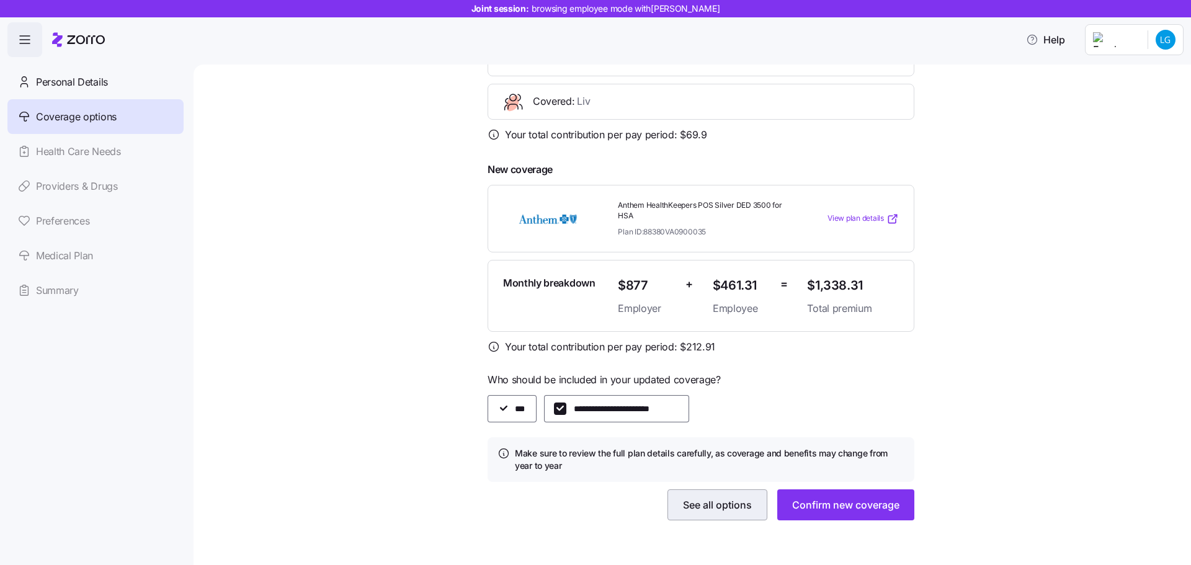
click at [735, 503] on span "See all options" at bounding box center [717, 505] width 69 height 15
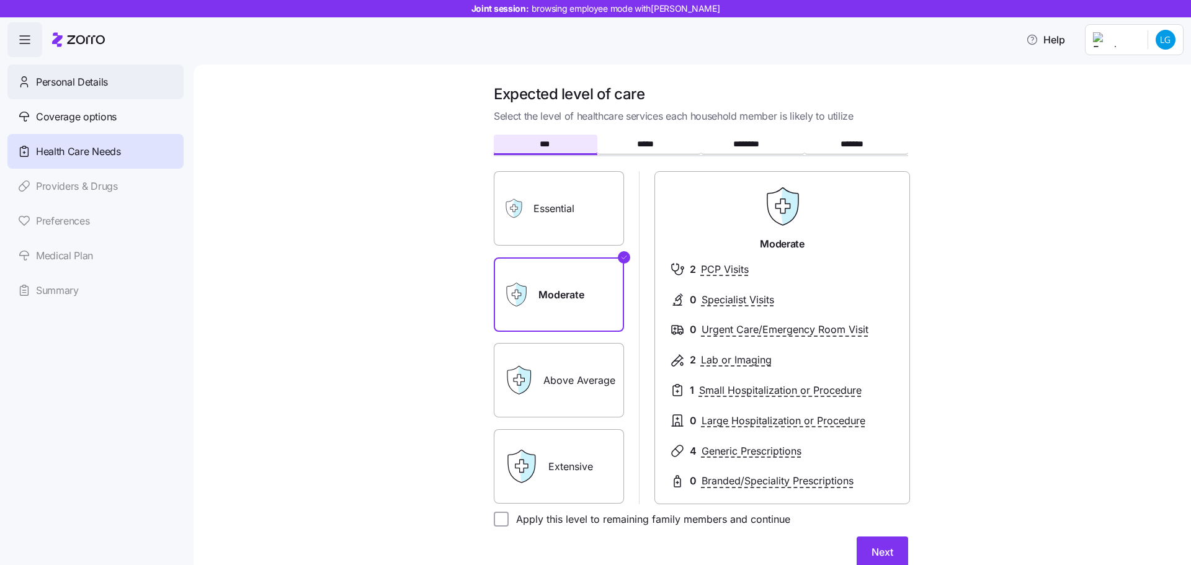
click at [86, 86] on span "Personal Details" at bounding box center [72, 82] width 72 height 16
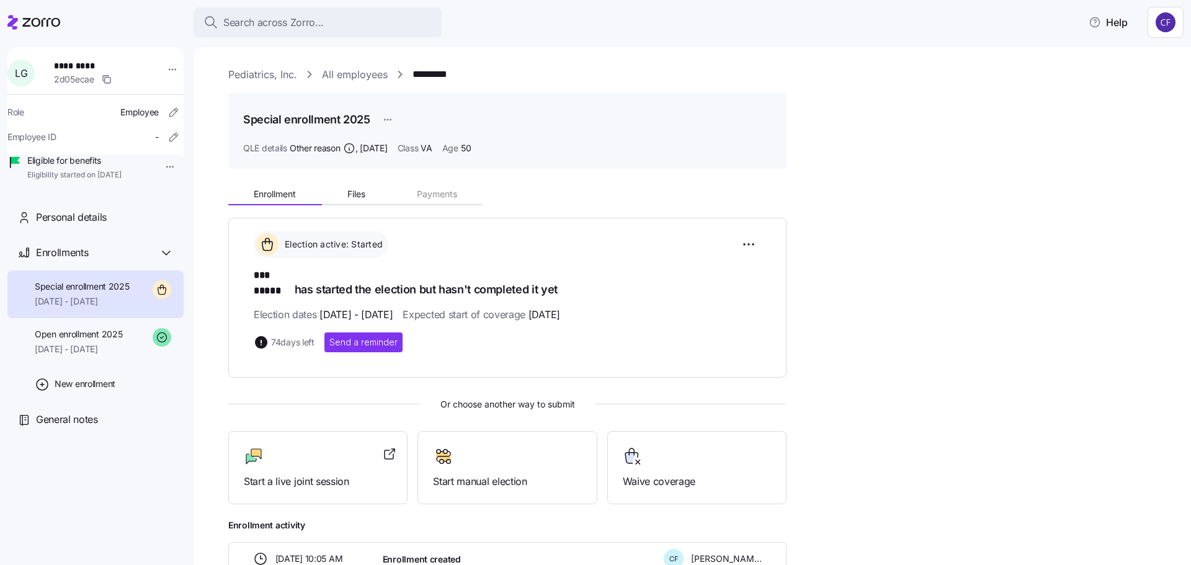
click at [931, 316] on div "Enrollment Files Payments Election active: Started *** ***** has started the el…" at bounding box center [701, 377] width 946 height 397
click at [81, 341] on span "Open enrollment 2025" at bounding box center [78, 334] width 87 height 12
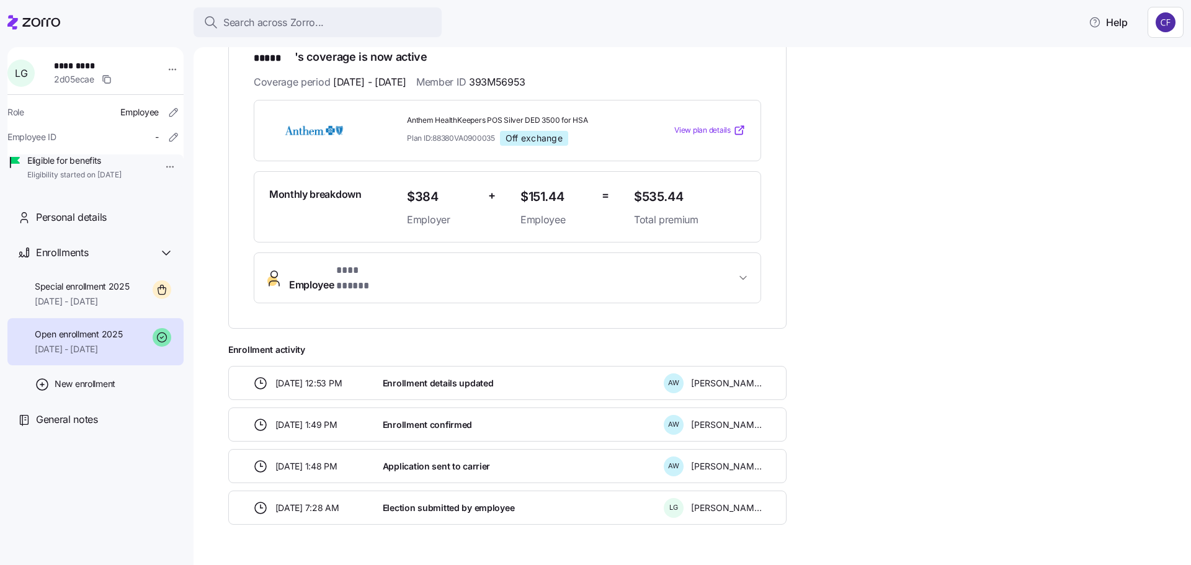
scroll to position [244, 0]
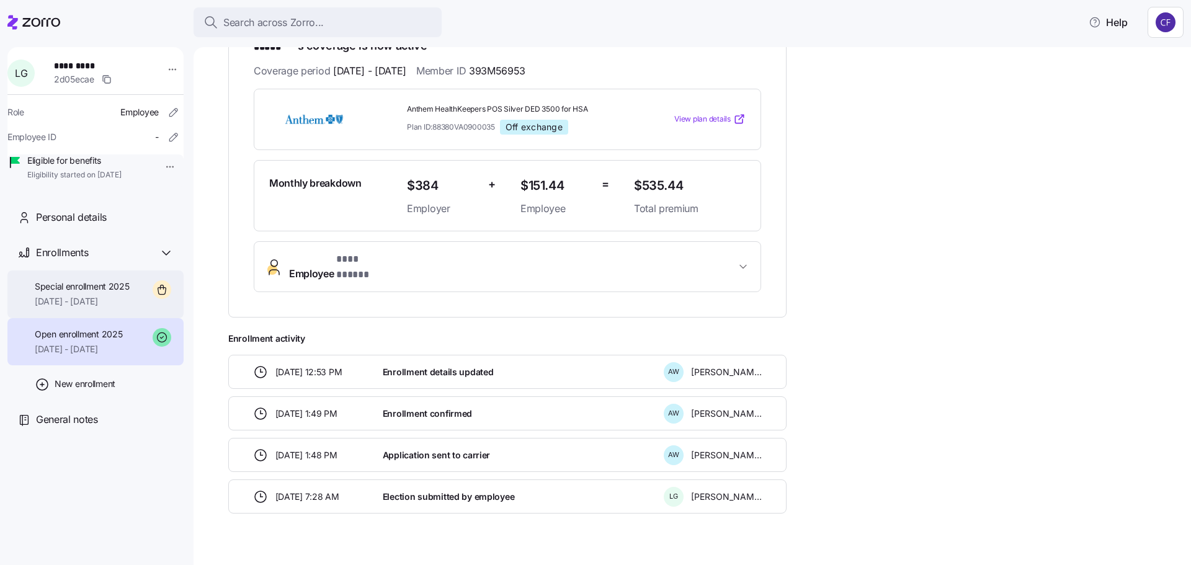
click at [129, 308] on span "09/01/2025 - 12/31/2025" at bounding box center [82, 301] width 95 height 12
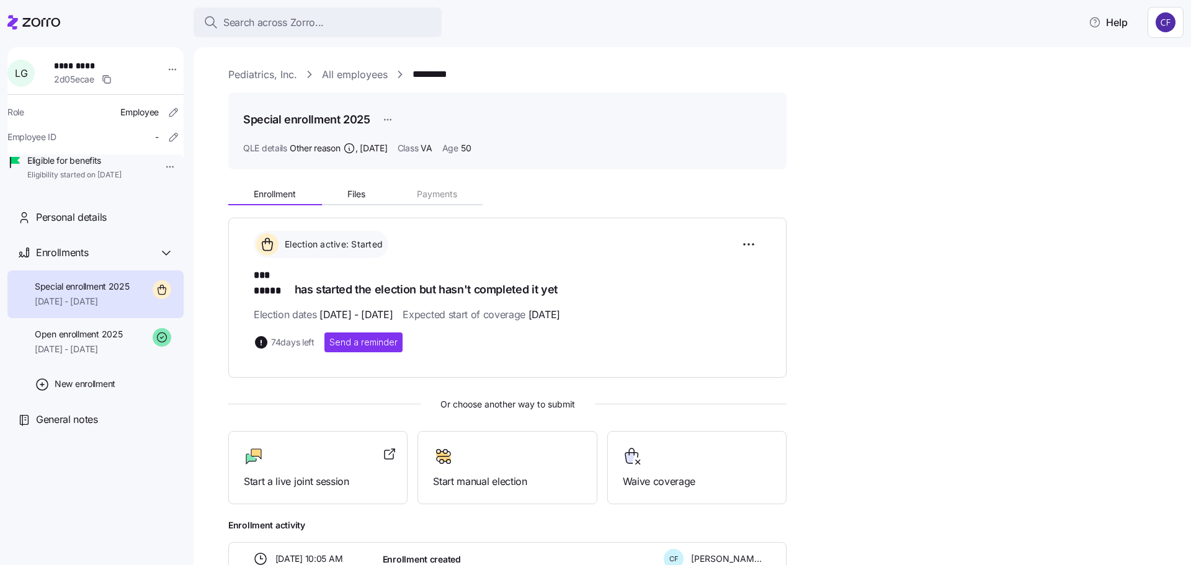
click at [264, 73] on link "Pediatrics, Inc." at bounding box center [262, 75] width 69 height 16
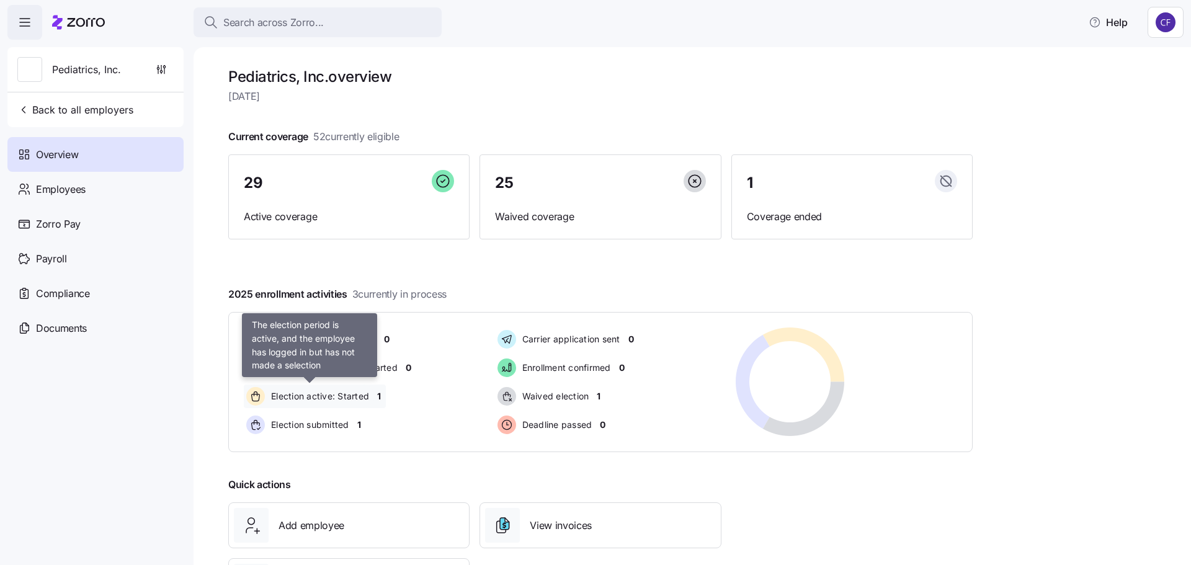
click at [320, 401] on span "Election active: Started" at bounding box center [318, 396] width 102 height 12
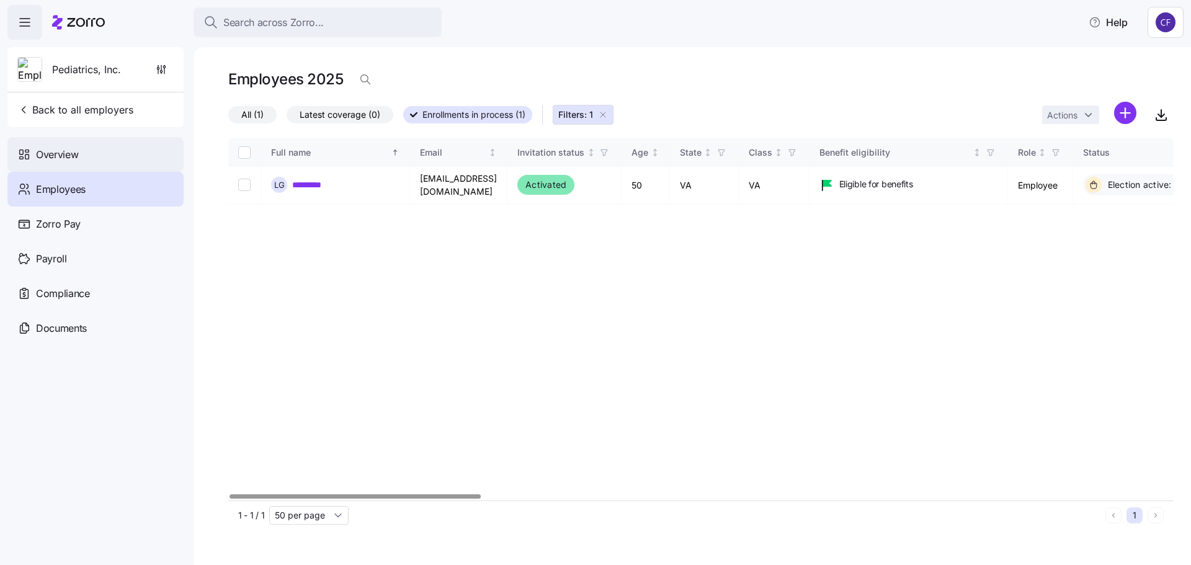
click at [38, 153] on span "Overview" at bounding box center [57, 155] width 42 height 16
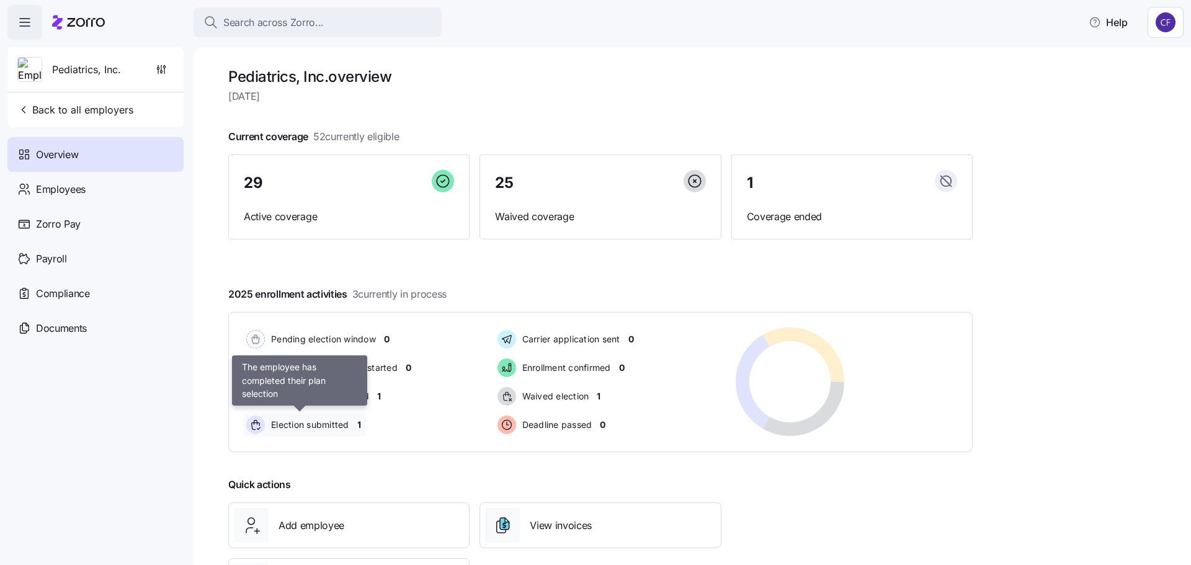
click at [322, 423] on span "Election submitted" at bounding box center [308, 425] width 82 height 12
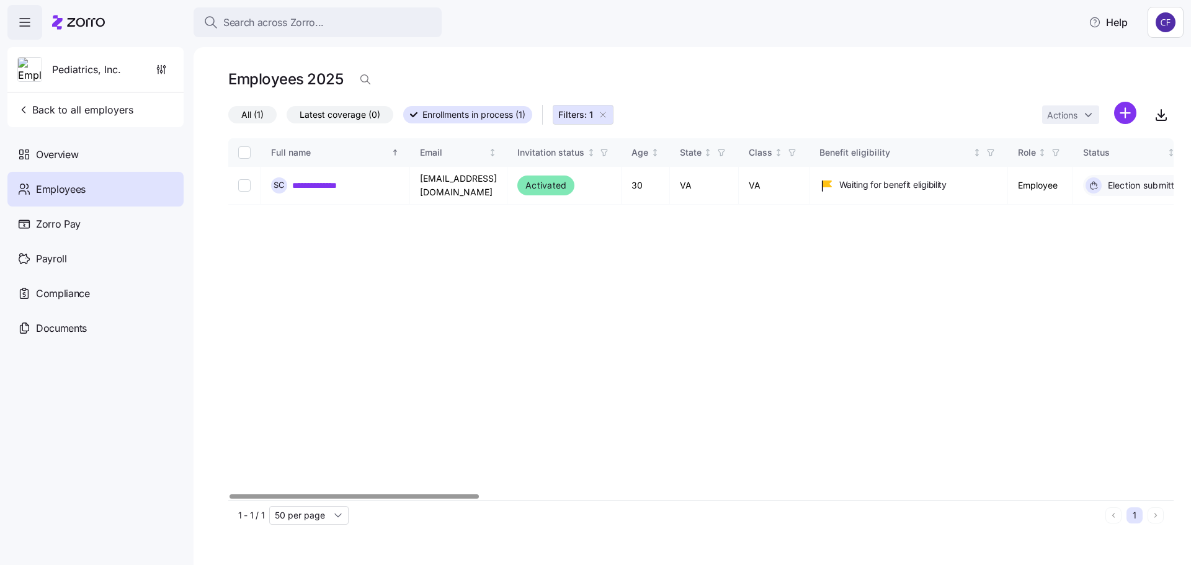
click at [331, 499] on div at bounding box center [354, 497] width 249 height 4
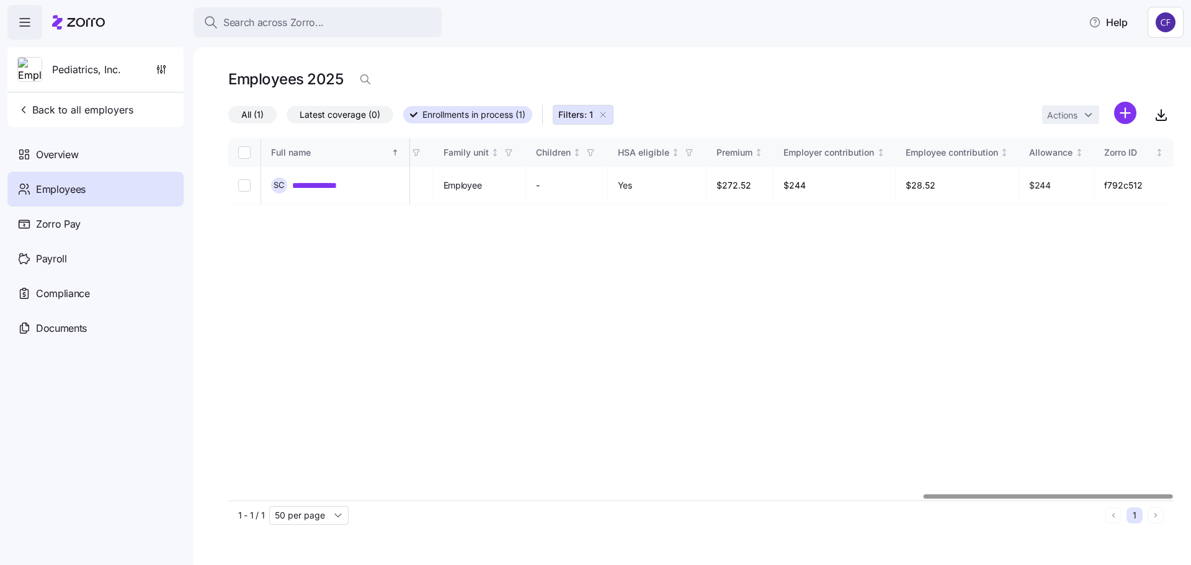
scroll to position [0, 2635]
click at [1173, 499] on div at bounding box center [1048, 497] width 249 height 4
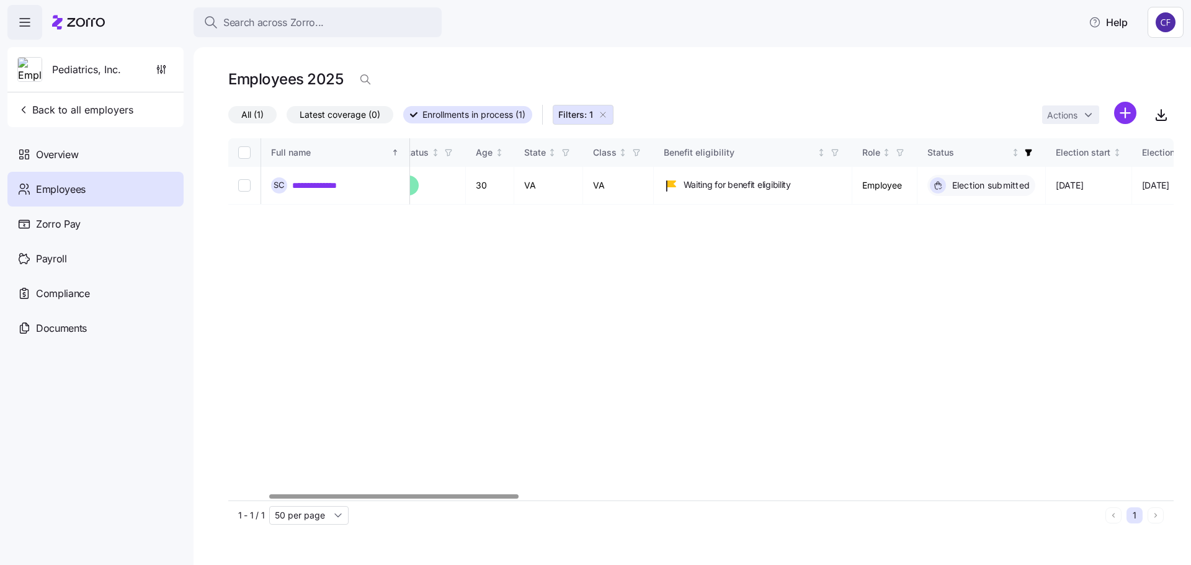
scroll to position [0, 0]
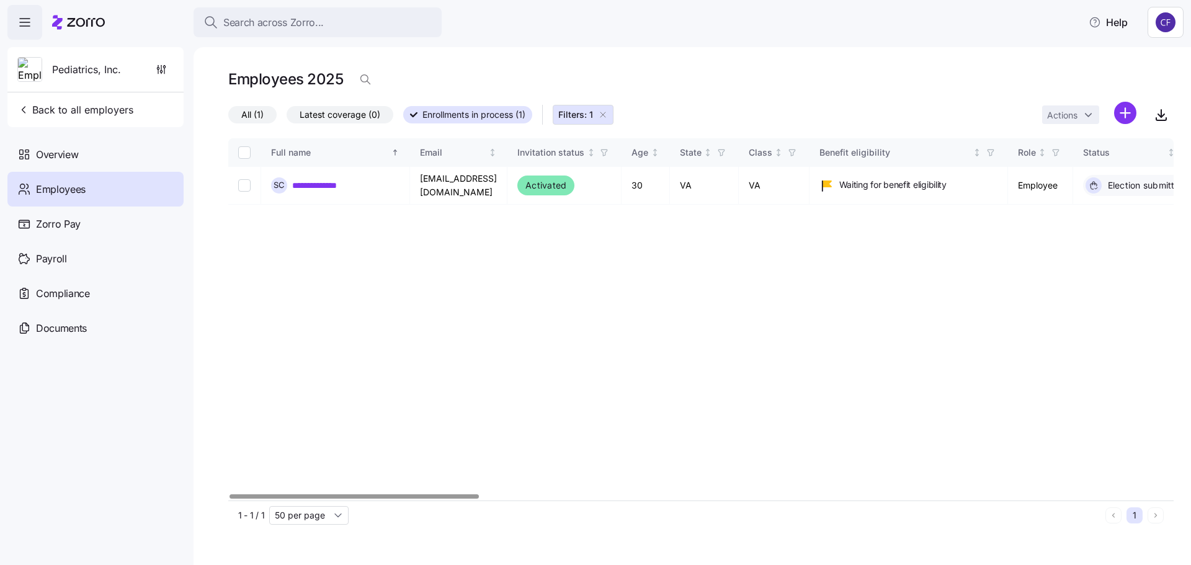
click at [295, 499] on div at bounding box center [354, 497] width 249 height 4
drag, startPoint x: 470, startPoint y: 300, endPoint x: 454, endPoint y: 295, distance: 17.1
click at [470, 300] on div "**********" at bounding box center [701, 319] width 946 height 362
click at [80, 155] on div "Overview" at bounding box center [95, 154] width 176 height 35
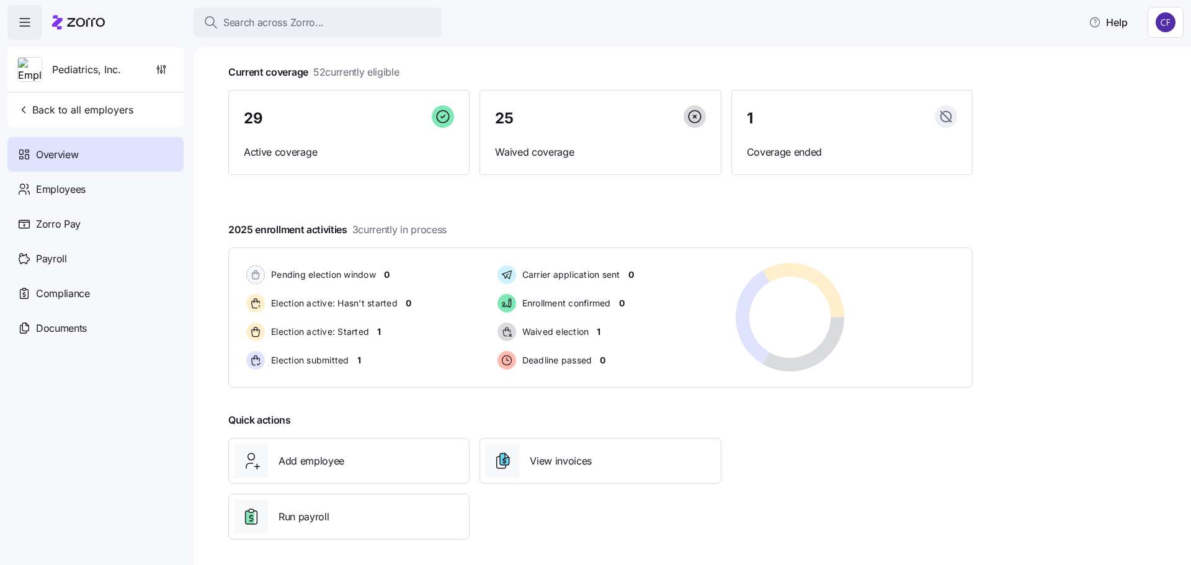
scroll to position [69, 0]
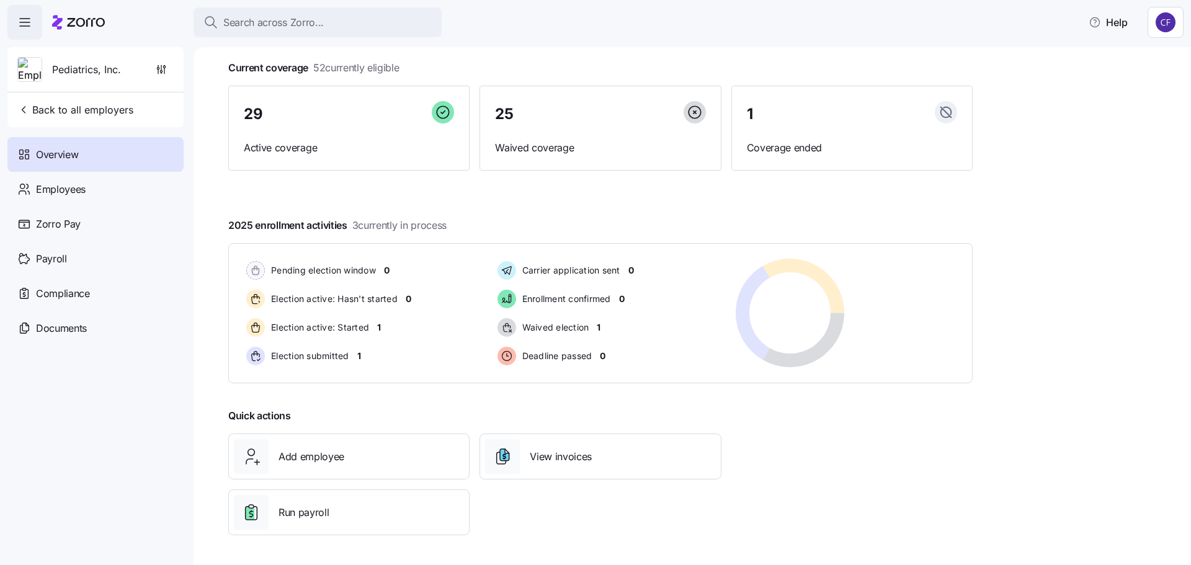
click at [1017, 387] on div "Pediatrics, Inc. overview [DATE] Current coverage 52 currently eligible 29 Acti…" at bounding box center [693, 306] width 998 height 518
click at [927, 432] on div "Quick actions Add employee View invoices Run payroll" at bounding box center [600, 471] width 755 height 137
click at [1052, 351] on div "Pediatrics, Inc. overview [DATE] Current coverage 52 currently eligible 29 Acti…" at bounding box center [693, 306] width 998 height 518
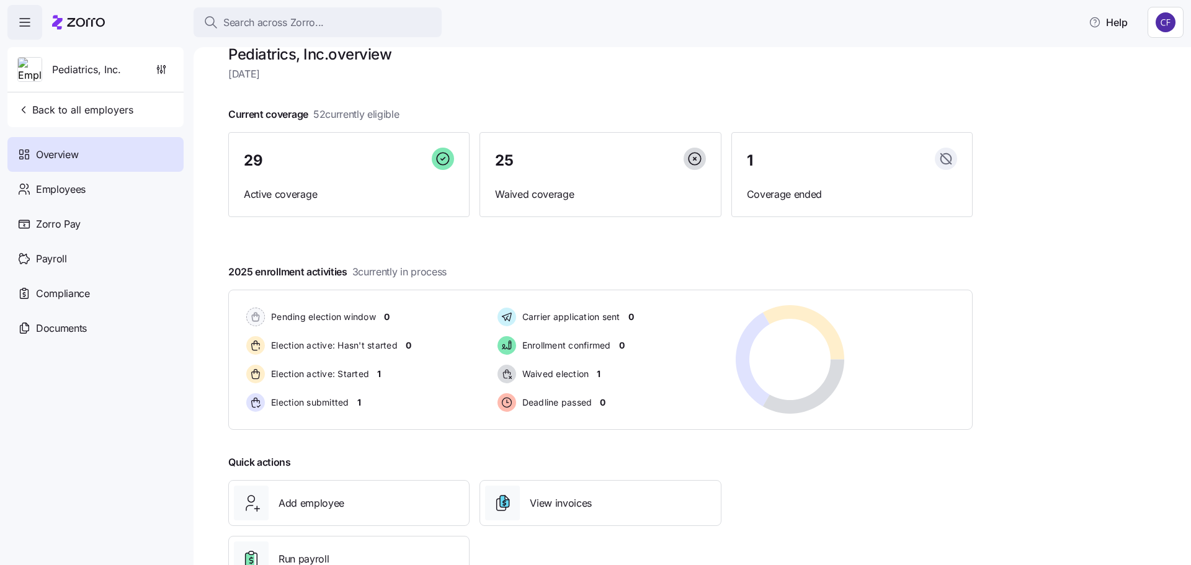
scroll to position [0, 0]
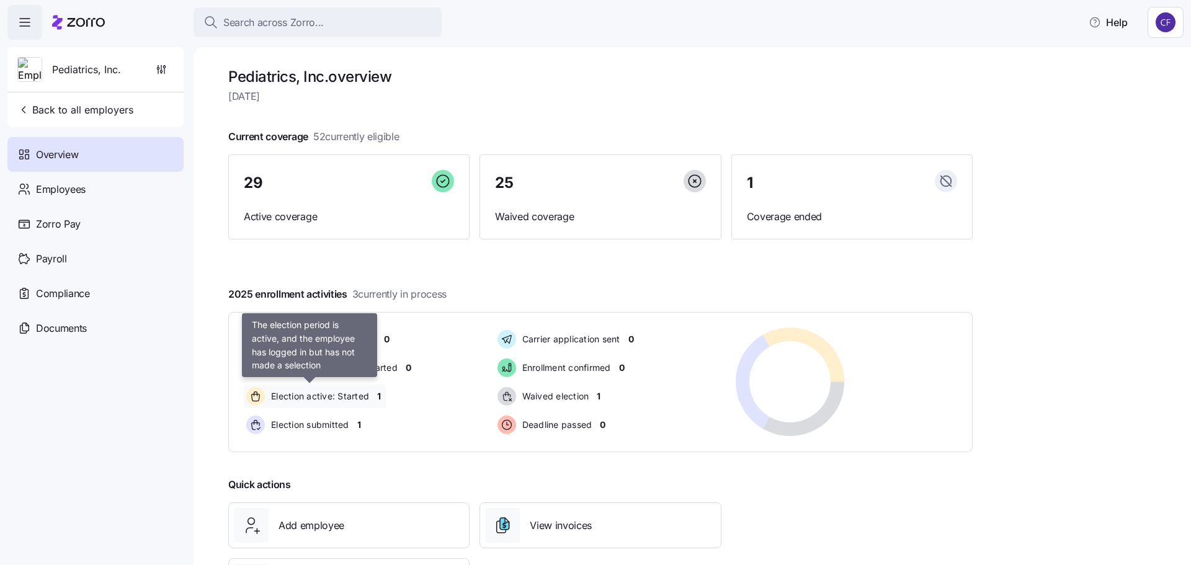
click at [342, 395] on span "Election active: Started" at bounding box center [318, 396] width 102 height 12
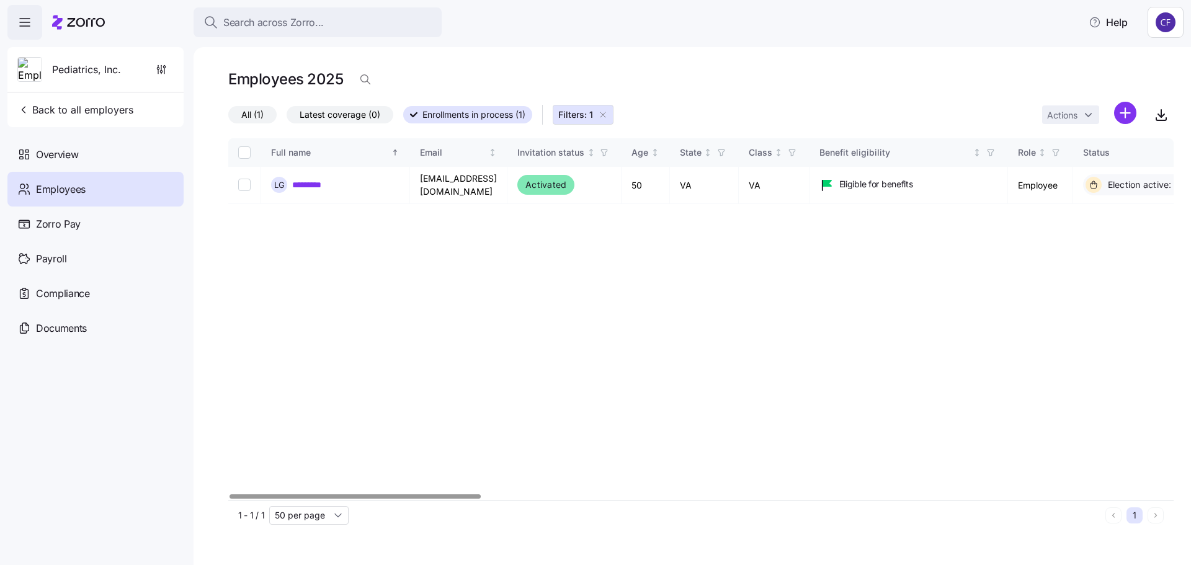
click at [318, 499] on div at bounding box center [355, 497] width 251 height 4
click at [53, 148] on span "Overview" at bounding box center [57, 155] width 42 height 16
